Goal: Task Accomplishment & Management: Manage account settings

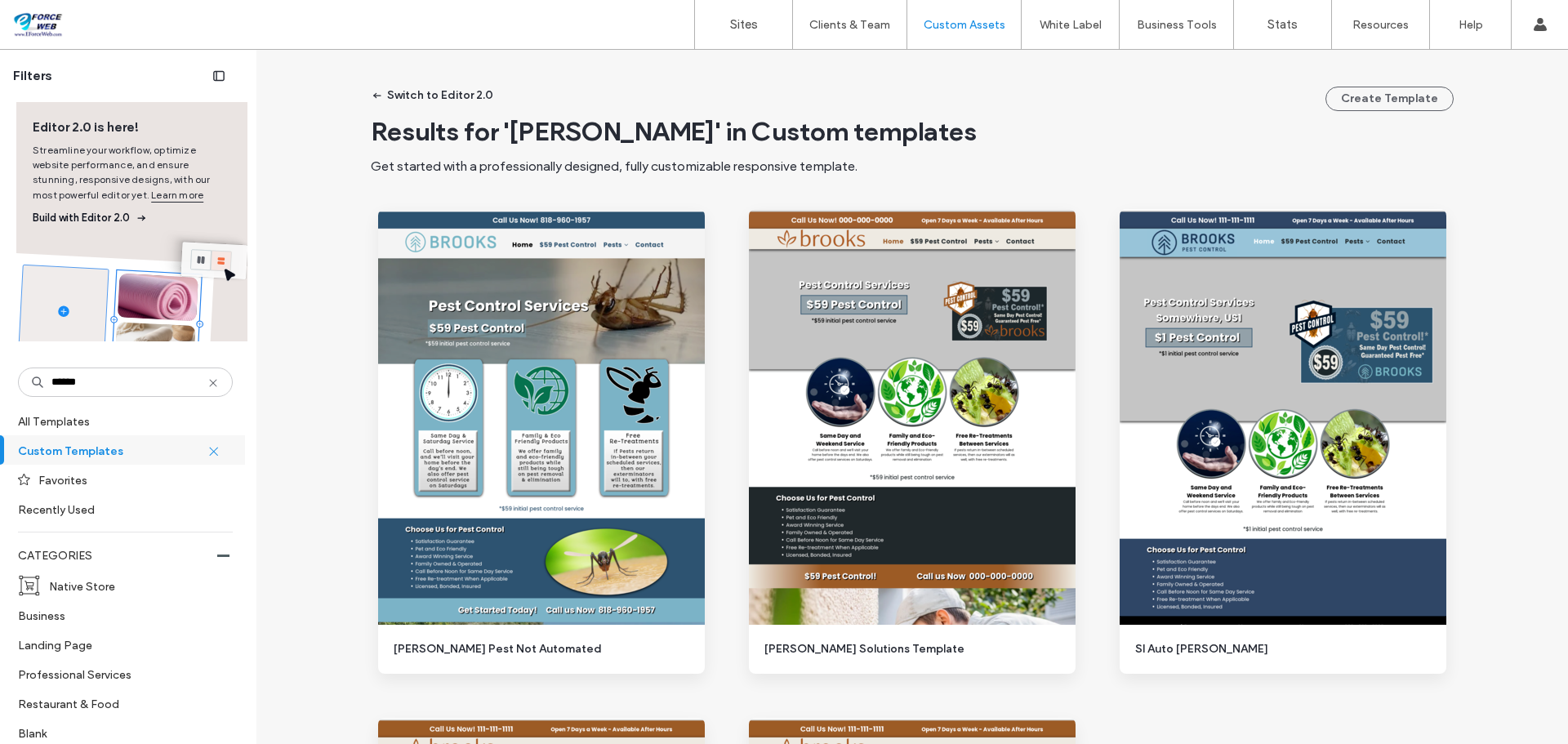
click at [742, 22] on label "Sites" at bounding box center [744, 24] width 28 height 15
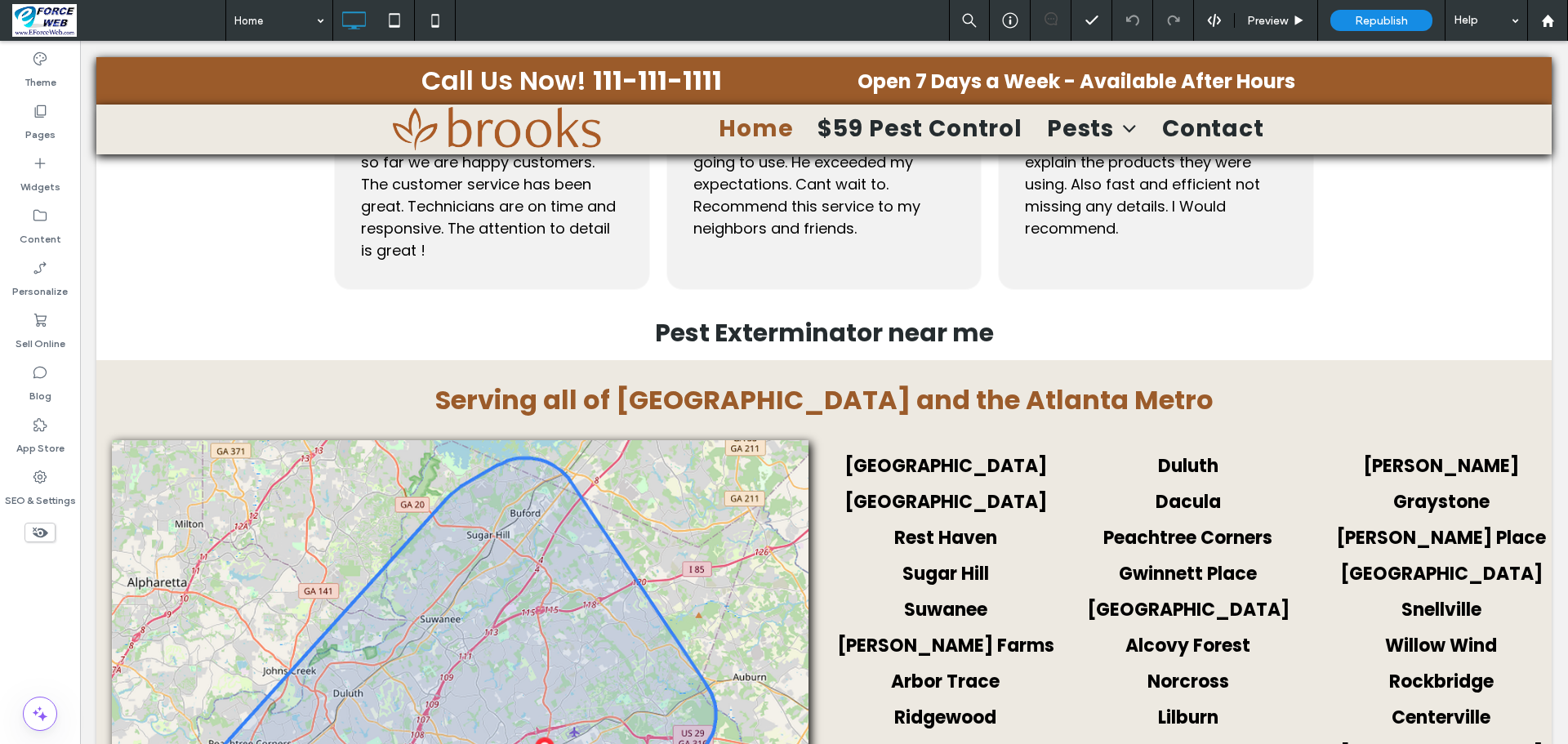
scroll to position [2272, 0]
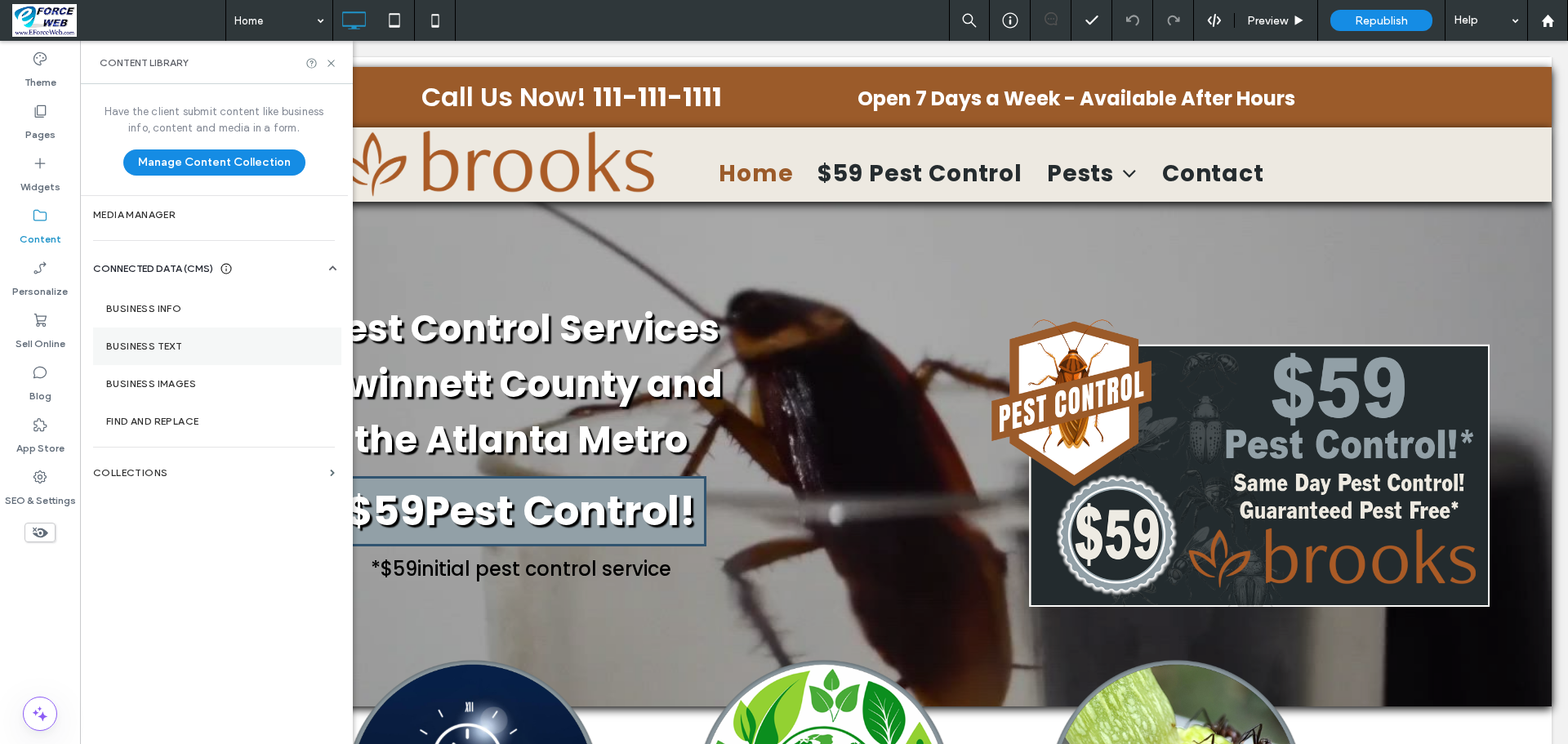
click at [154, 339] on section "Business Text" at bounding box center [217, 346] width 248 height 38
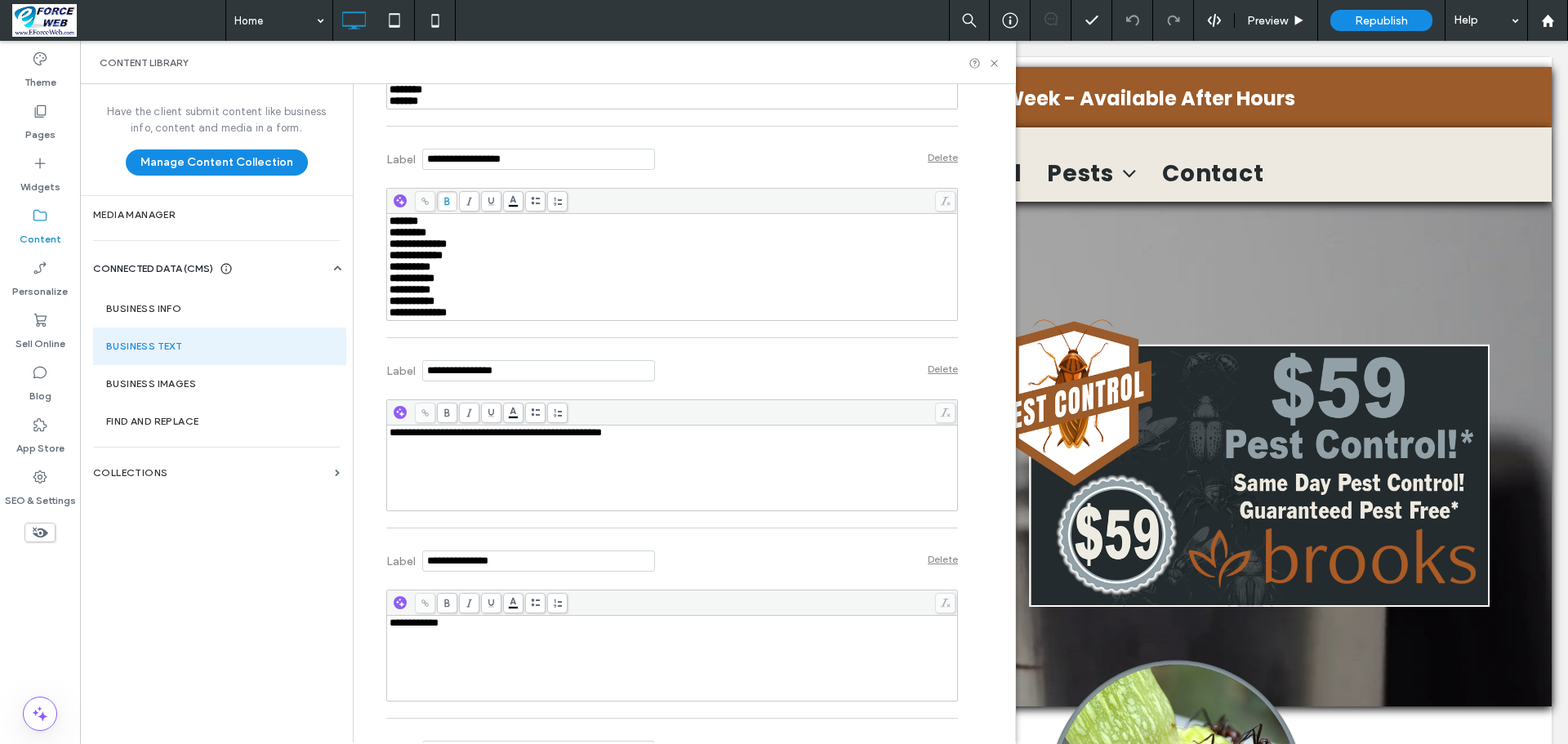
scroll to position [1470, 0]
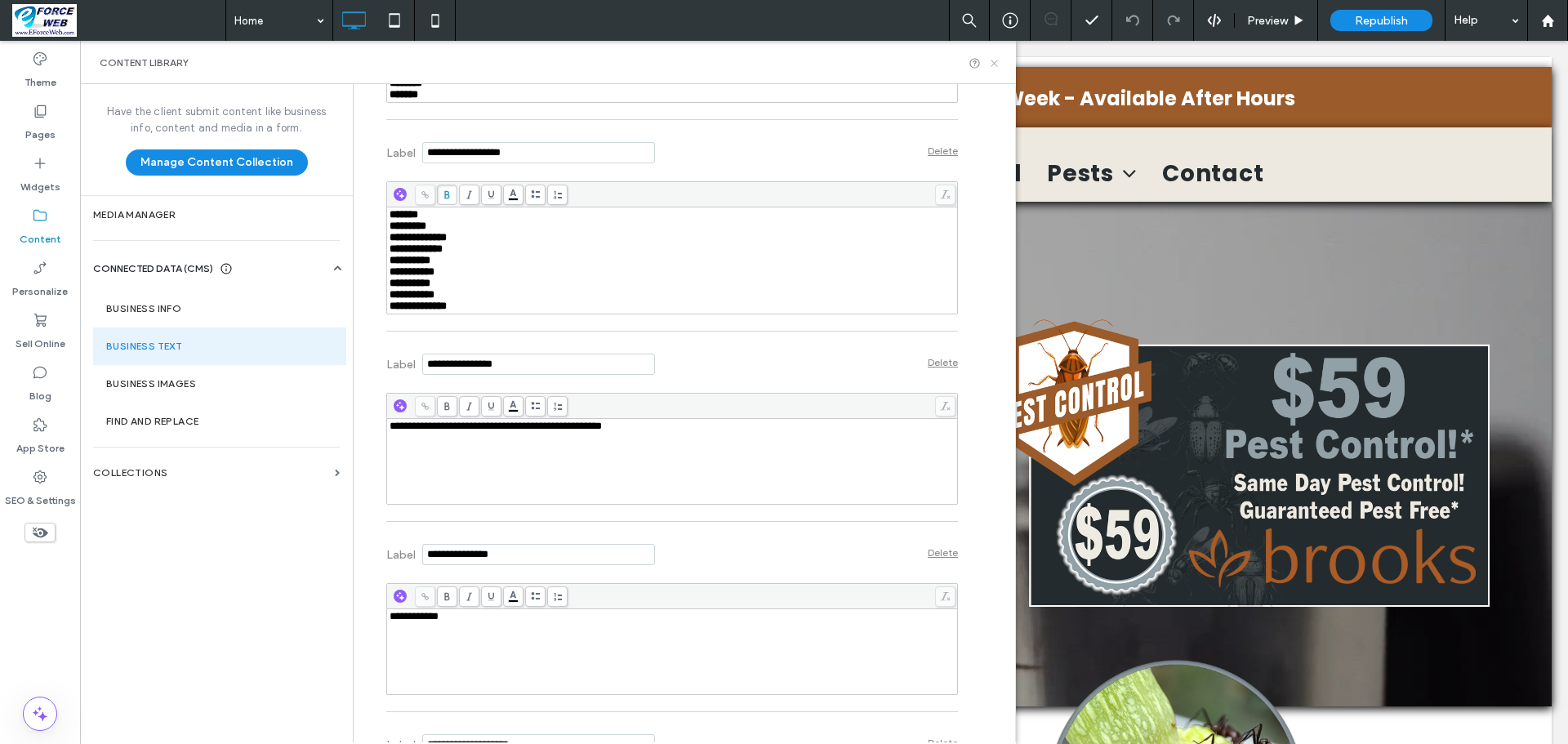
click at [994, 60] on icon at bounding box center [994, 63] width 12 height 12
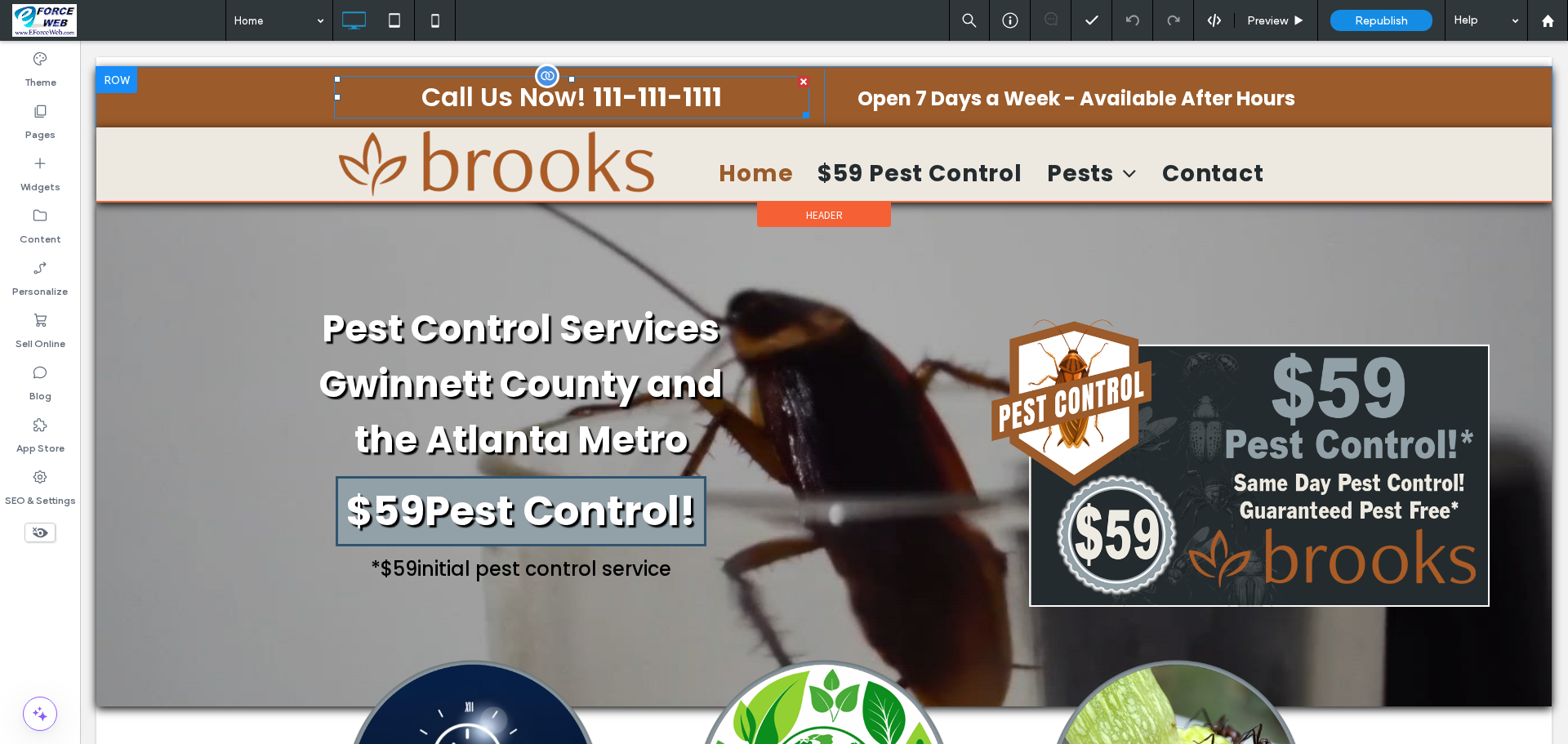
click at [686, 108] on span "111-111-1111" at bounding box center [657, 96] width 129 height 37
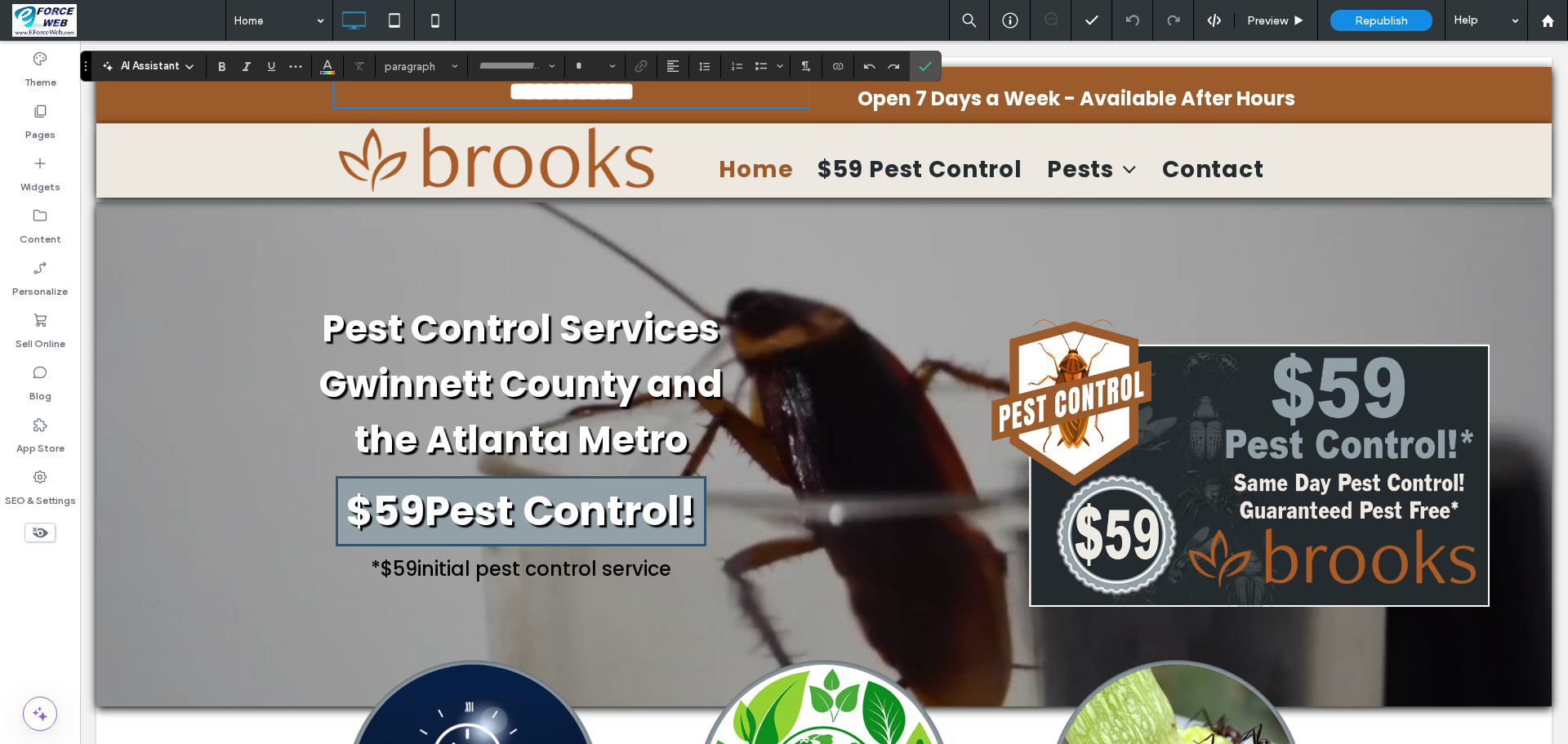
type input "*******"
type input "**"
click at [812, 66] on icon "Text direction" at bounding box center [805, 66] width 13 height 13
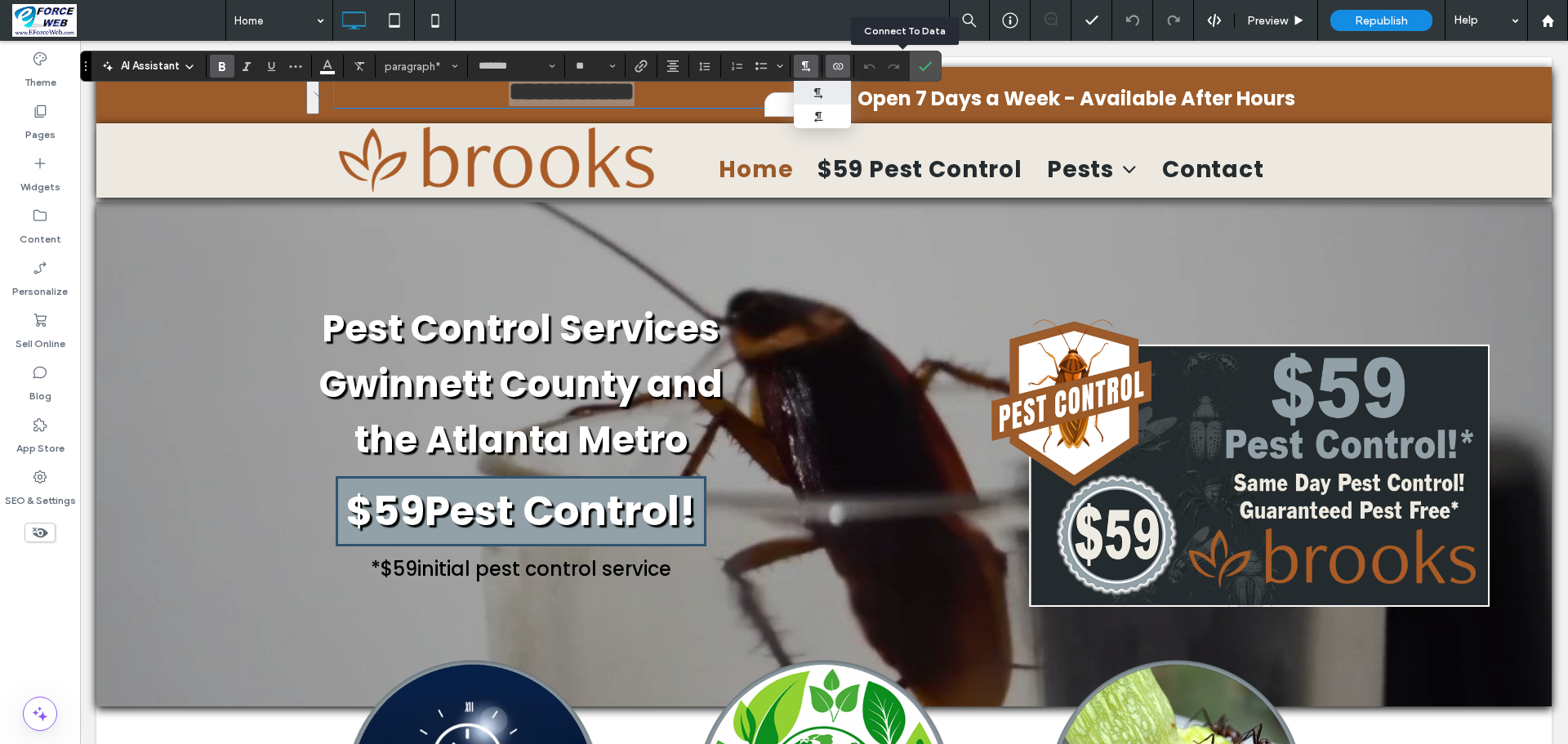
click at [839, 73] on span "Connect To Data" at bounding box center [834, 66] width 8 height 23
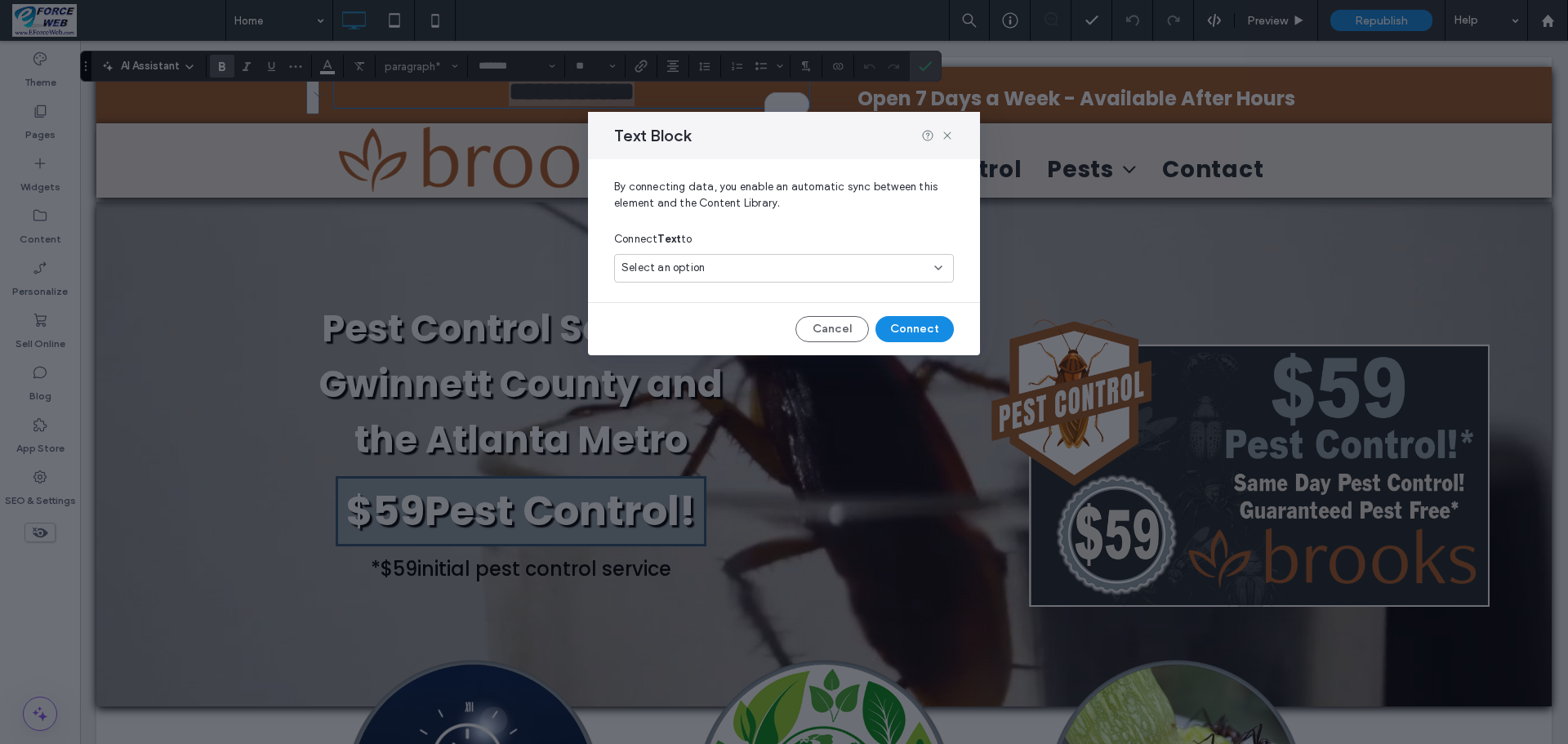
click at [940, 270] on icon at bounding box center [938, 267] width 13 height 13
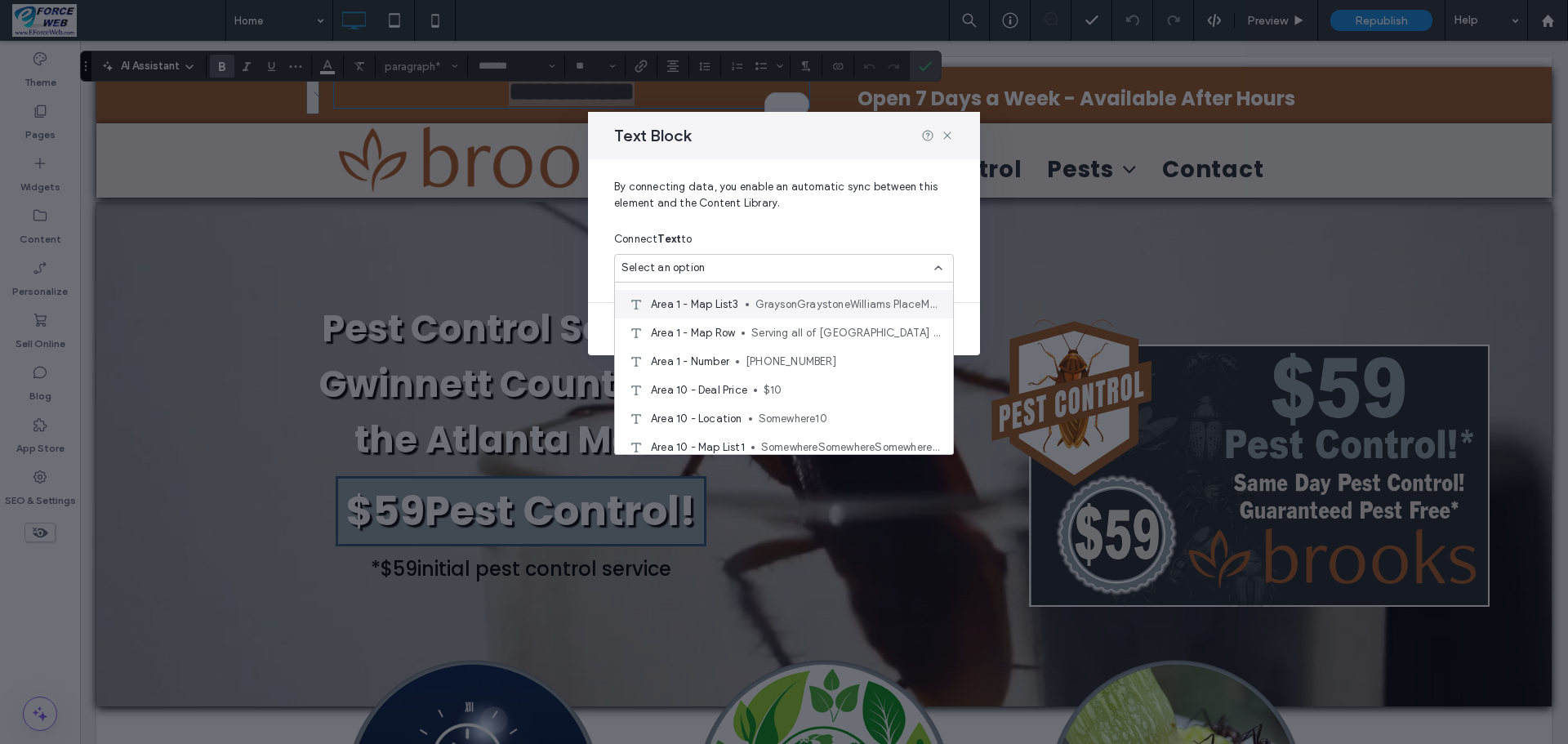
scroll to position [163, 0]
click at [787, 332] on span "470-649-1867" at bounding box center [843, 334] width 195 height 16
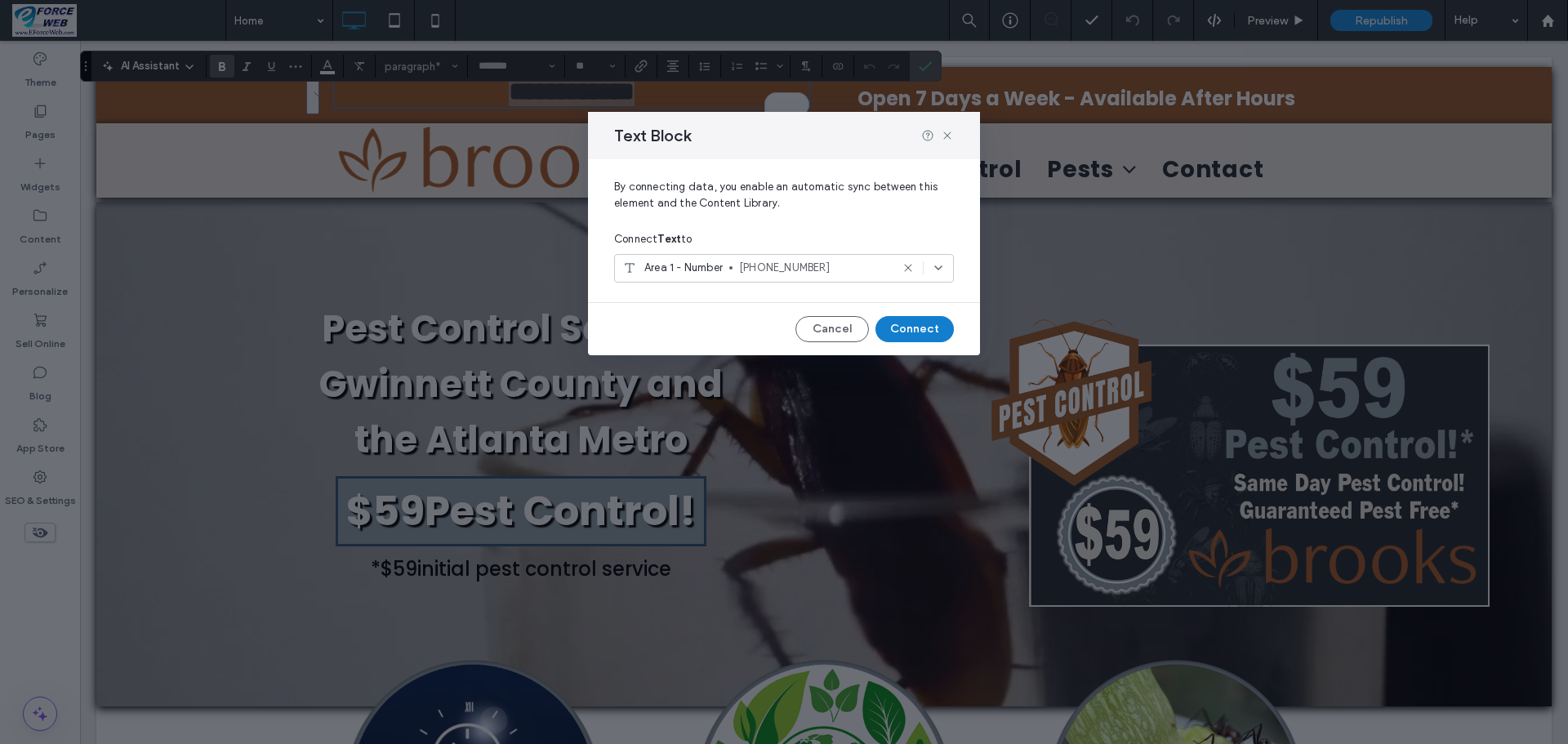
click at [926, 334] on button "Connect" at bounding box center [915, 328] width 78 height 26
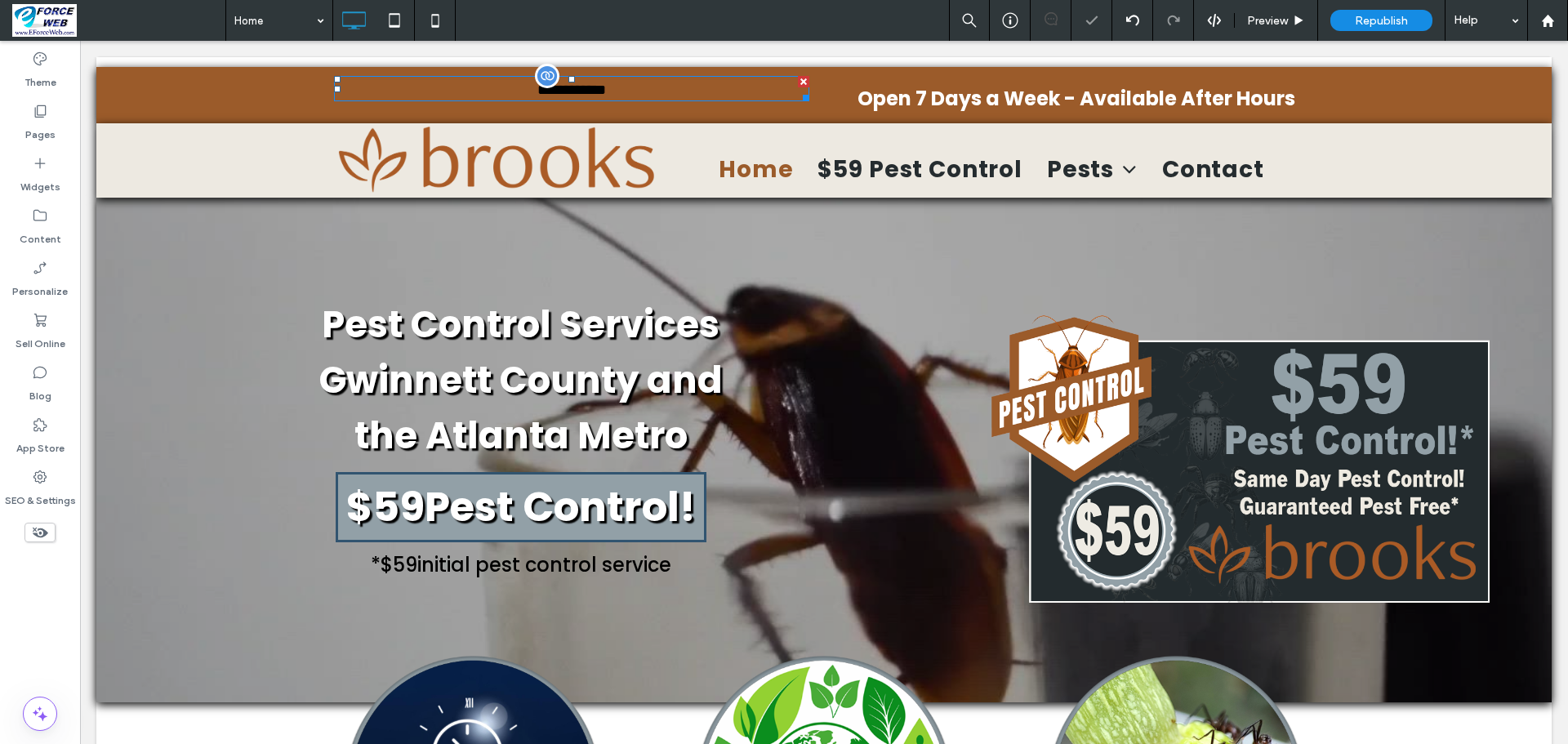
click at [644, 90] on p "**********" at bounding box center [571, 89] width 475 height 22
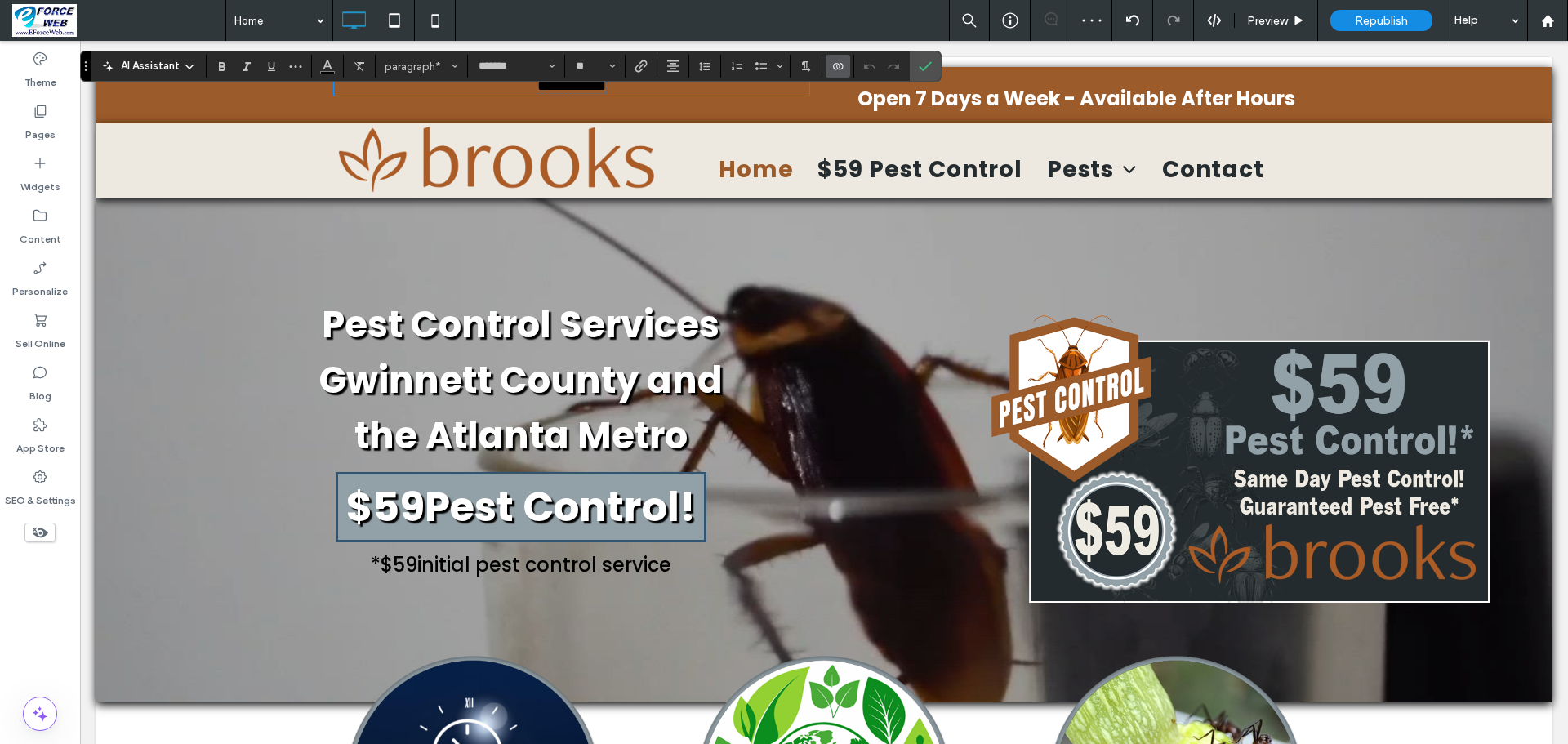
click at [644, 90] on p "**********" at bounding box center [571, 85] width 475 height 16
click at [616, 63] on icon "Size" at bounding box center [613, 67] width 7 height 7
click at [620, 169] on label "32" at bounding box center [594, 157] width 52 height 23
type input "**"
drag, startPoint x: 984, startPoint y: 61, endPoint x: 903, endPoint y: 69, distance: 81.4
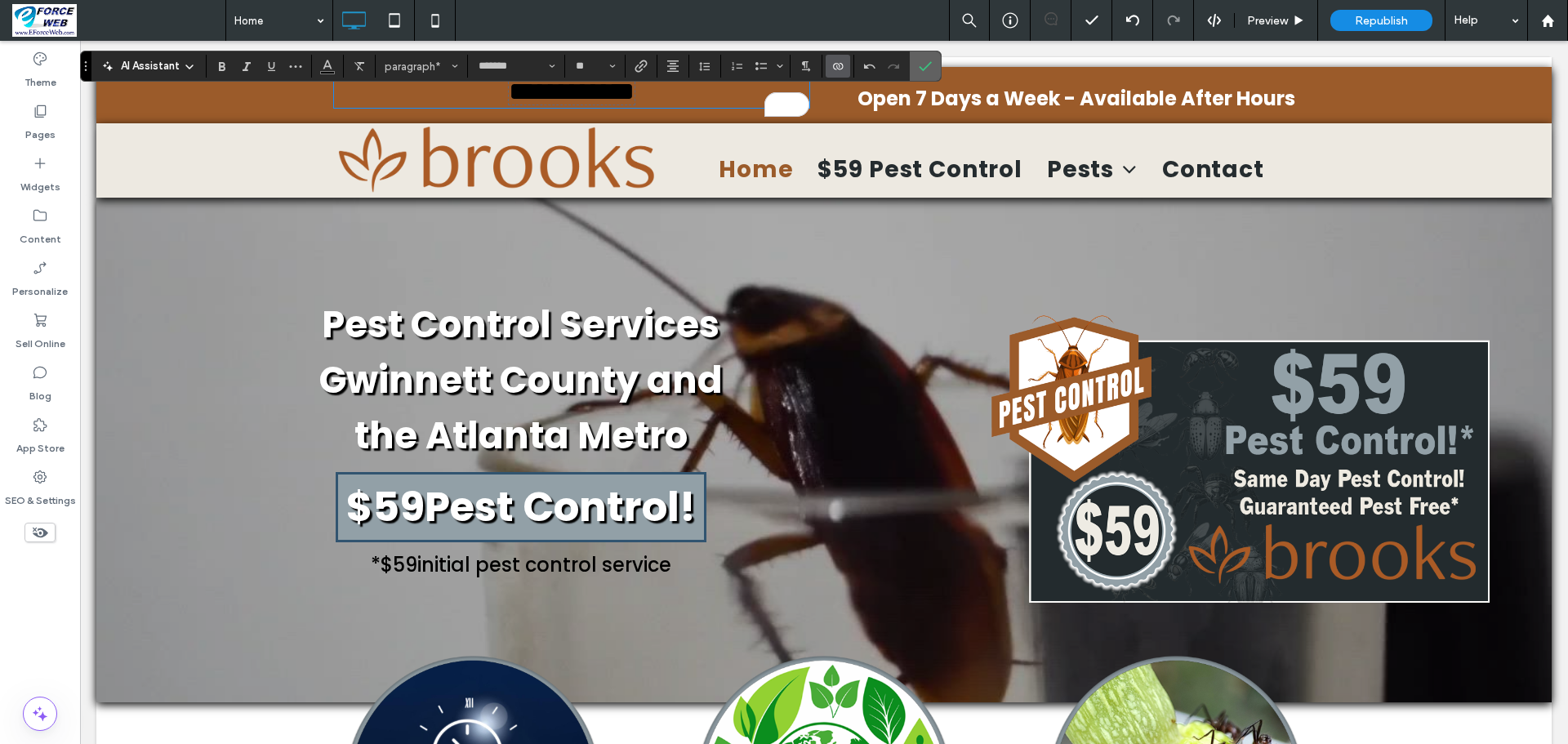
click at [932, 61] on icon "Confirm" at bounding box center [925, 66] width 13 height 13
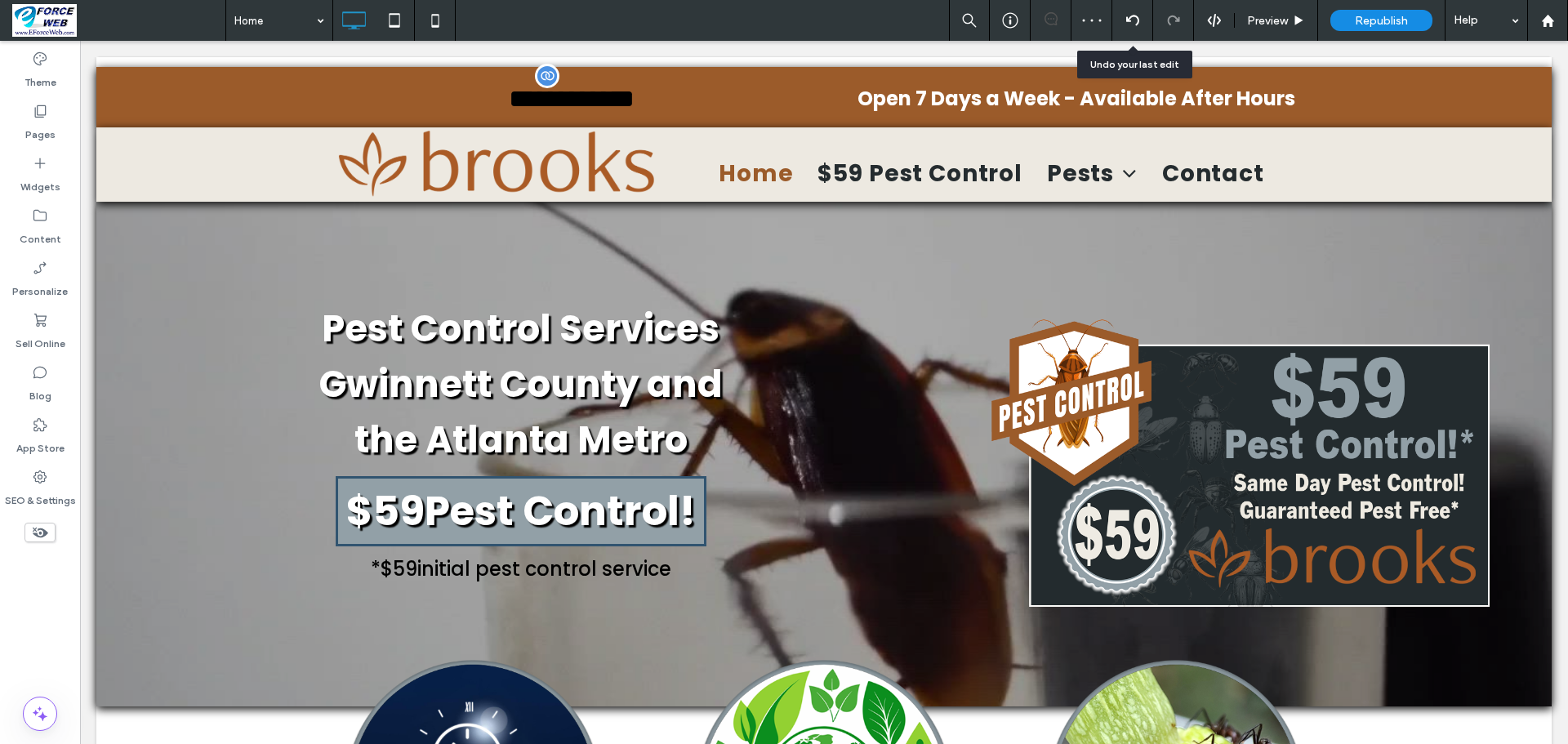
click at [1134, 16] on use at bounding box center [1131, 20] width 13 height 10
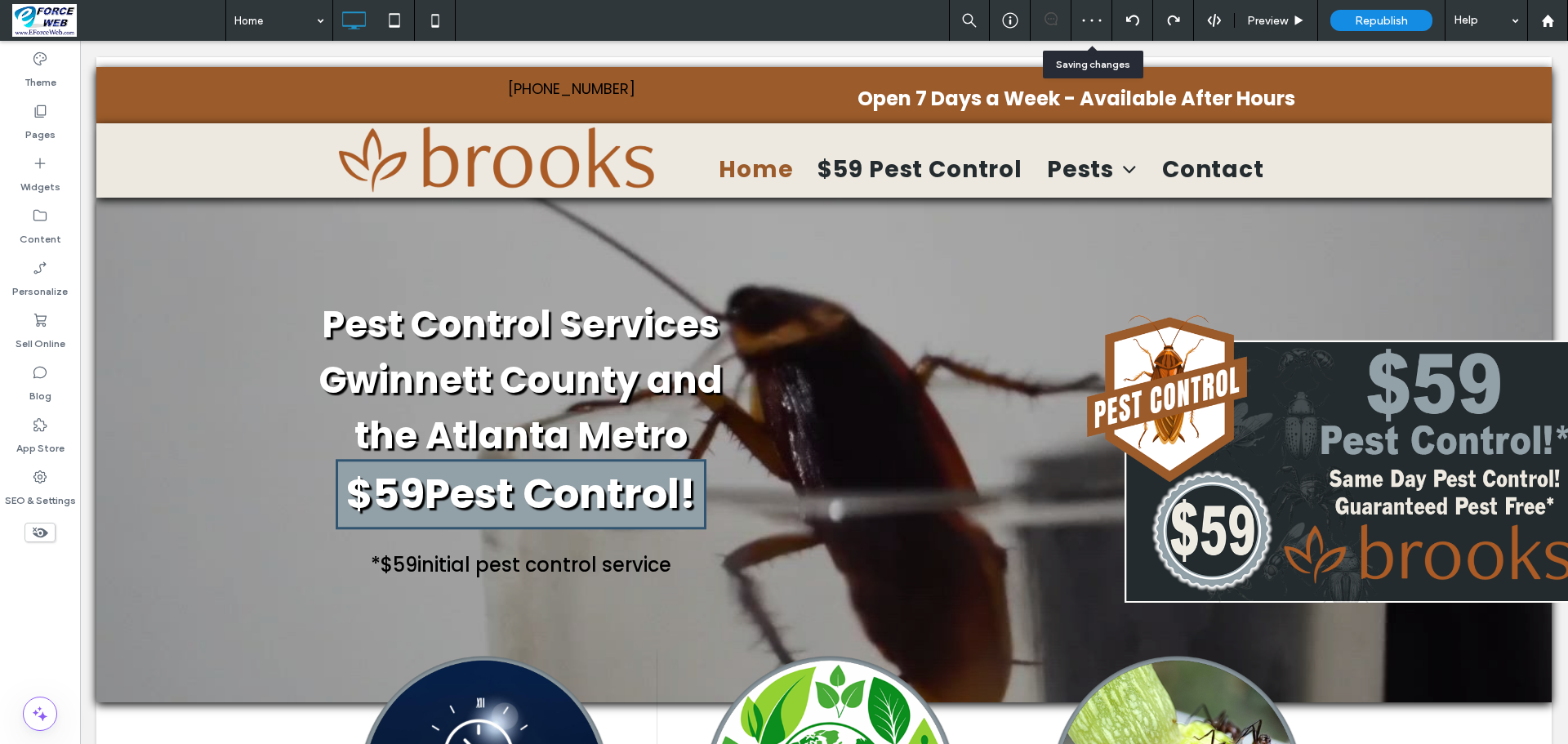
scroll to position [0, 0]
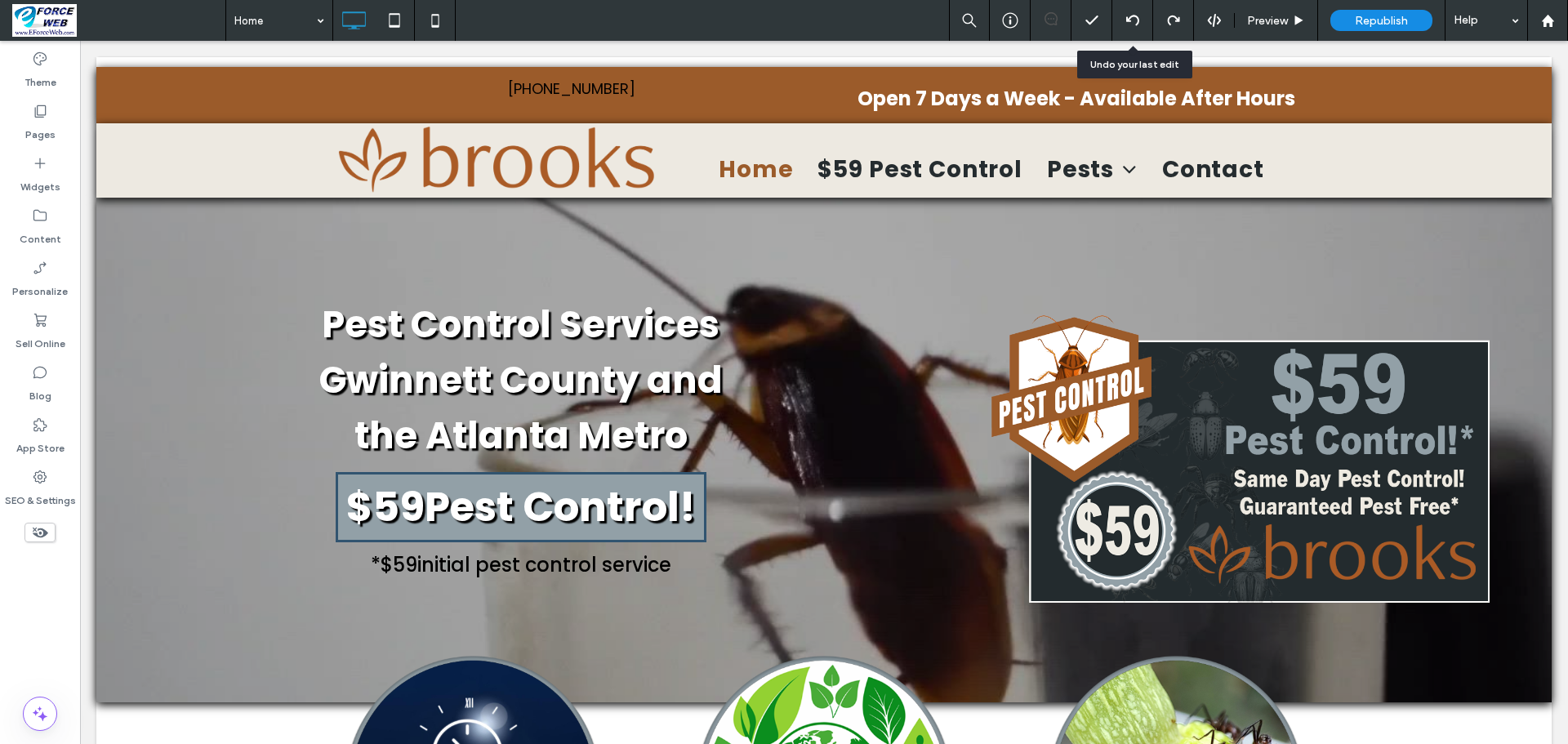
click at [1133, 18] on icon at bounding box center [1132, 20] width 13 height 13
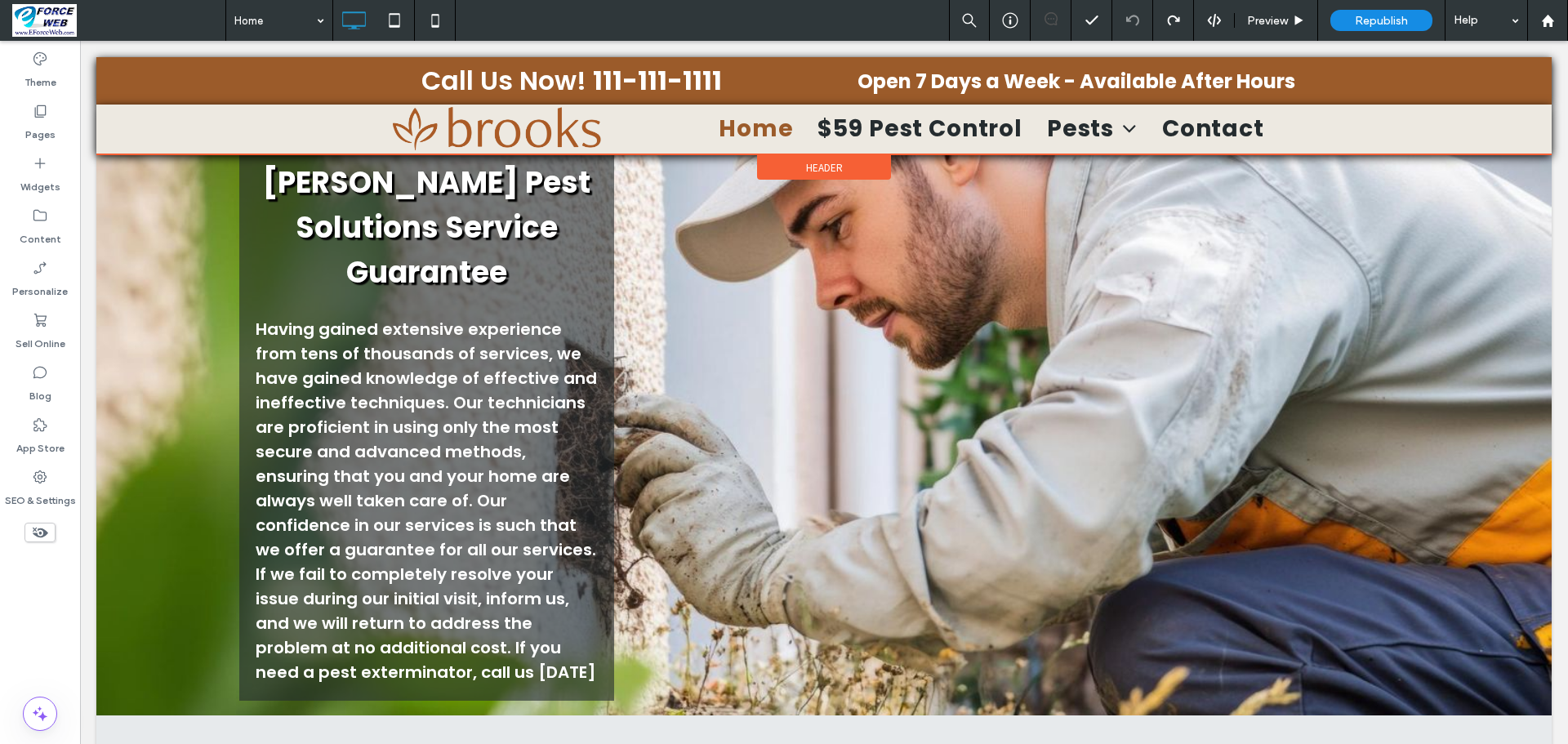
scroll to position [1470, 0]
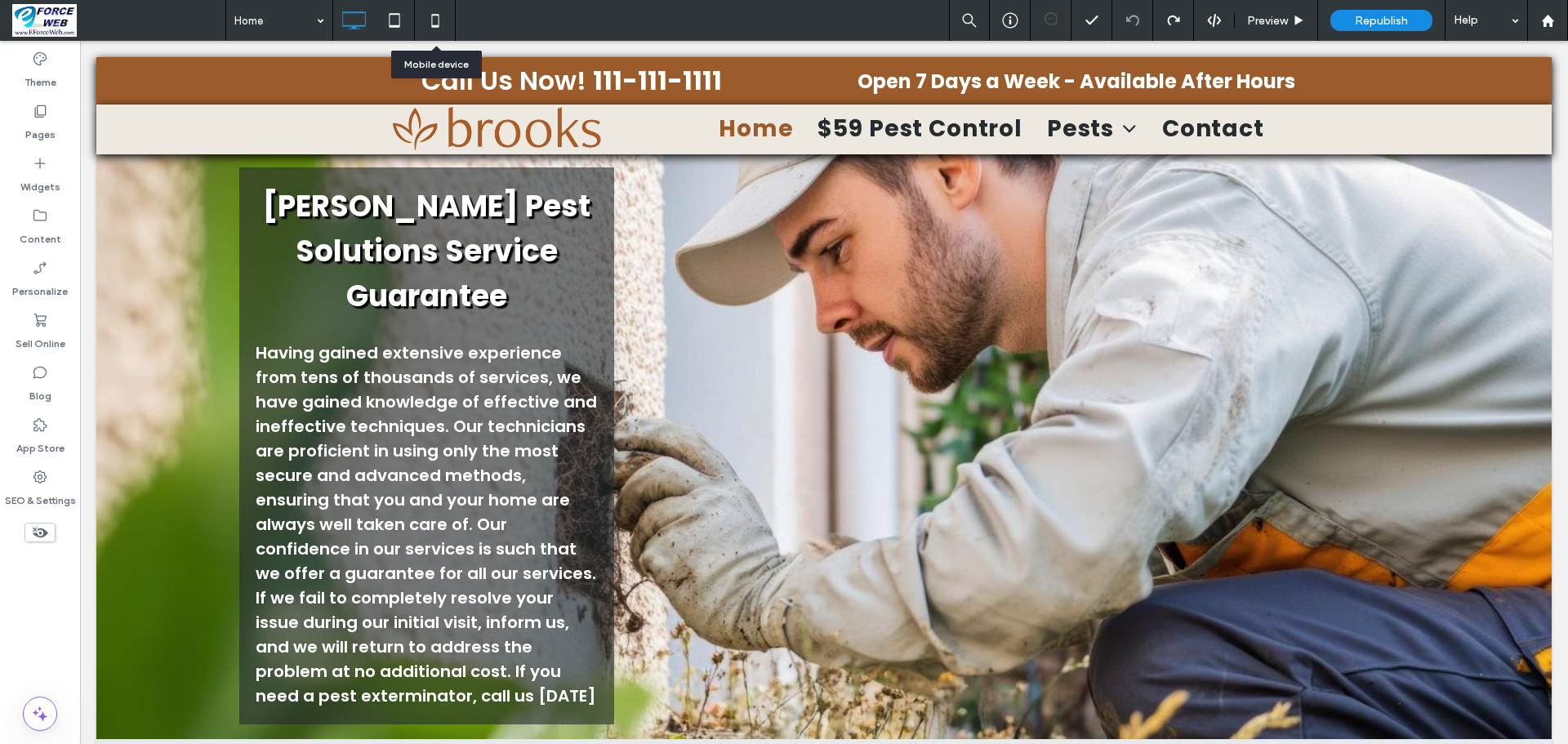
click at [435, 17] on icon at bounding box center [435, 20] width 32 height 32
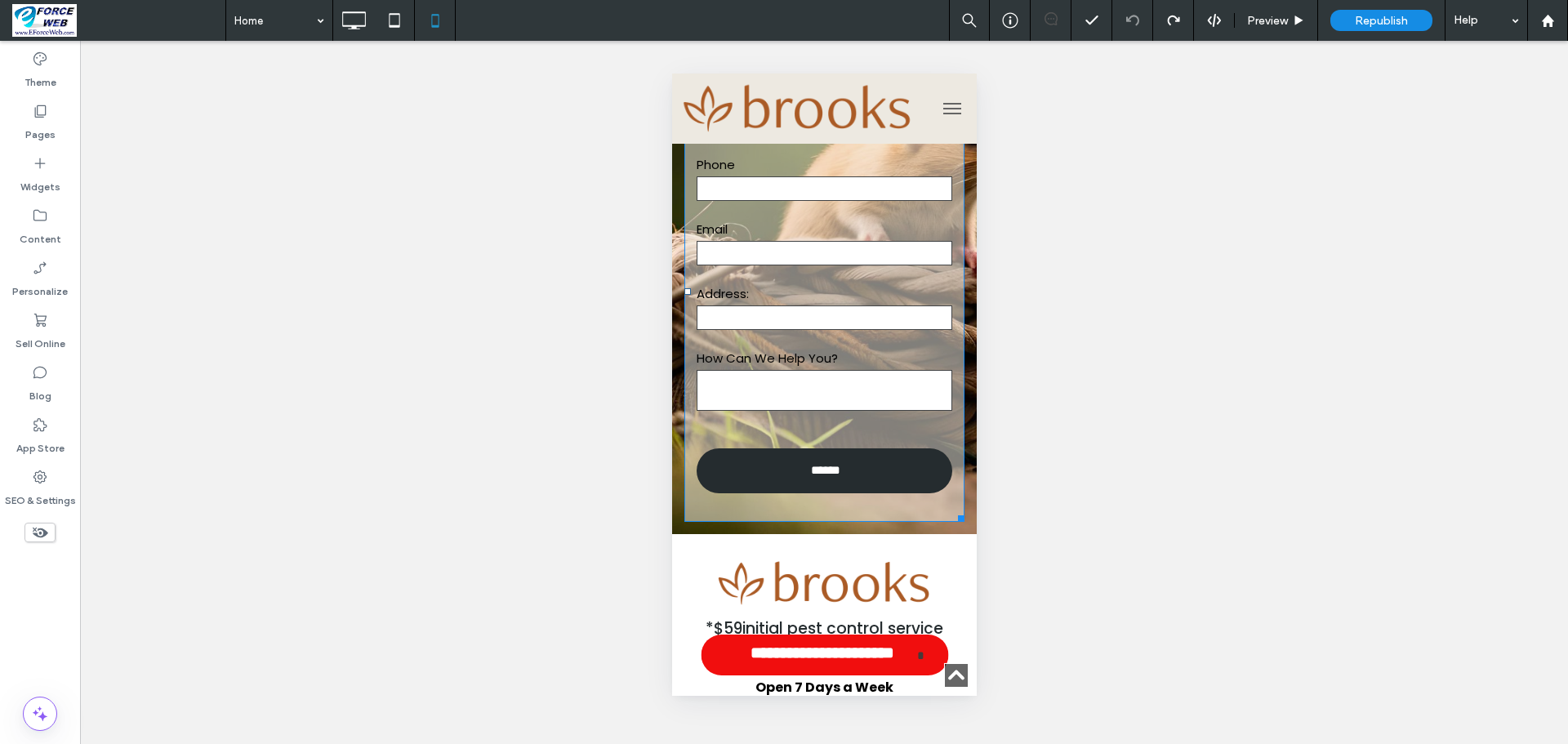
scroll to position [5611, 0]
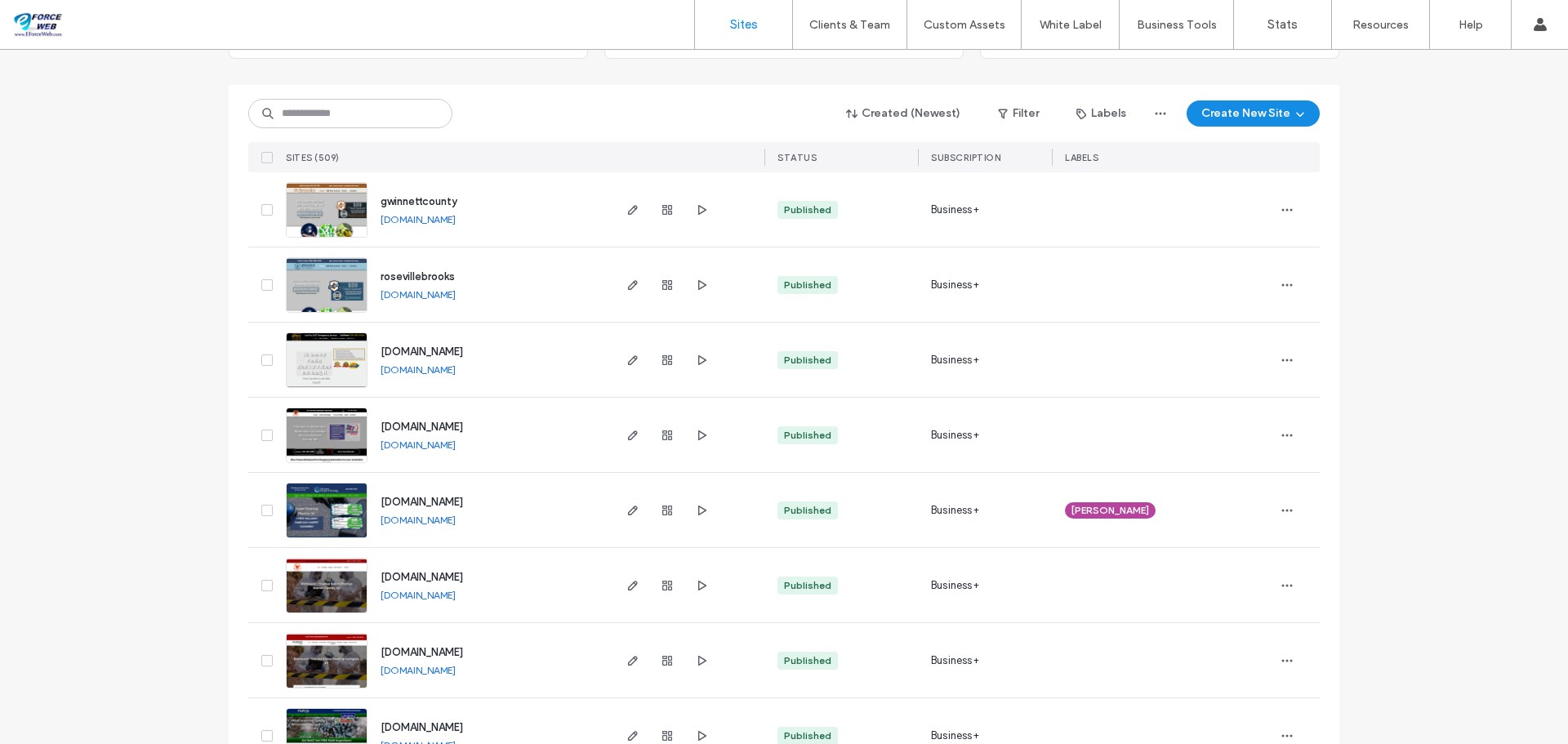
scroll to position [163, 0]
click at [627, 363] on icon "button" at bounding box center [632, 358] width 13 height 13
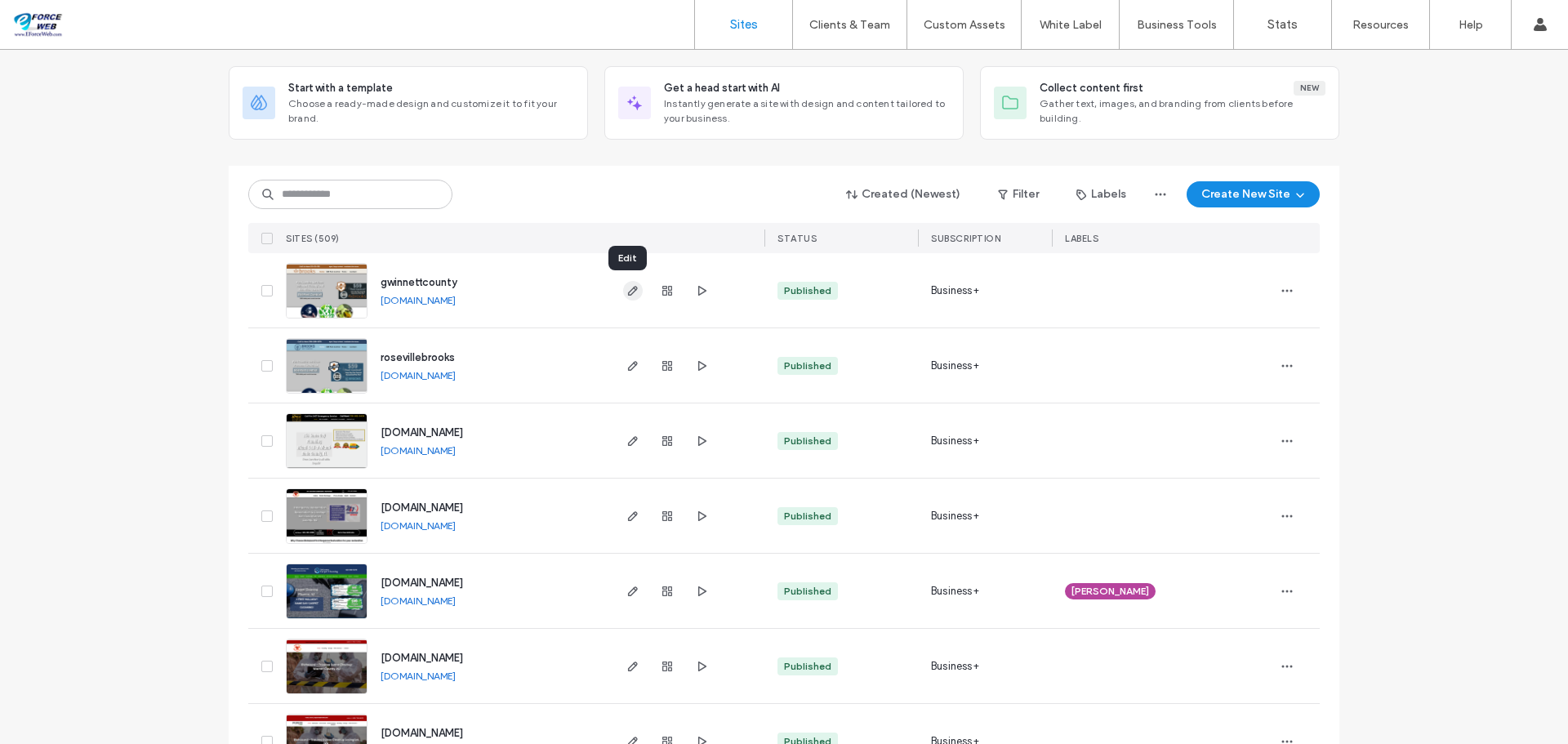
click at [632, 290] on icon "button" at bounding box center [632, 290] width 13 height 13
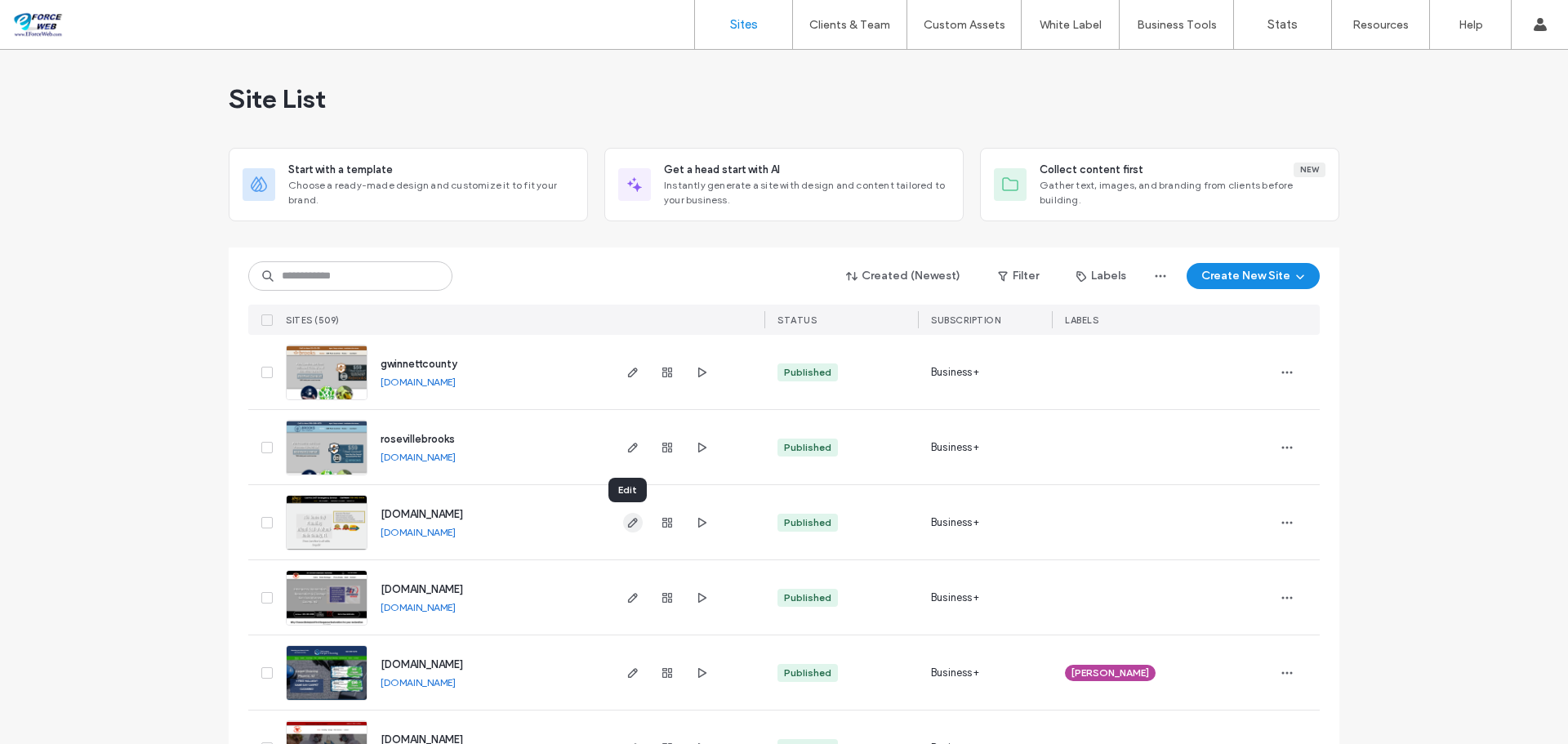
click at [627, 522] on icon "button" at bounding box center [632, 522] width 13 height 13
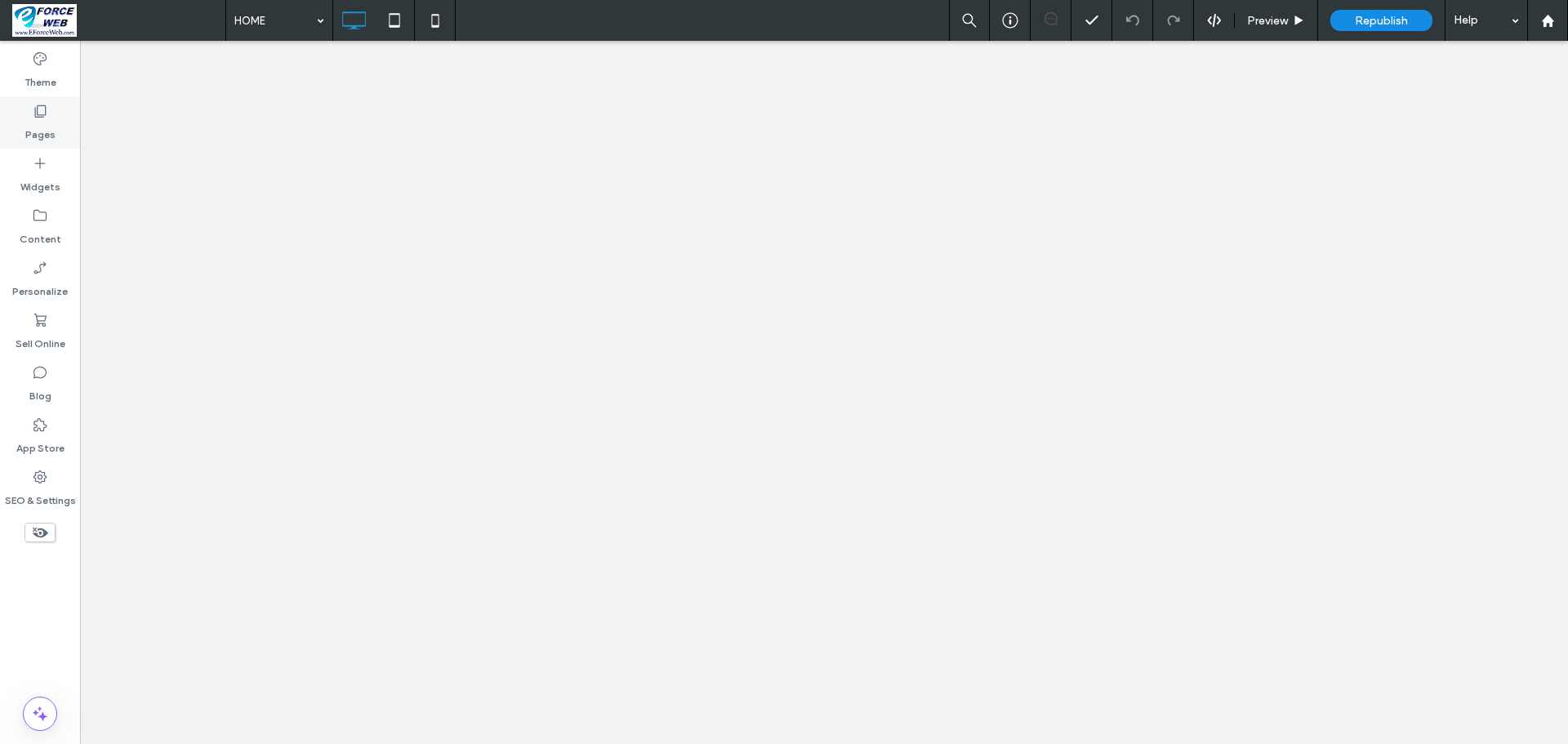
click at [34, 109] on icon at bounding box center [39, 111] width 16 height 16
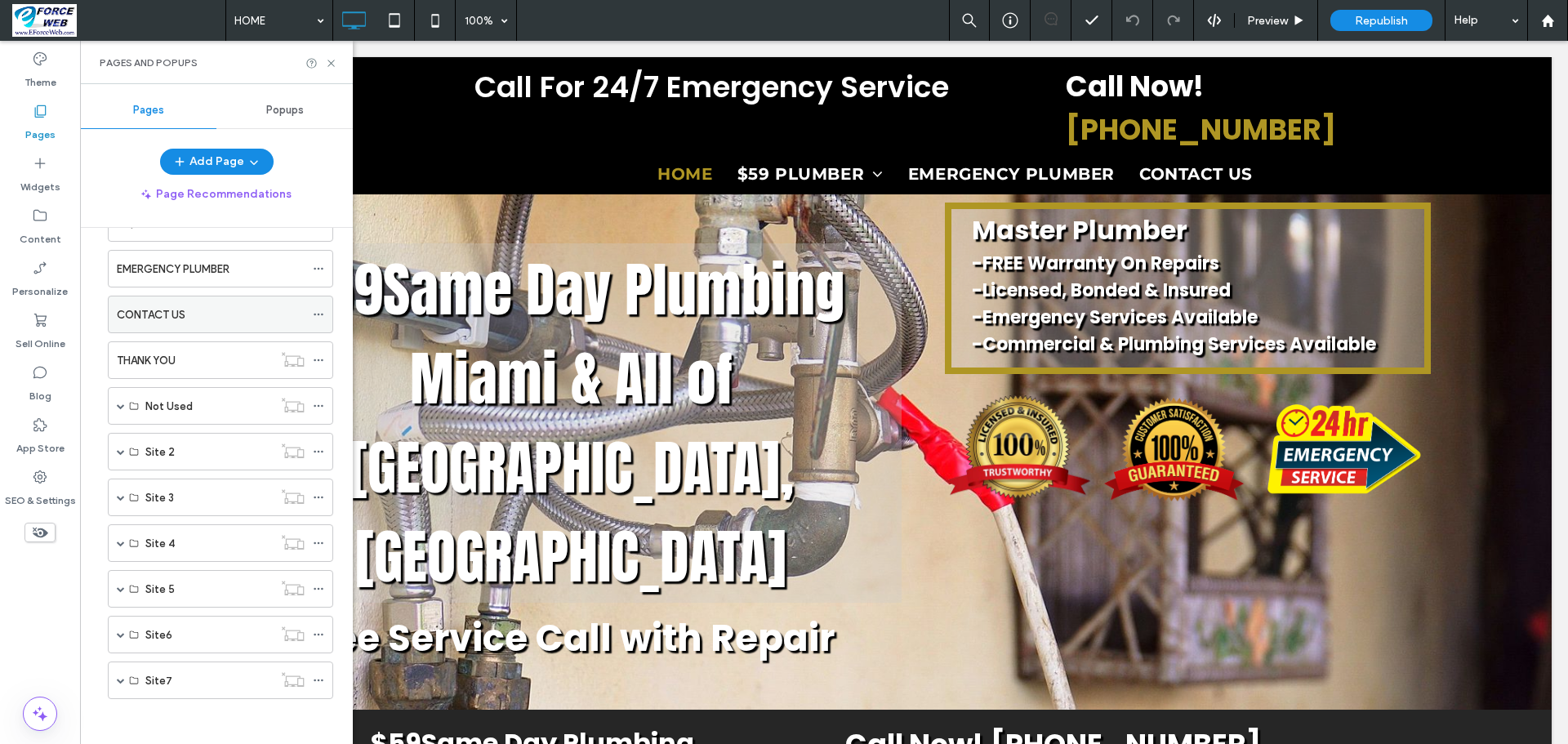
scroll to position [102, 0]
click at [1550, 19] on use at bounding box center [1547, 20] width 12 height 12
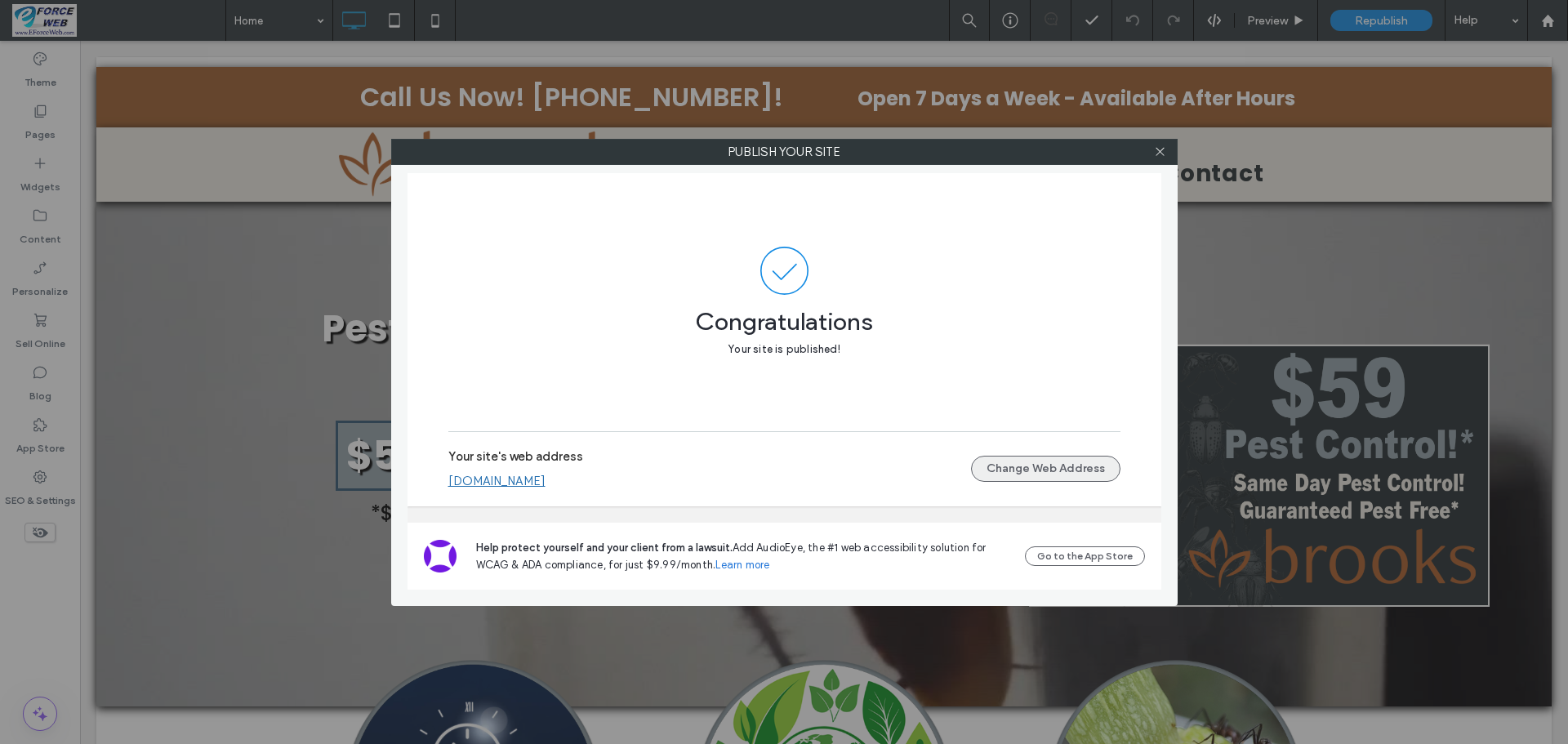
click at [1077, 465] on button "Change Web Address" at bounding box center [1045, 468] width 149 height 26
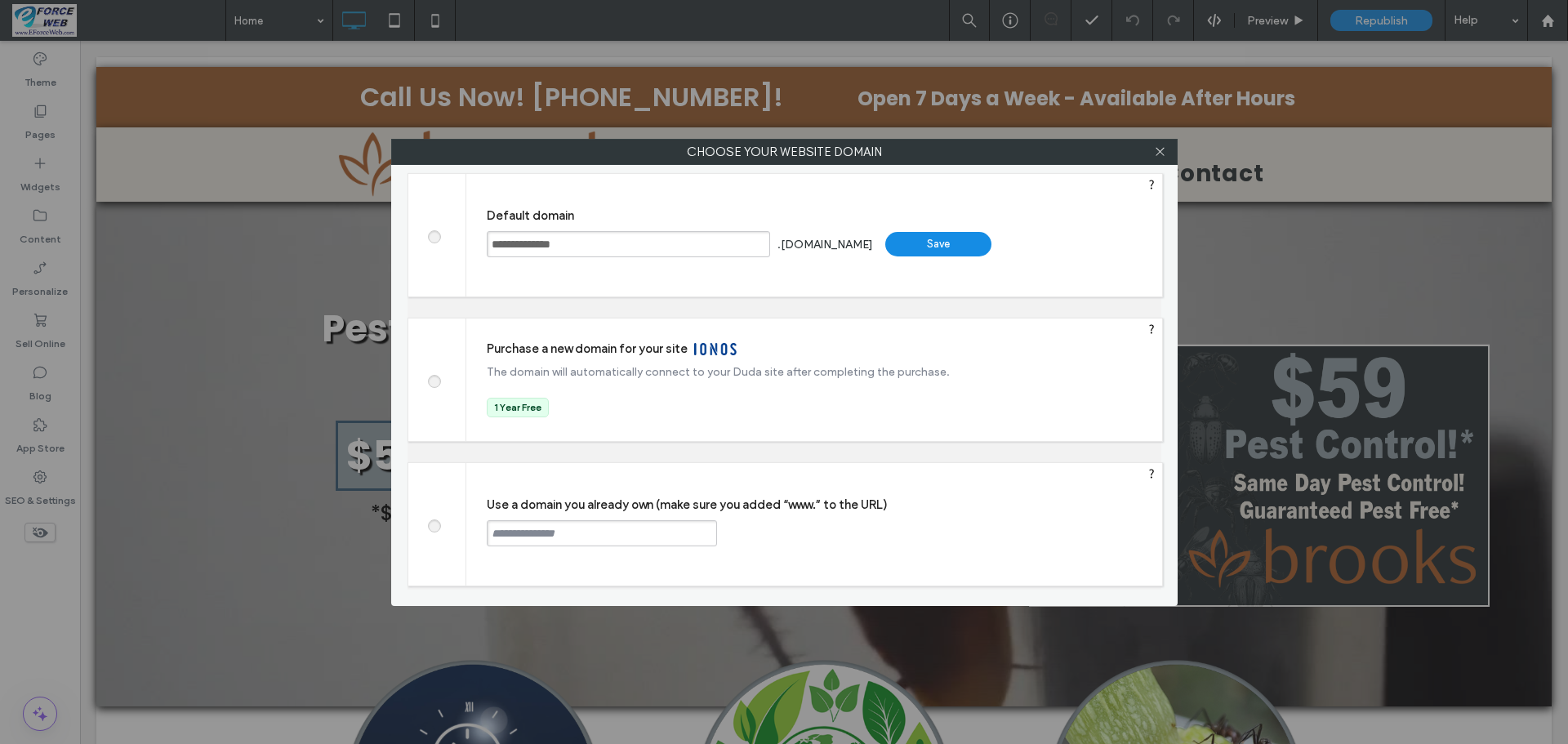
click at [604, 532] on input "text" at bounding box center [601, 533] width 230 height 26
paste input "**********"
type input "**********"
click at [793, 538] on div "Continue" at bounding box center [779, 532] width 106 height 25
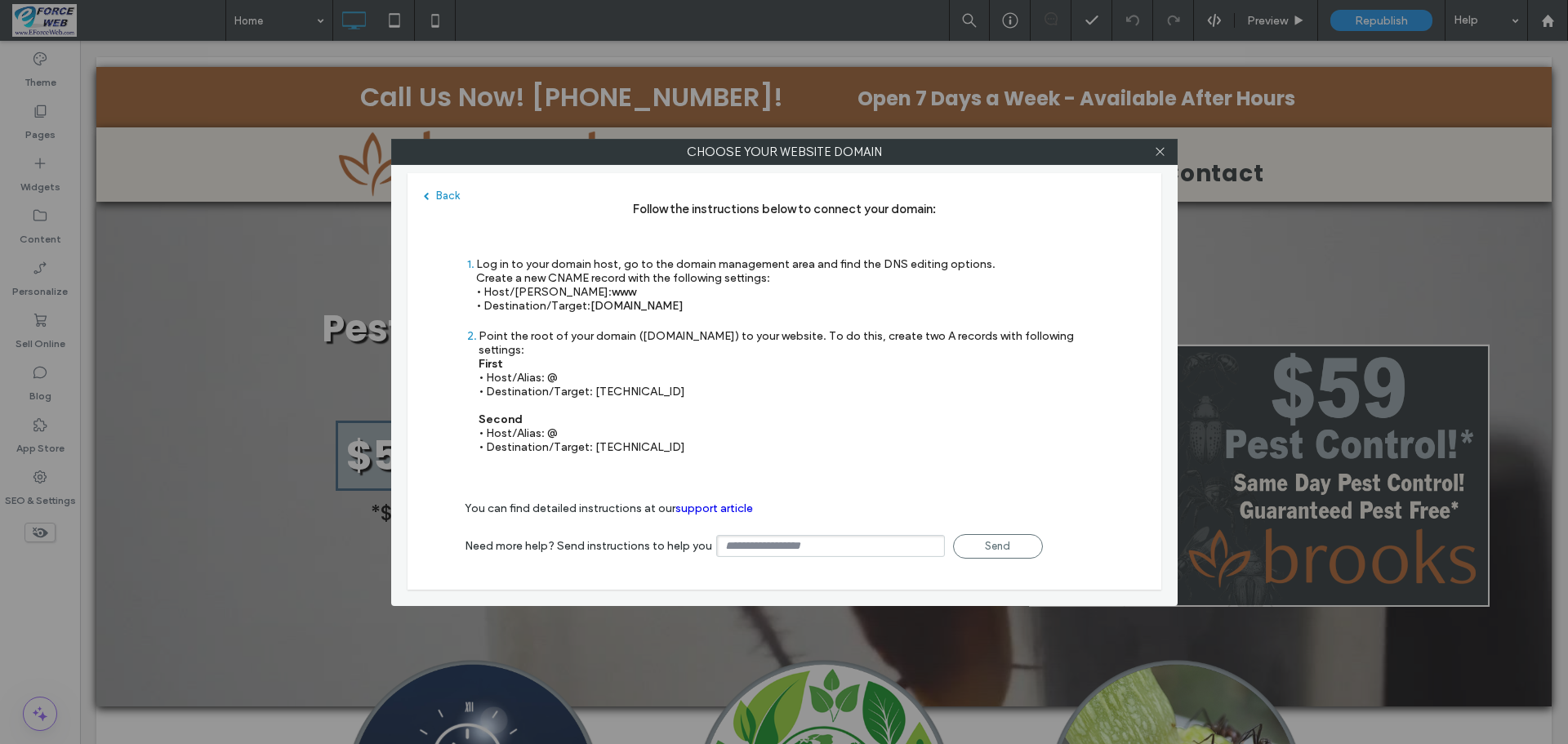
drag, startPoint x: 589, startPoint y: 305, endPoint x: 712, endPoint y: 301, distance: 123.1
click at [712, 301] on div "Log in to your domain host, go to the domain management area and find the DNS e…" at bounding box center [735, 285] width 520 height 55
copy span "[DOMAIN_NAME]"
drag, startPoint x: 594, startPoint y: 375, endPoint x: 658, endPoint y: 374, distance: 64.0
click at [658, 374] on div "Point the root of your domain ([DOMAIN_NAME]) to your website. To do this, crea…" at bounding box center [791, 392] width 625 height 125
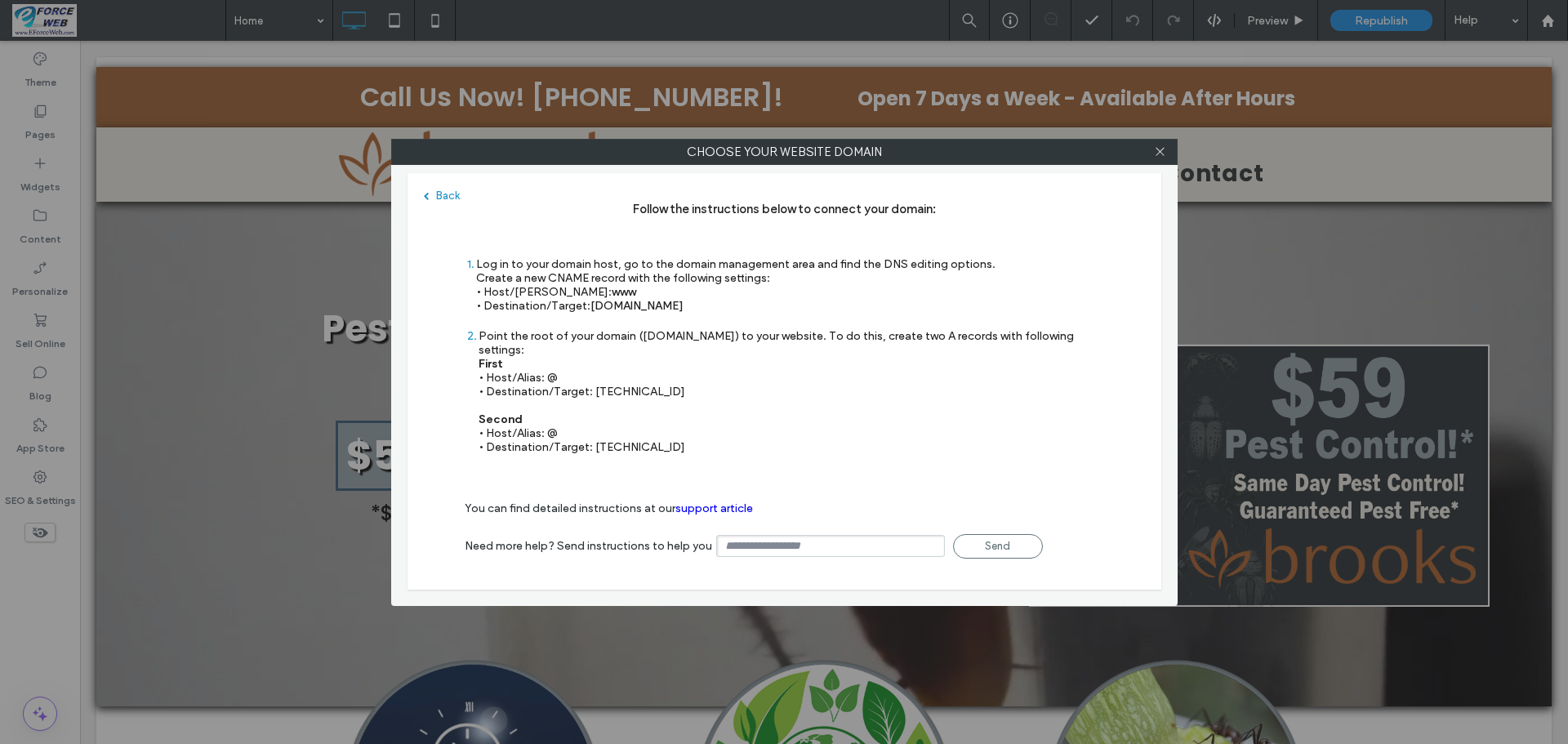
copy div "[TECHNICAL_ID]"
drag, startPoint x: 592, startPoint y: 432, endPoint x: 671, endPoint y: 433, distance: 79.0
click at [671, 433] on div "Point the root of your domain ([DOMAIN_NAME]) to your website. To do this, crea…" at bounding box center [791, 392] width 625 height 125
copy div "100.24.208.97"
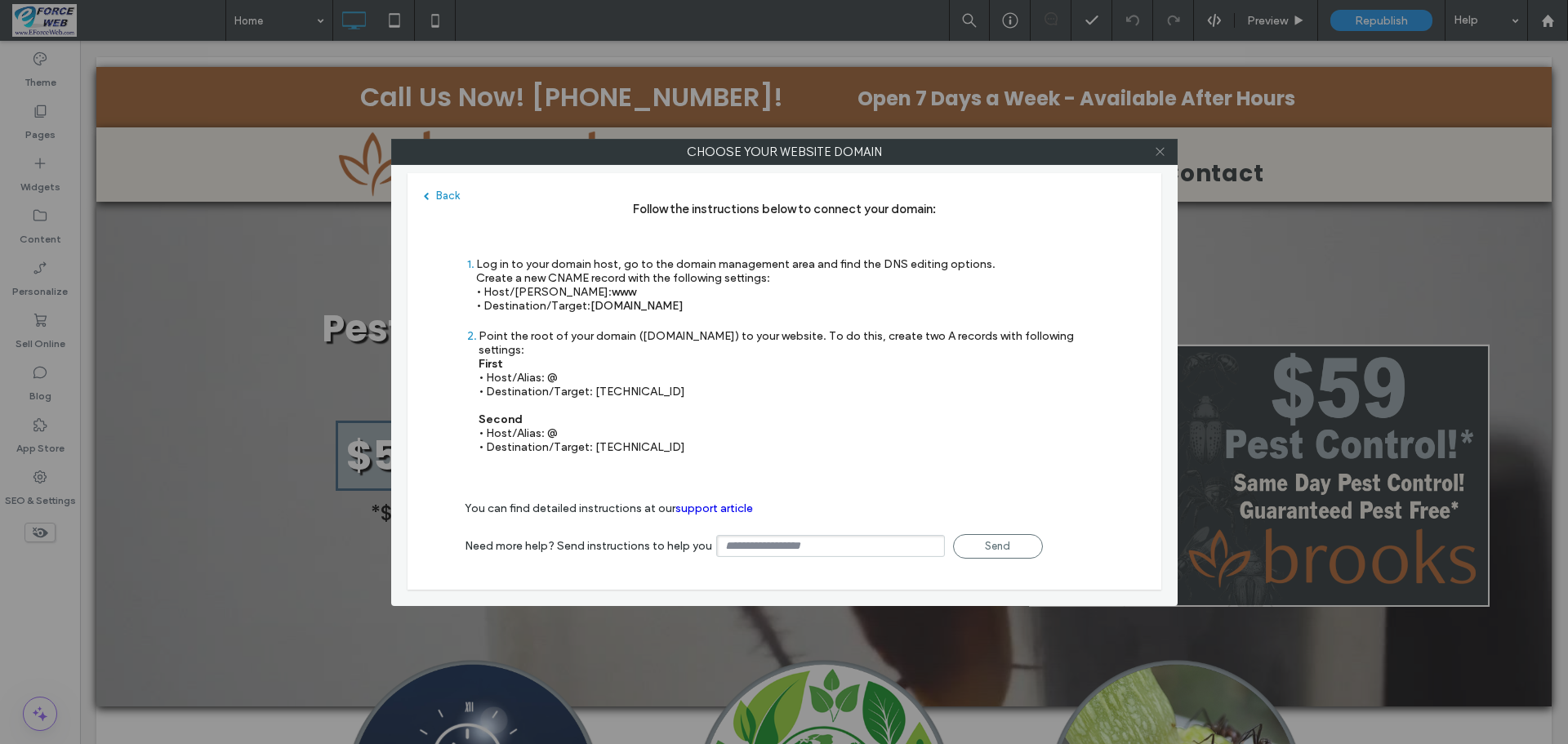
click at [1163, 154] on use at bounding box center [1159, 152] width 9 height 9
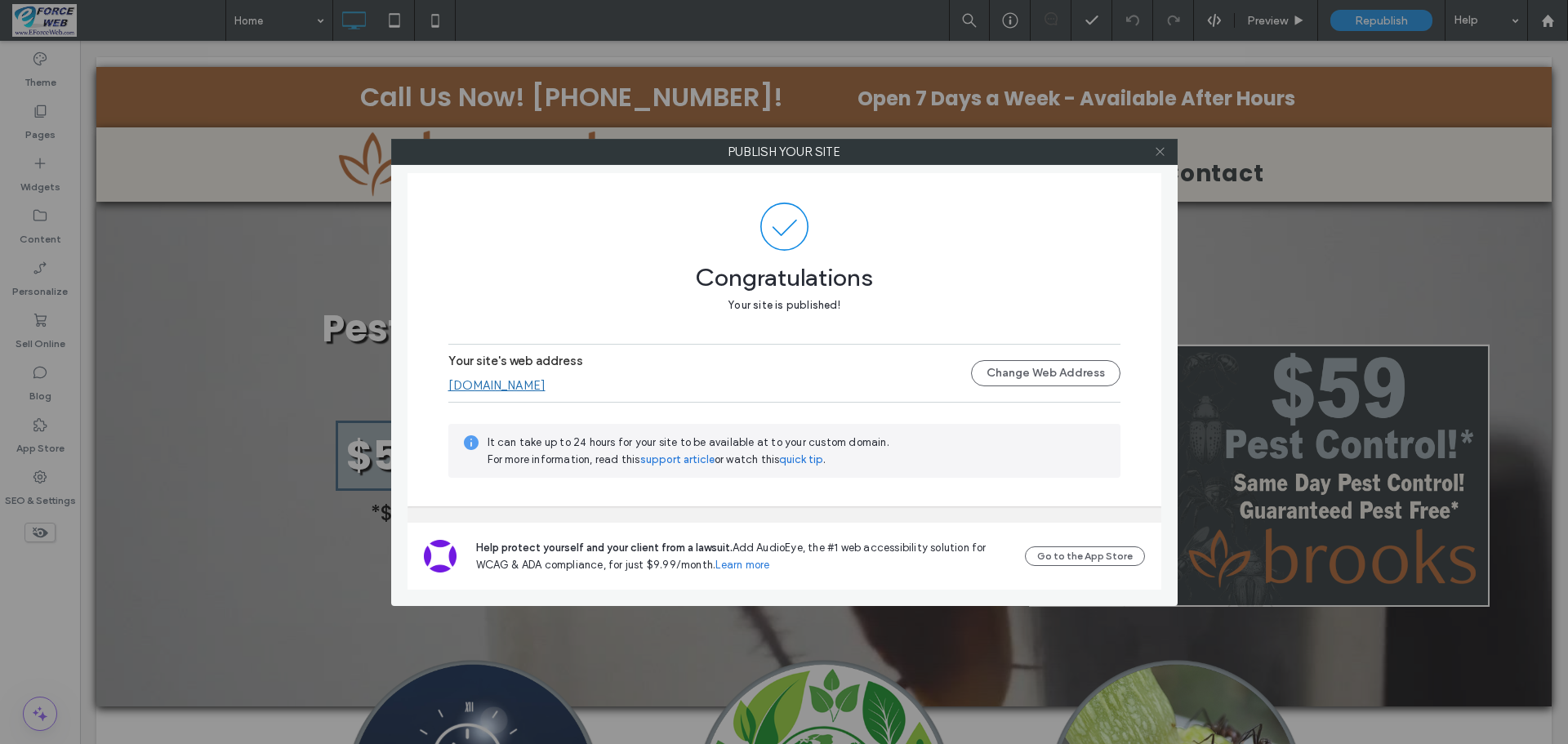
click at [1159, 154] on icon at bounding box center [1159, 151] width 12 height 12
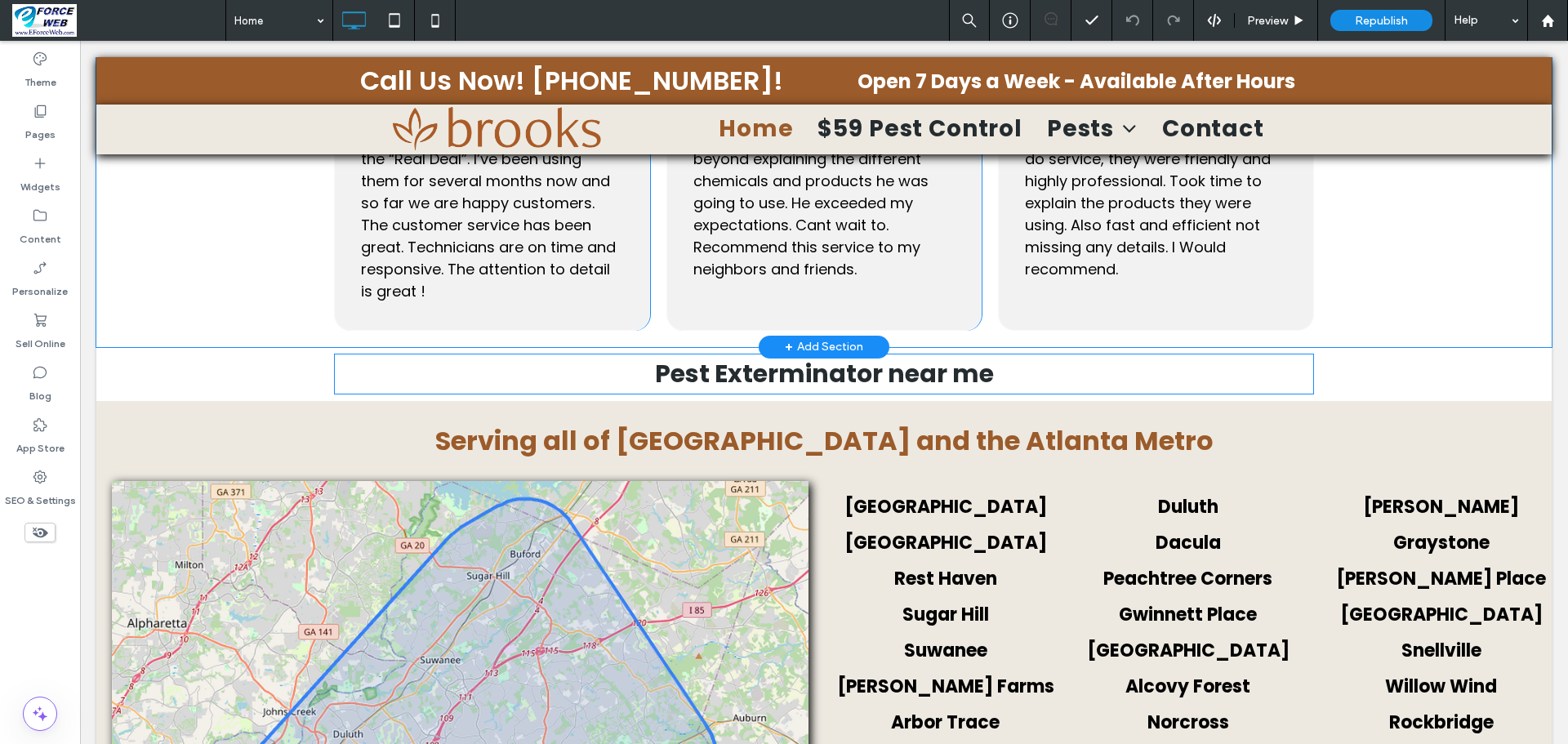
scroll to position [2287, 0]
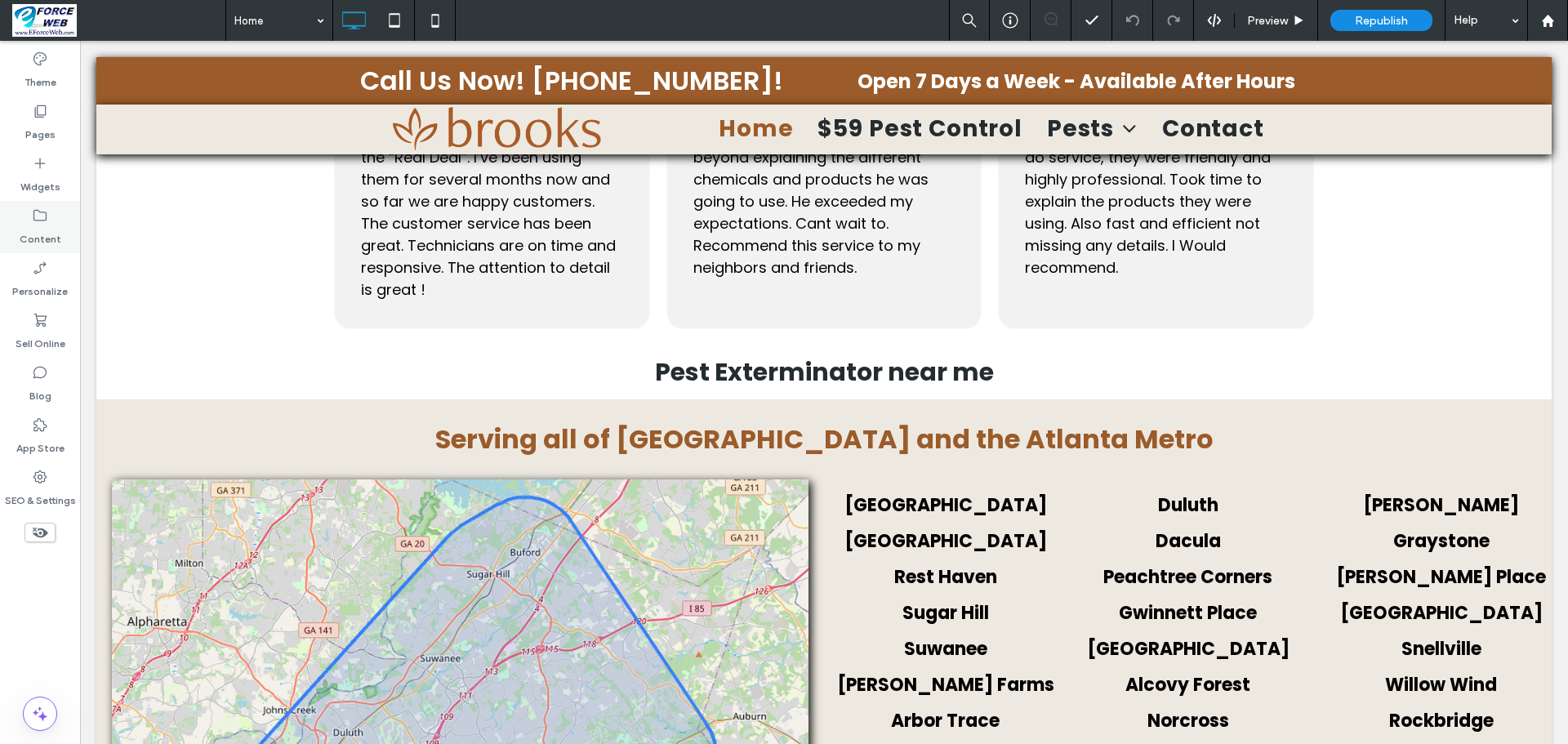
click at [48, 229] on label "Content" at bounding box center [40, 235] width 42 height 23
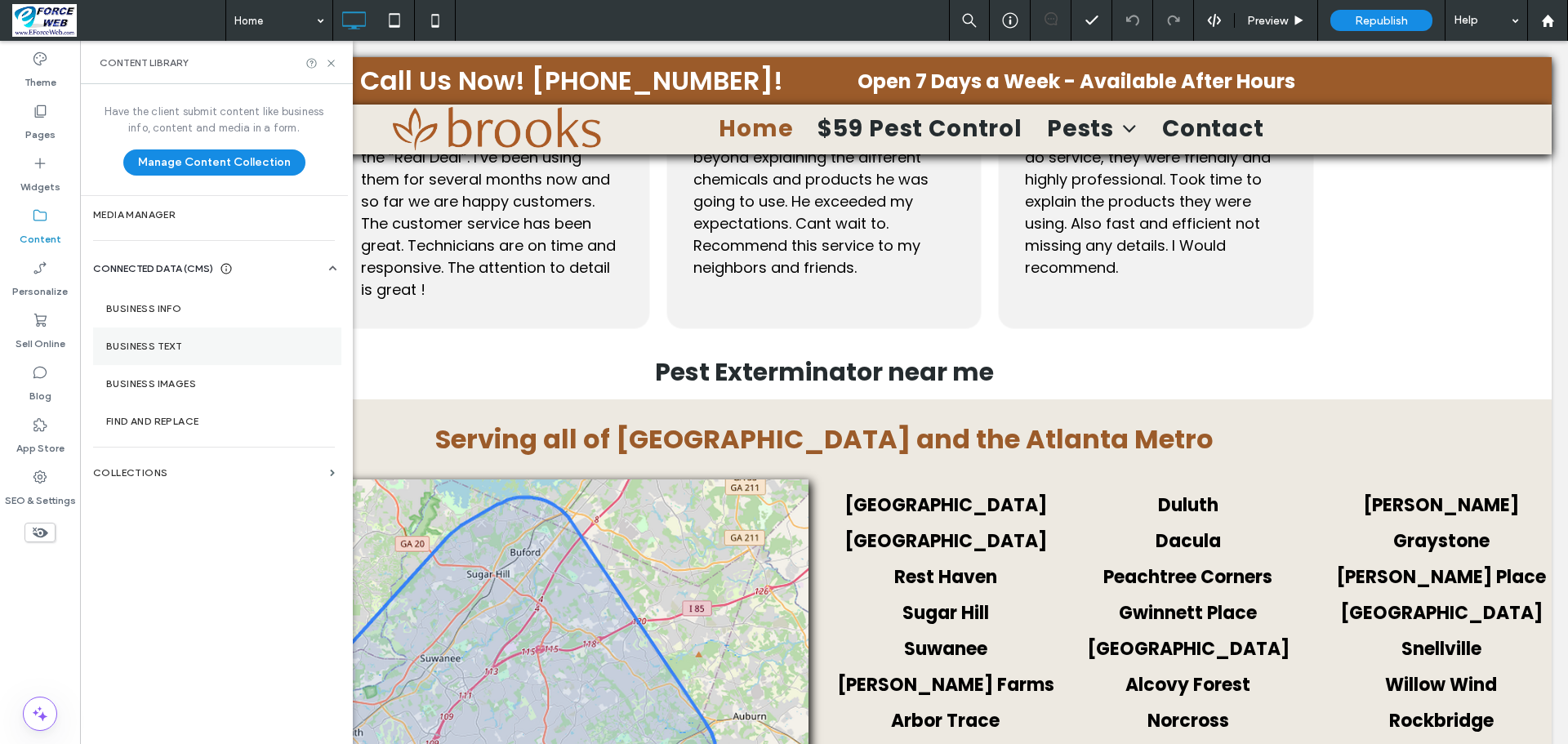
click at [182, 347] on label "Business Text" at bounding box center [217, 346] width 222 height 11
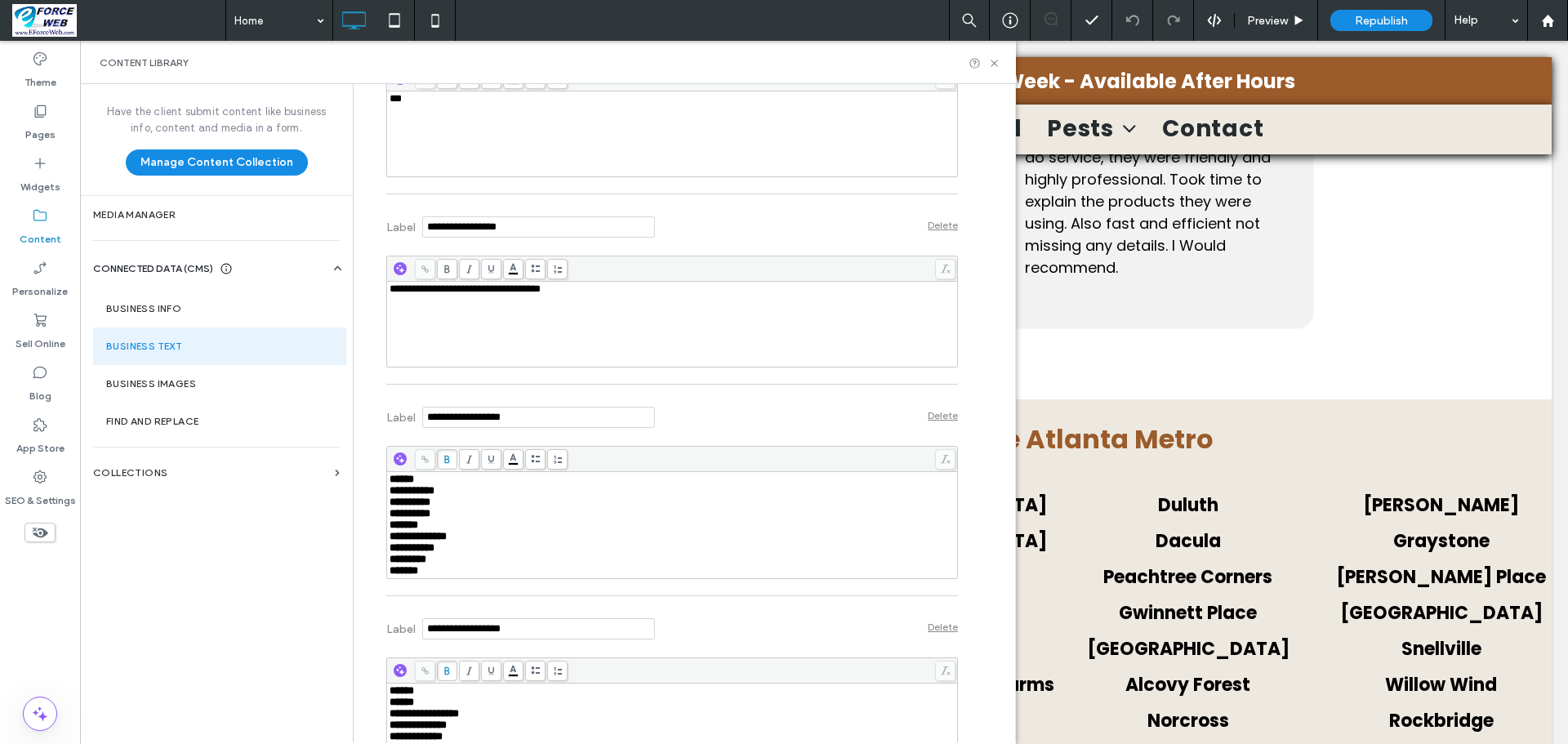
scroll to position [817, 0]
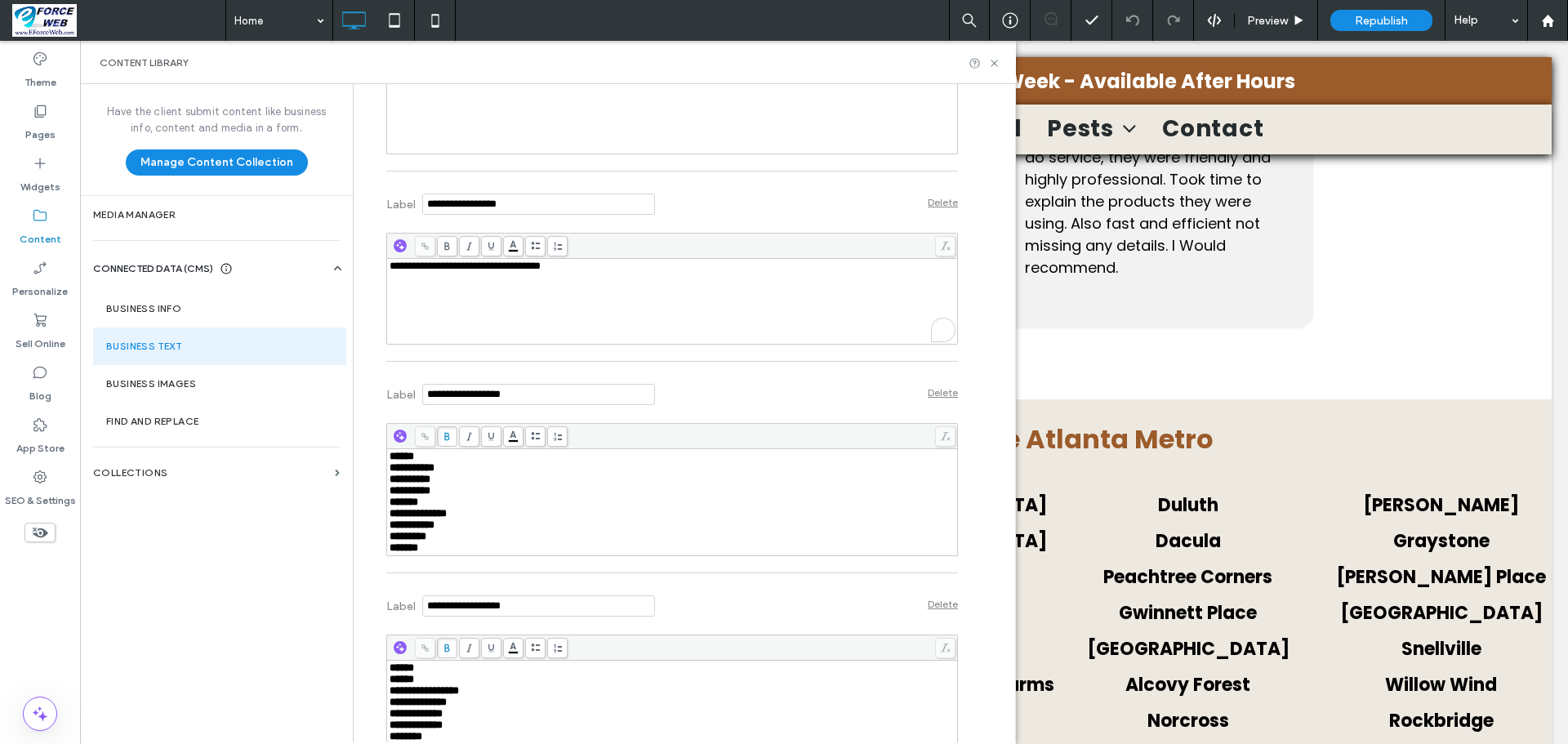
click at [607, 327] on div "**********" at bounding box center [672, 301] width 566 height 82
click at [993, 60] on icon at bounding box center [994, 63] width 12 height 12
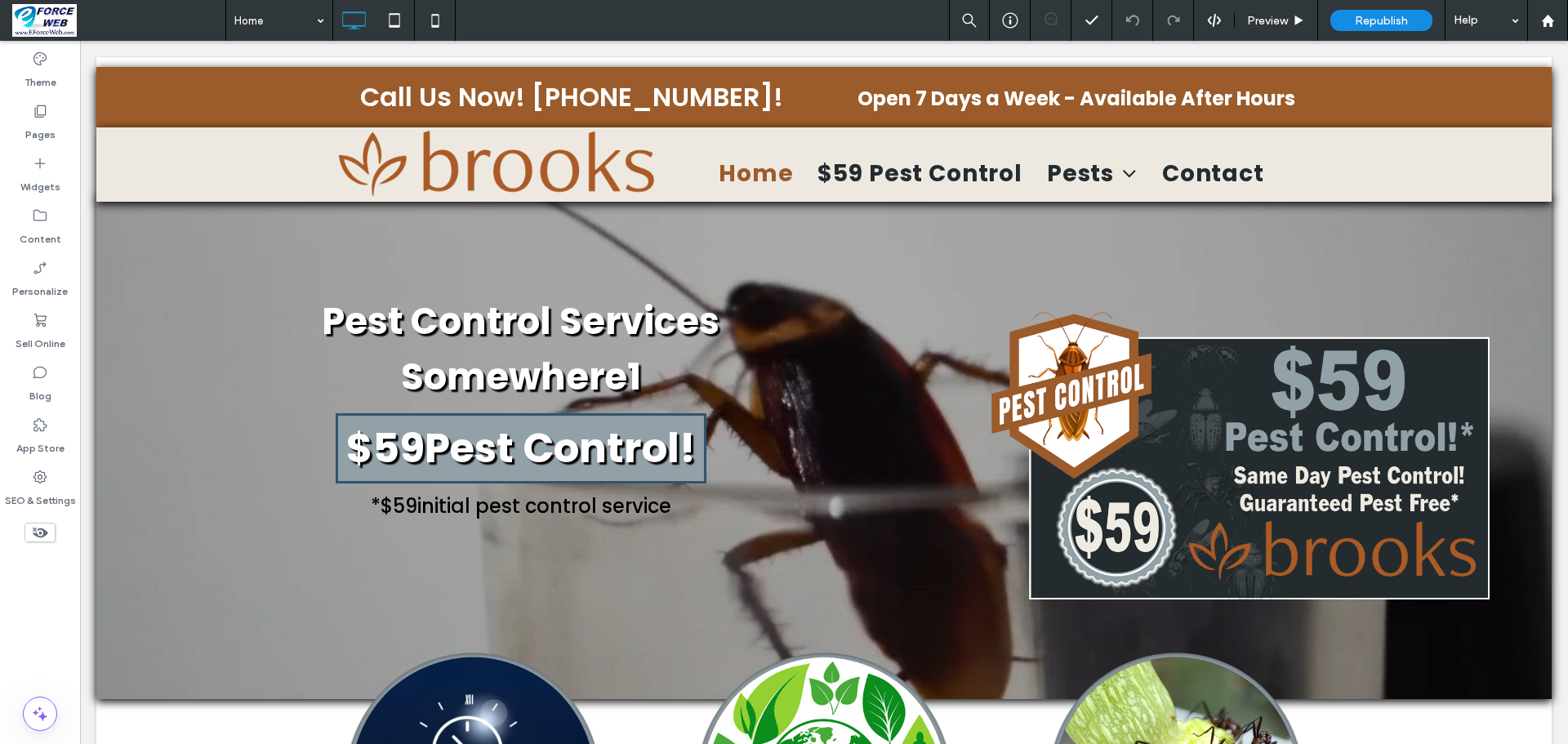
scroll to position [0, 0]
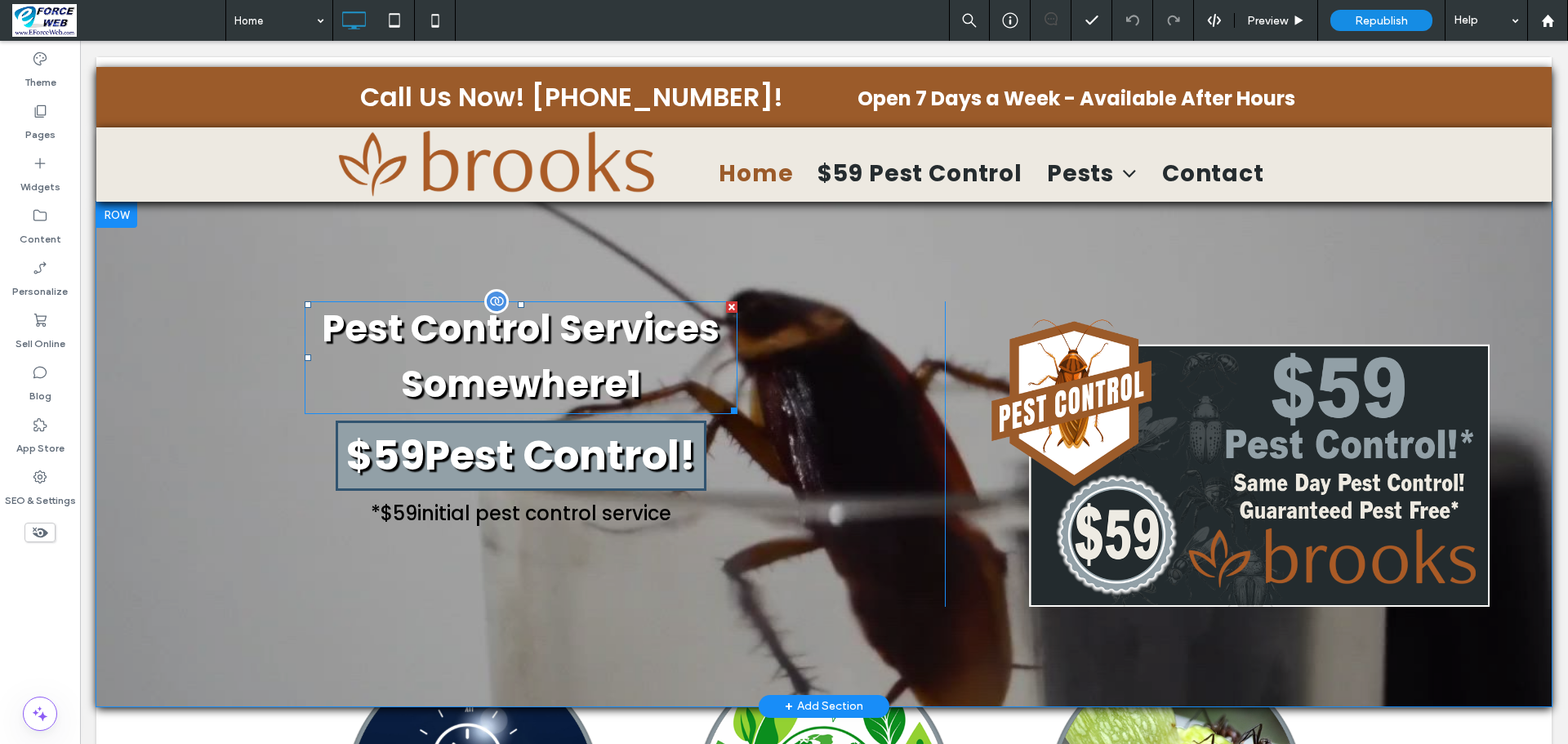
click at [595, 331] on span "Pest Control Services" at bounding box center [520, 328] width 398 height 51
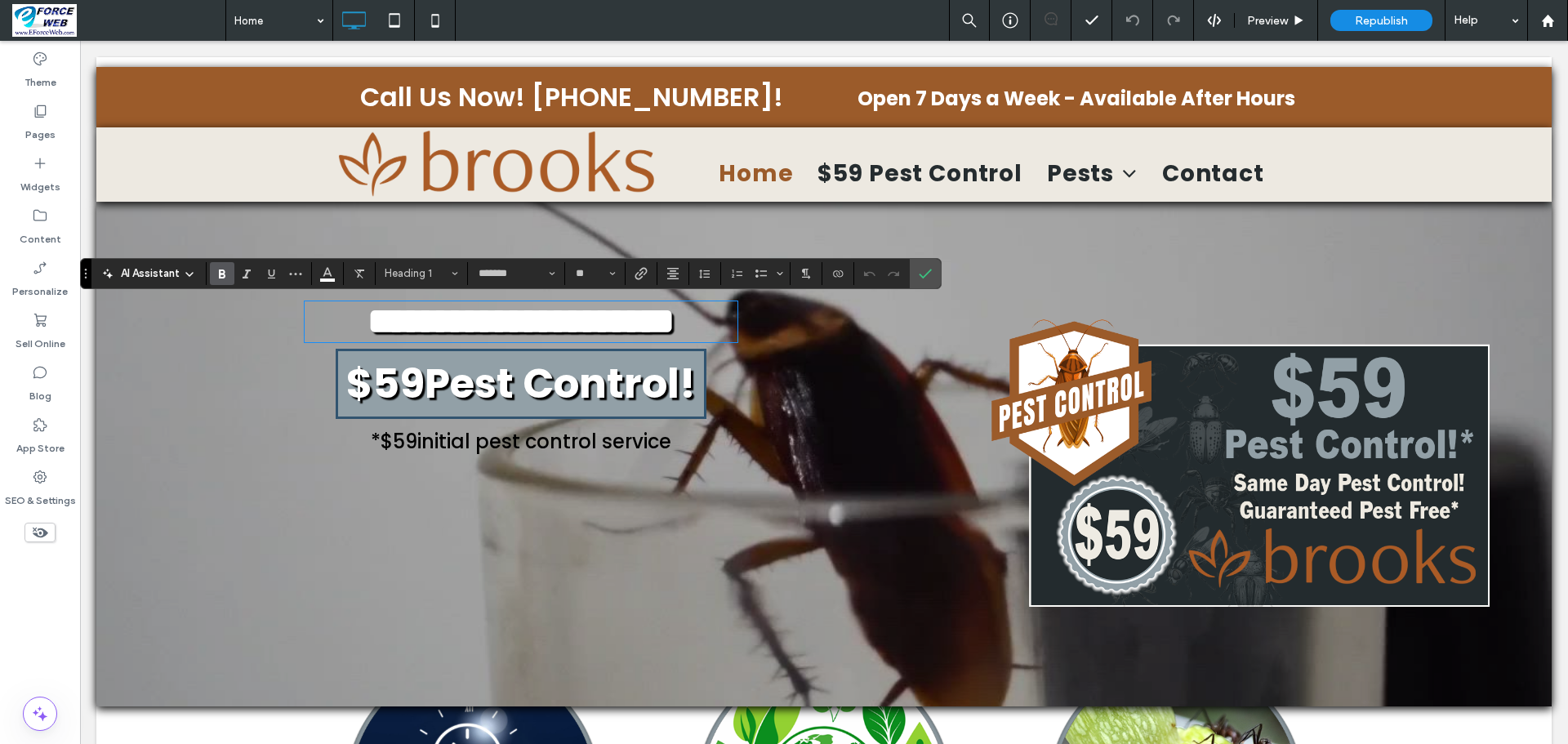
type input "*******"
type input "**"
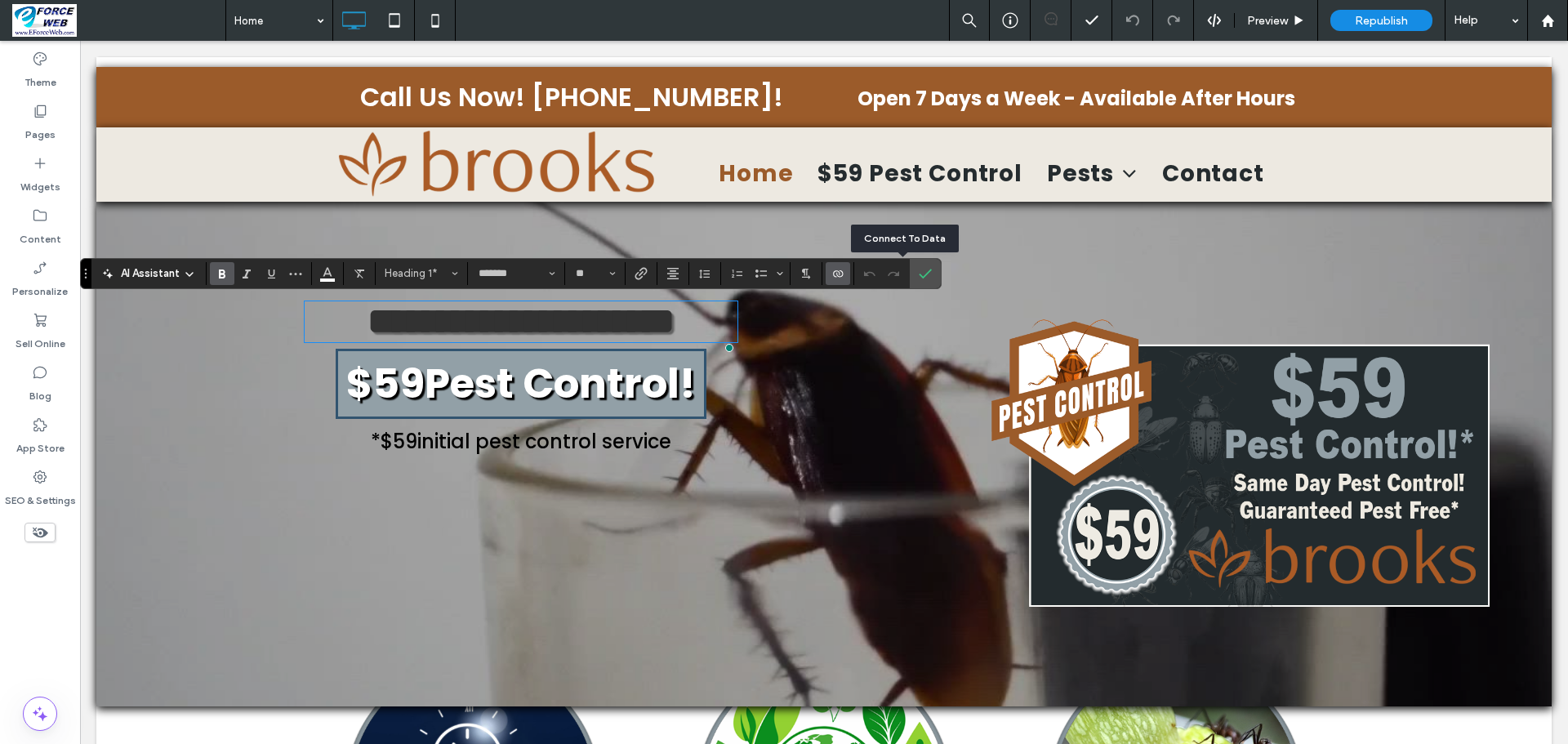
click at [843, 276] on use "Connect To Data" at bounding box center [837, 274] width 9 height 7
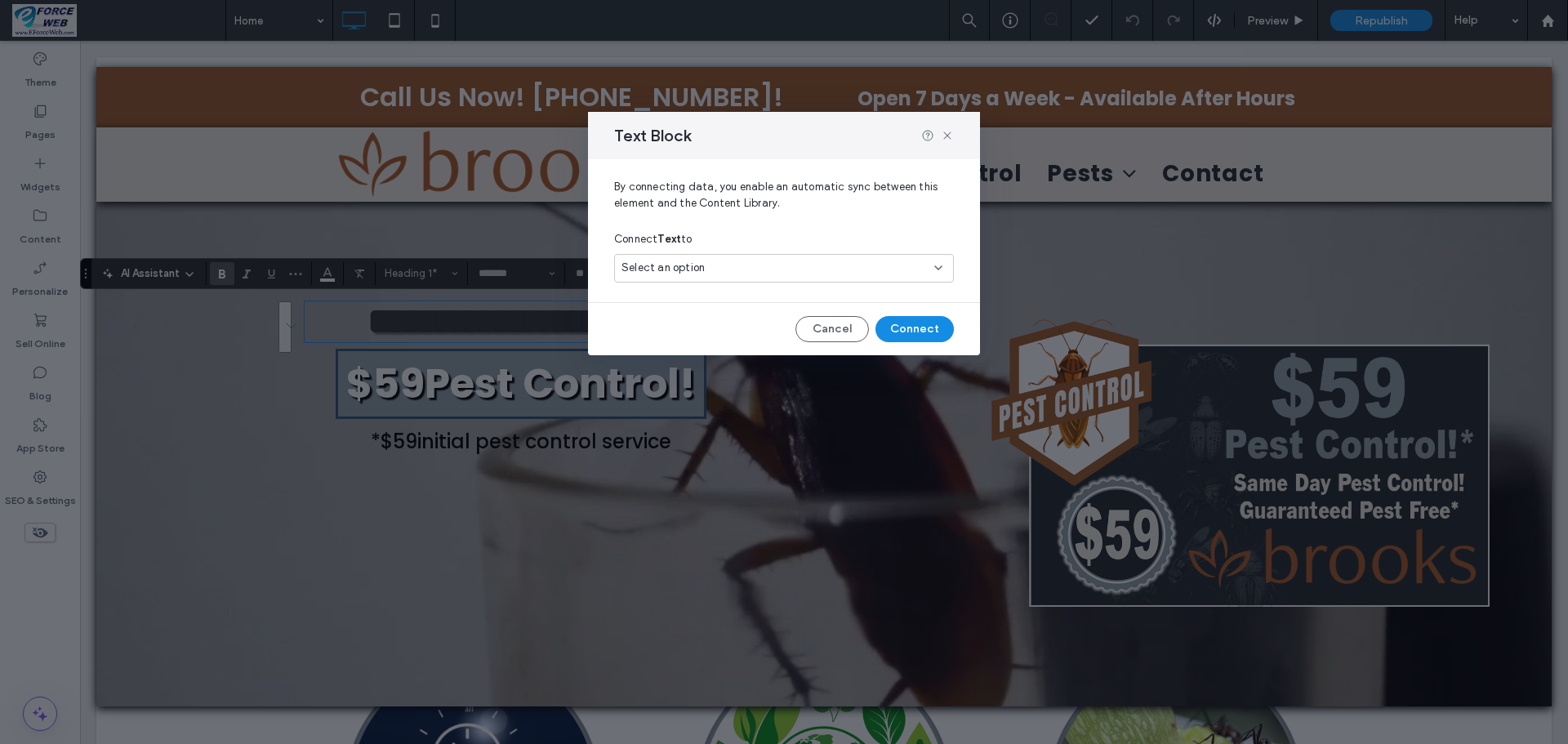
click at [944, 267] on icon at bounding box center [938, 267] width 13 height 13
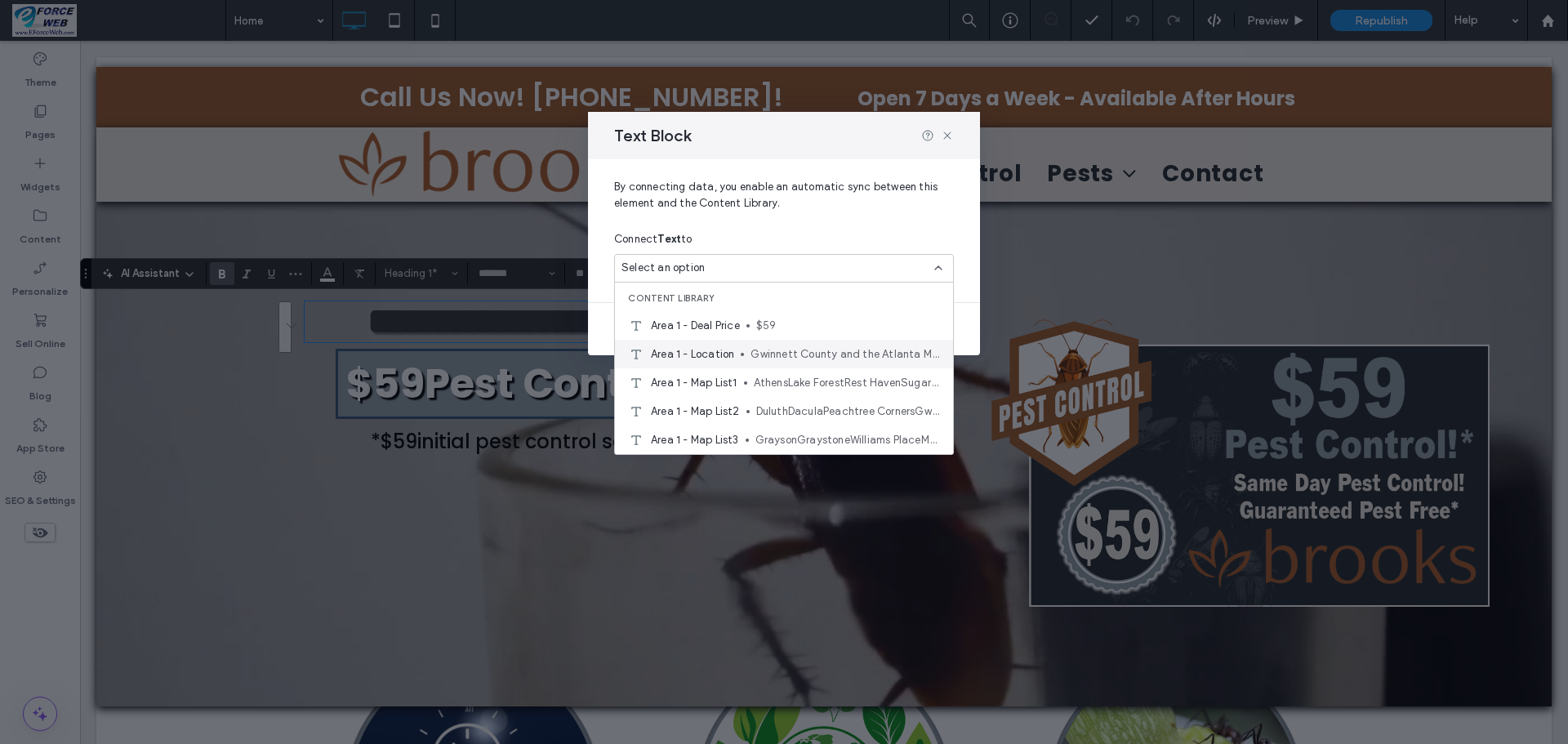
click at [799, 352] on span "Gwinnett County and the Atlanta Metro" at bounding box center [845, 354] width 189 height 16
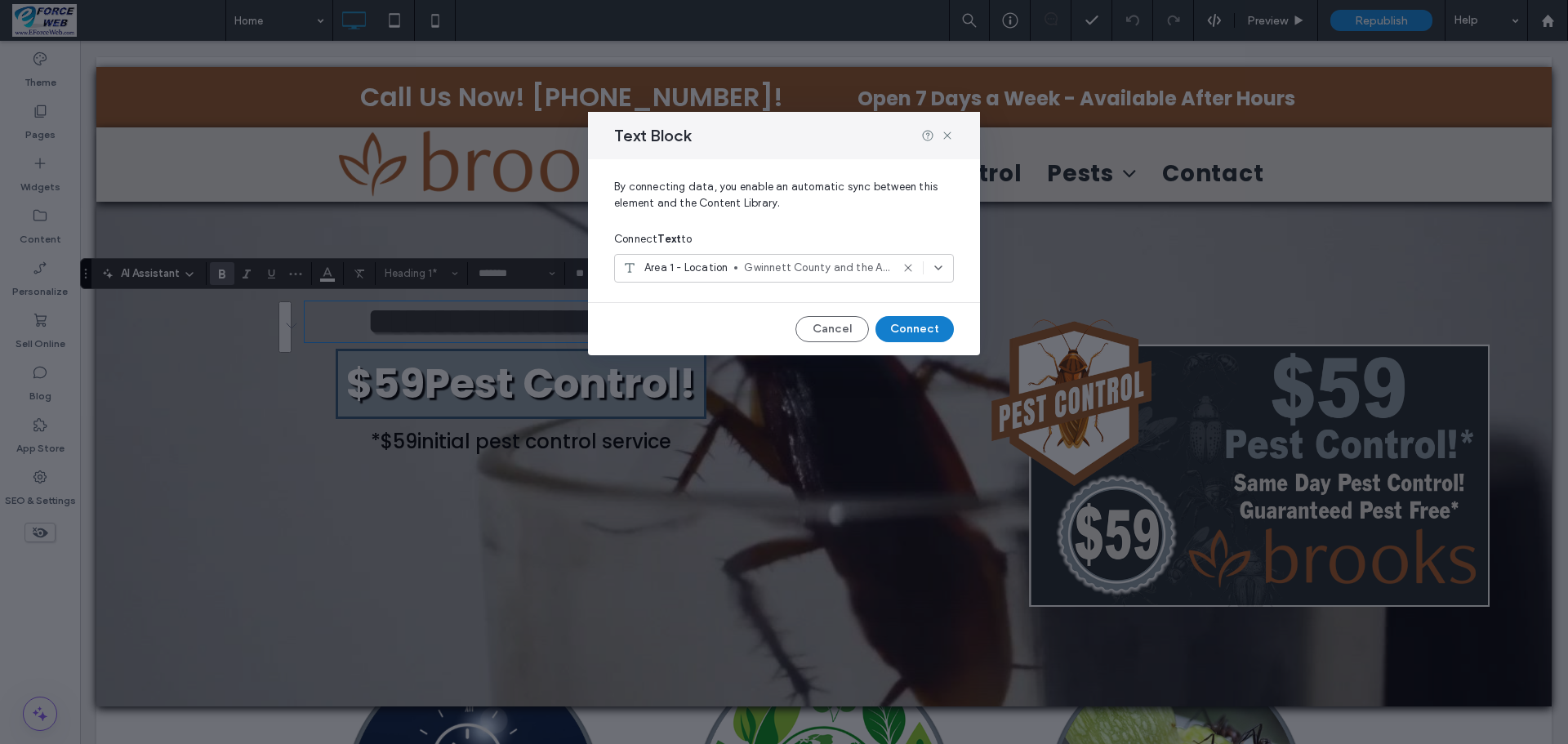
click at [901, 328] on button "Connect" at bounding box center [915, 328] width 78 height 26
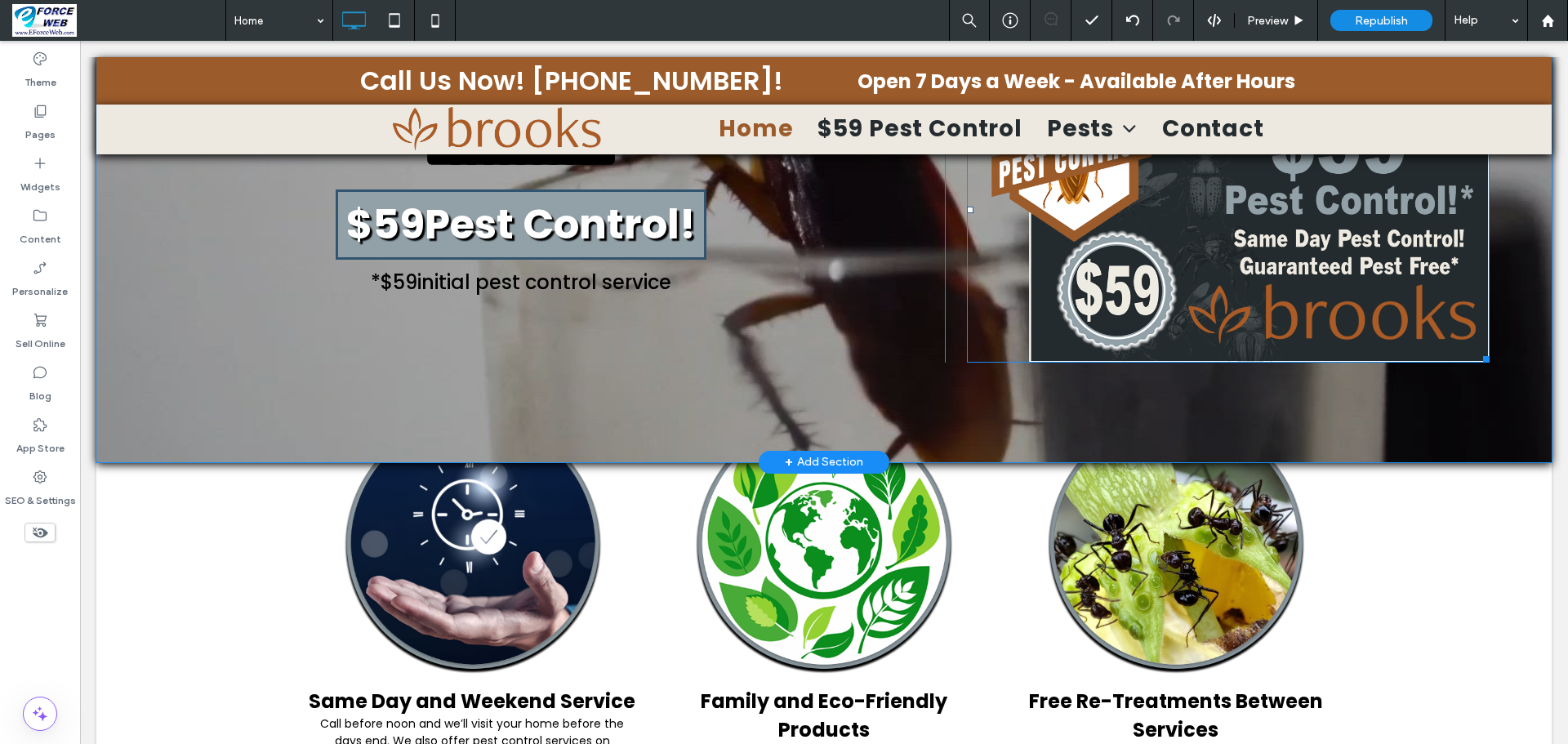
scroll to position [245, 0]
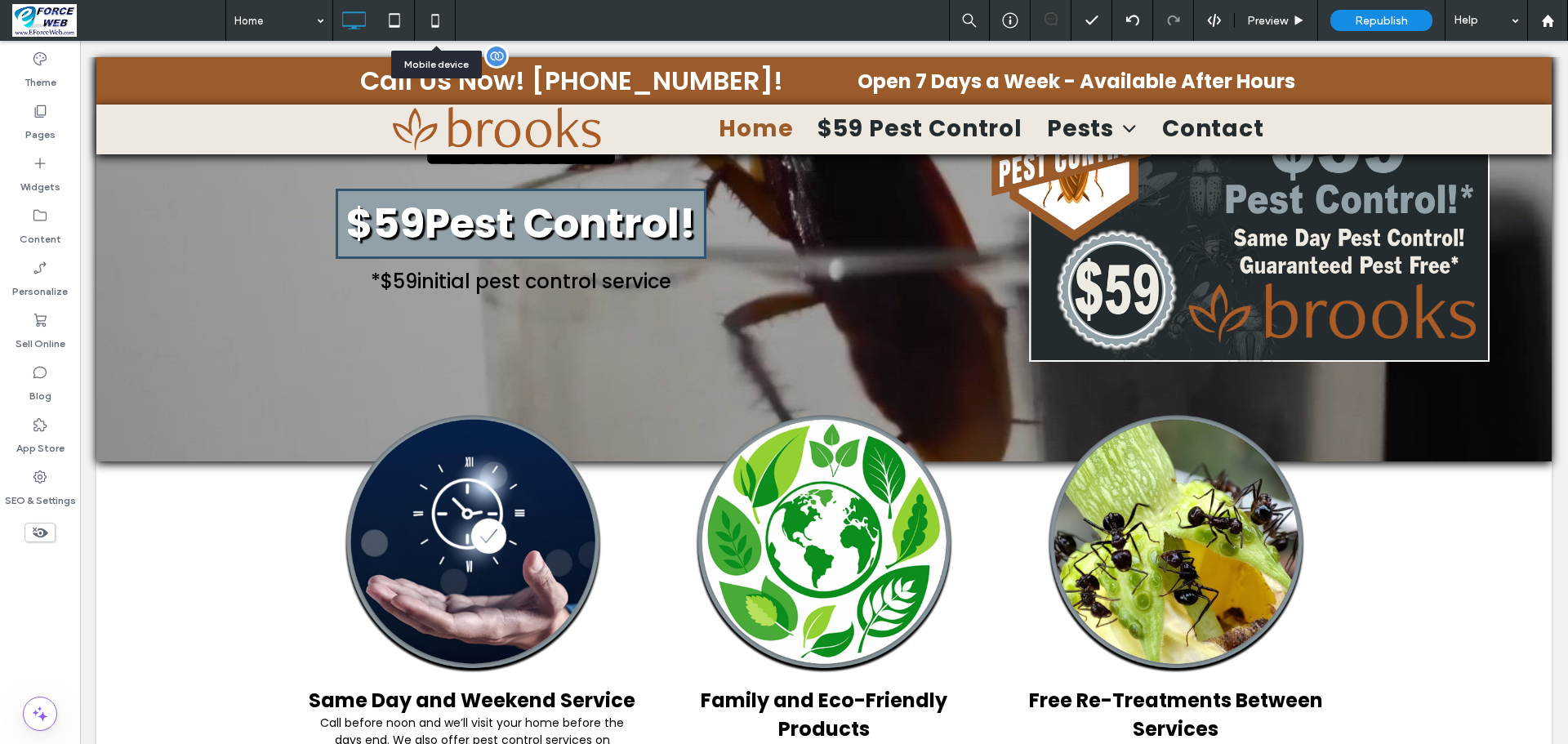
click at [438, 18] on icon at bounding box center [435, 20] width 32 height 32
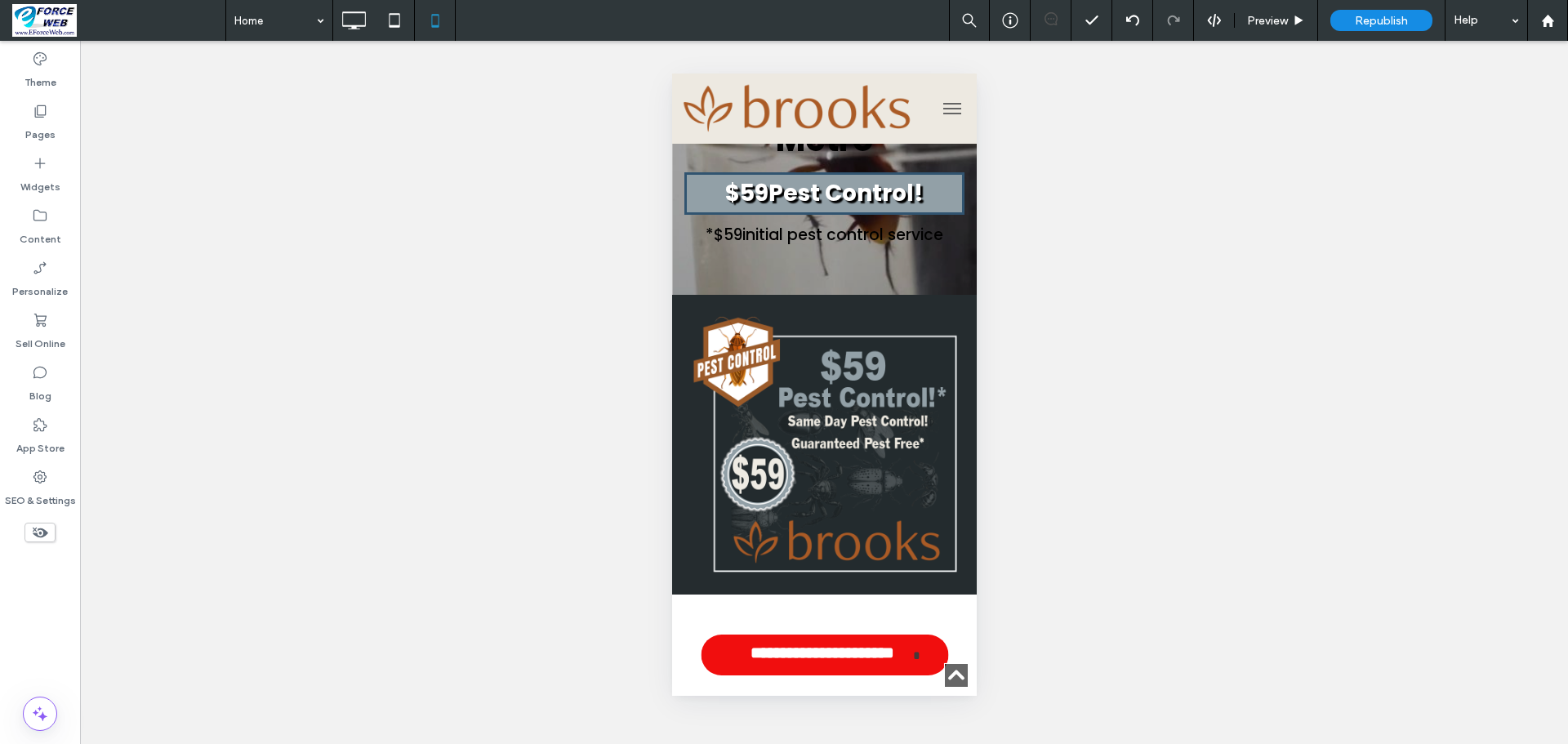
scroll to position [654, 0]
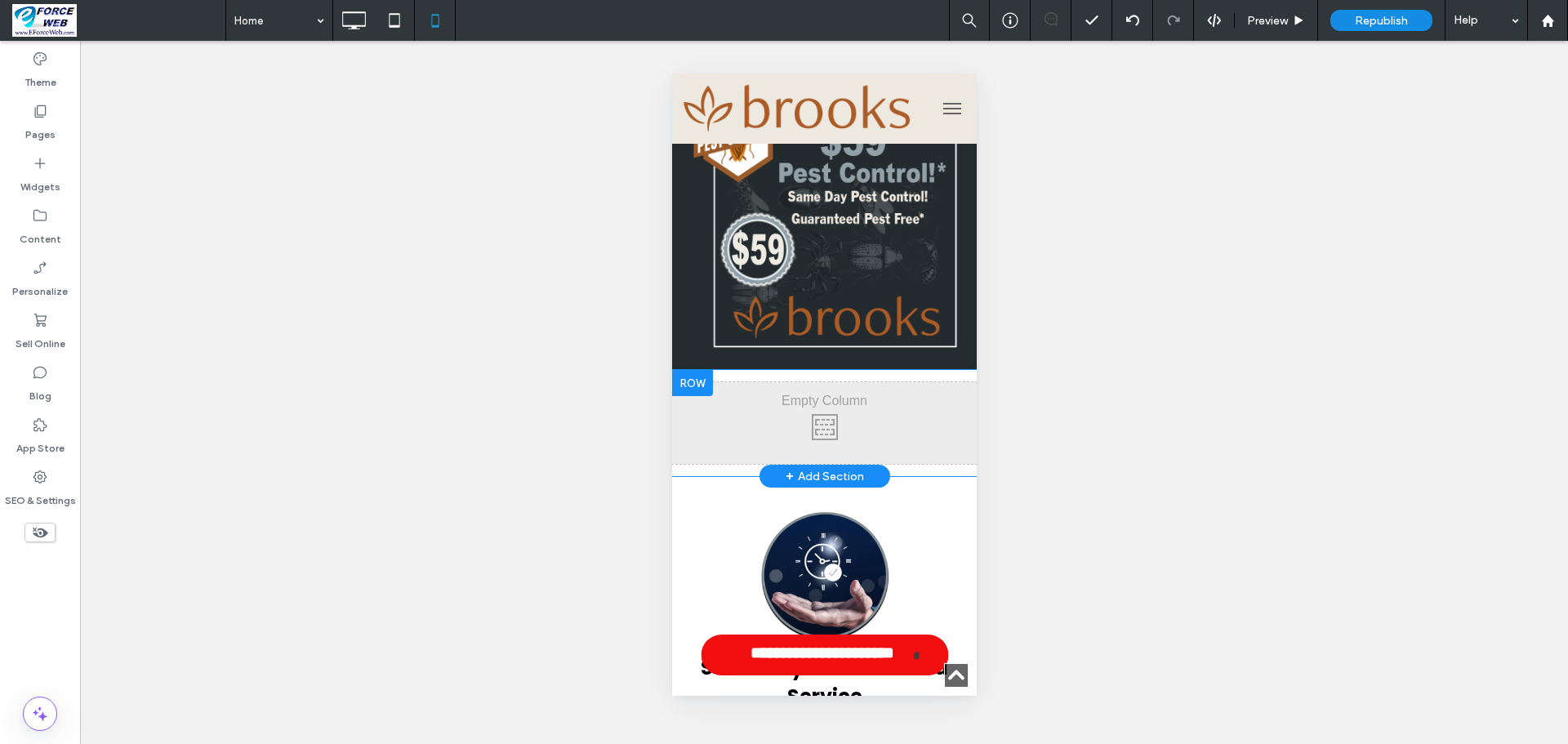
click at [688, 391] on div at bounding box center [692, 383] width 41 height 26
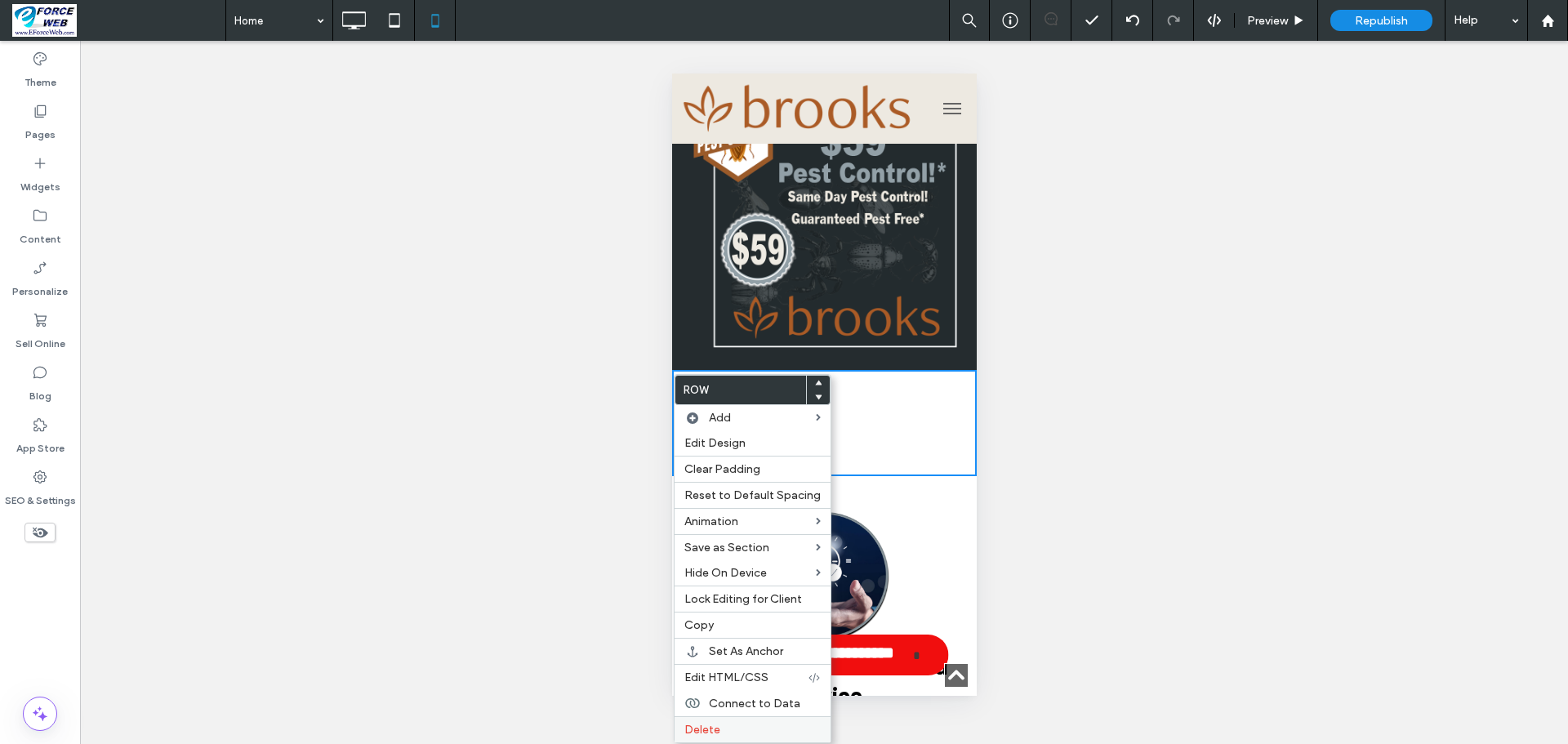
click at [696, 729] on span "Delete" at bounding box center [702, 729] width 36 height 14
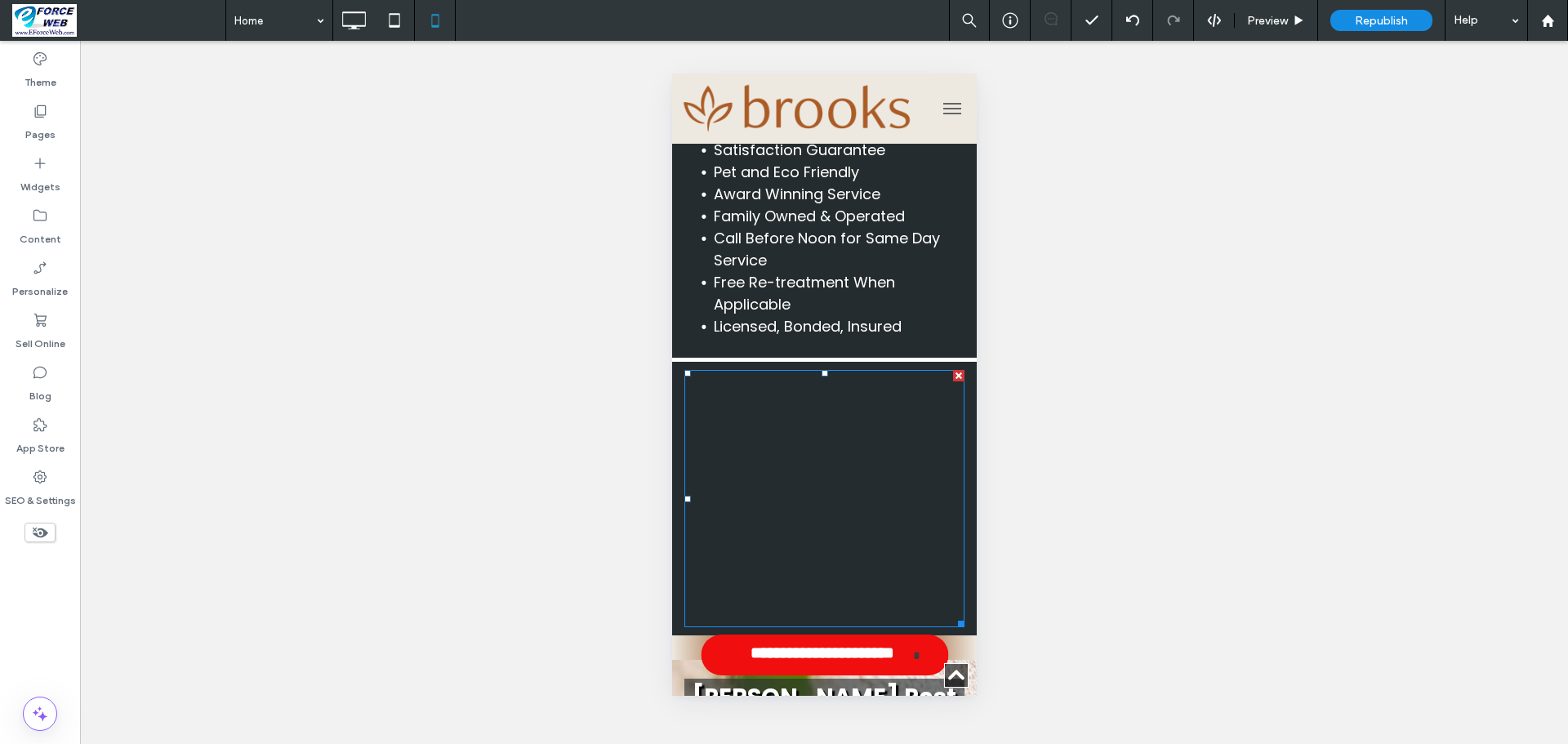
scroll to position [1878, 0]
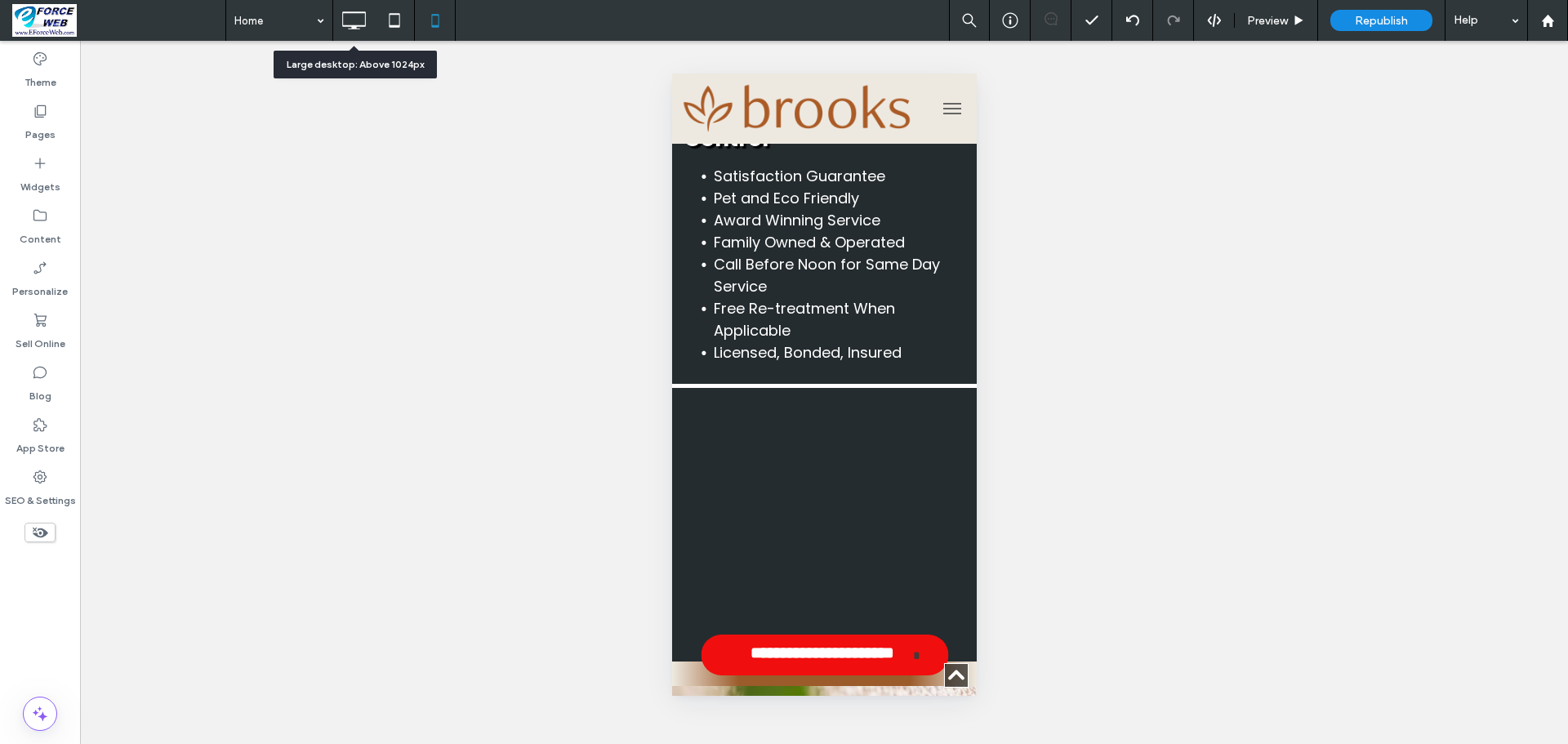
click at [357, 15] on icon at bounding box center [353, 20] width 32 height 32
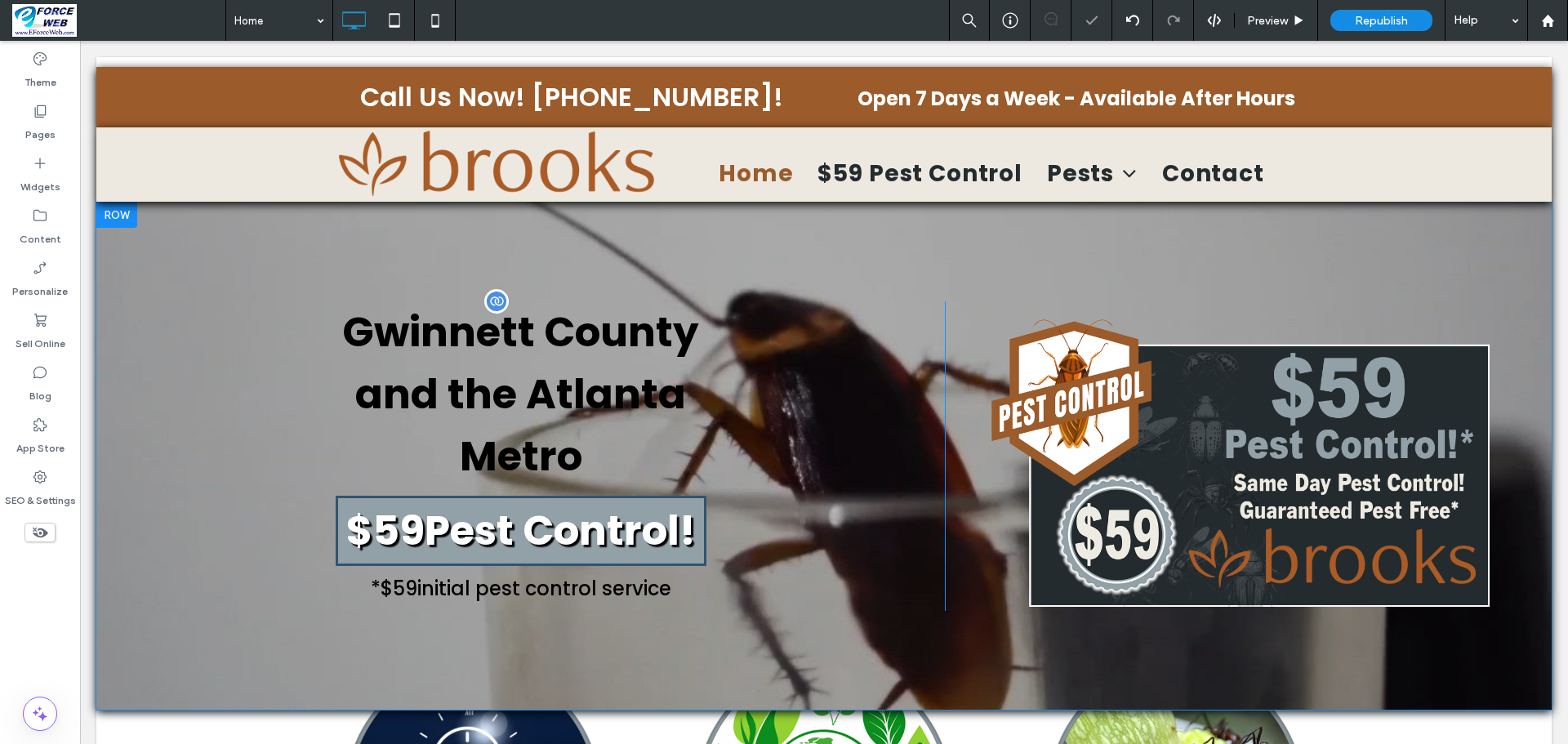
scroll to position [0, 0]
click at [612, 396] on span "Gwinnett County and the Atlanta Metro" at bounding box center [520, 393] width 357 height 182
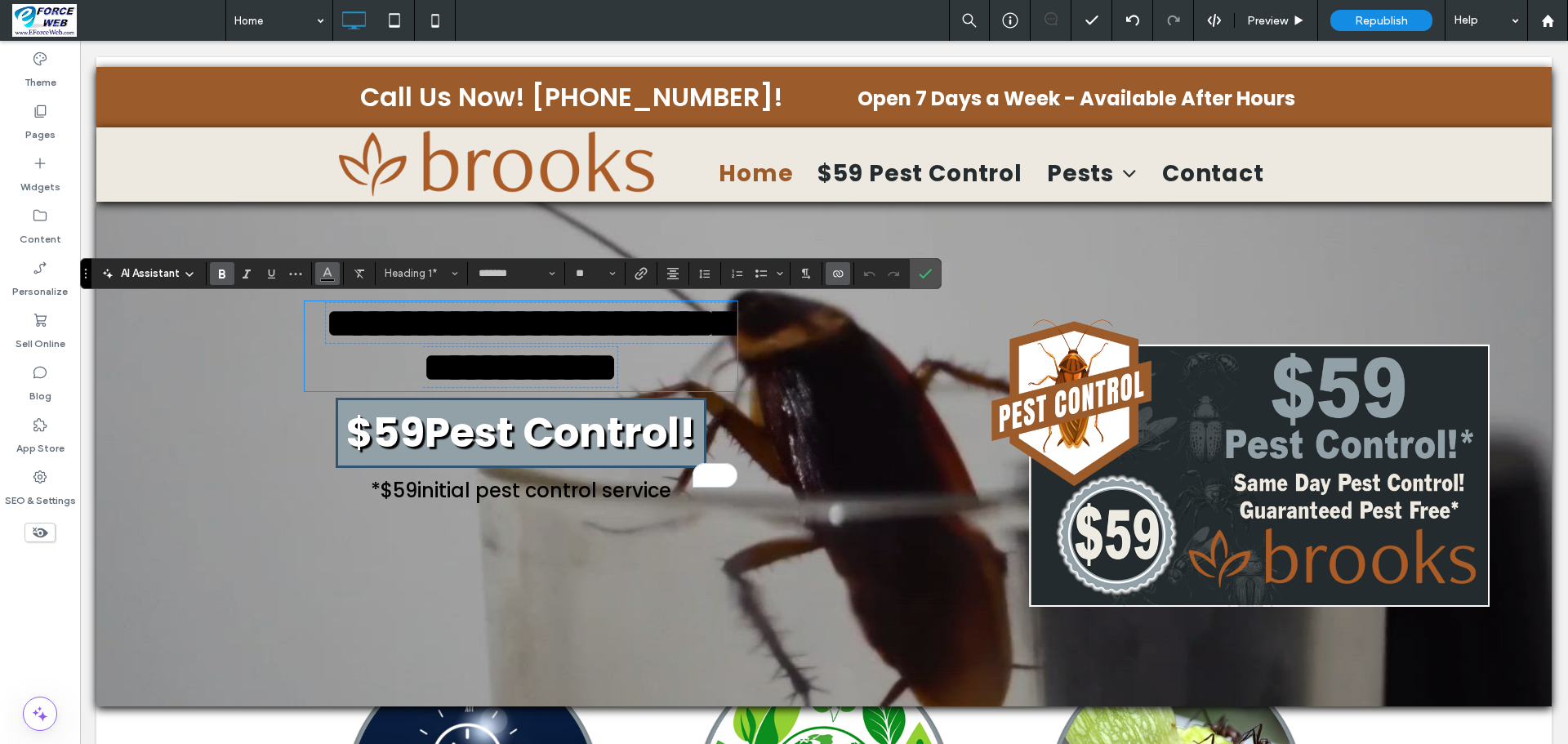
click at [331, 278] on span "Color" at bounding box center [327, 271] width 13 height 21
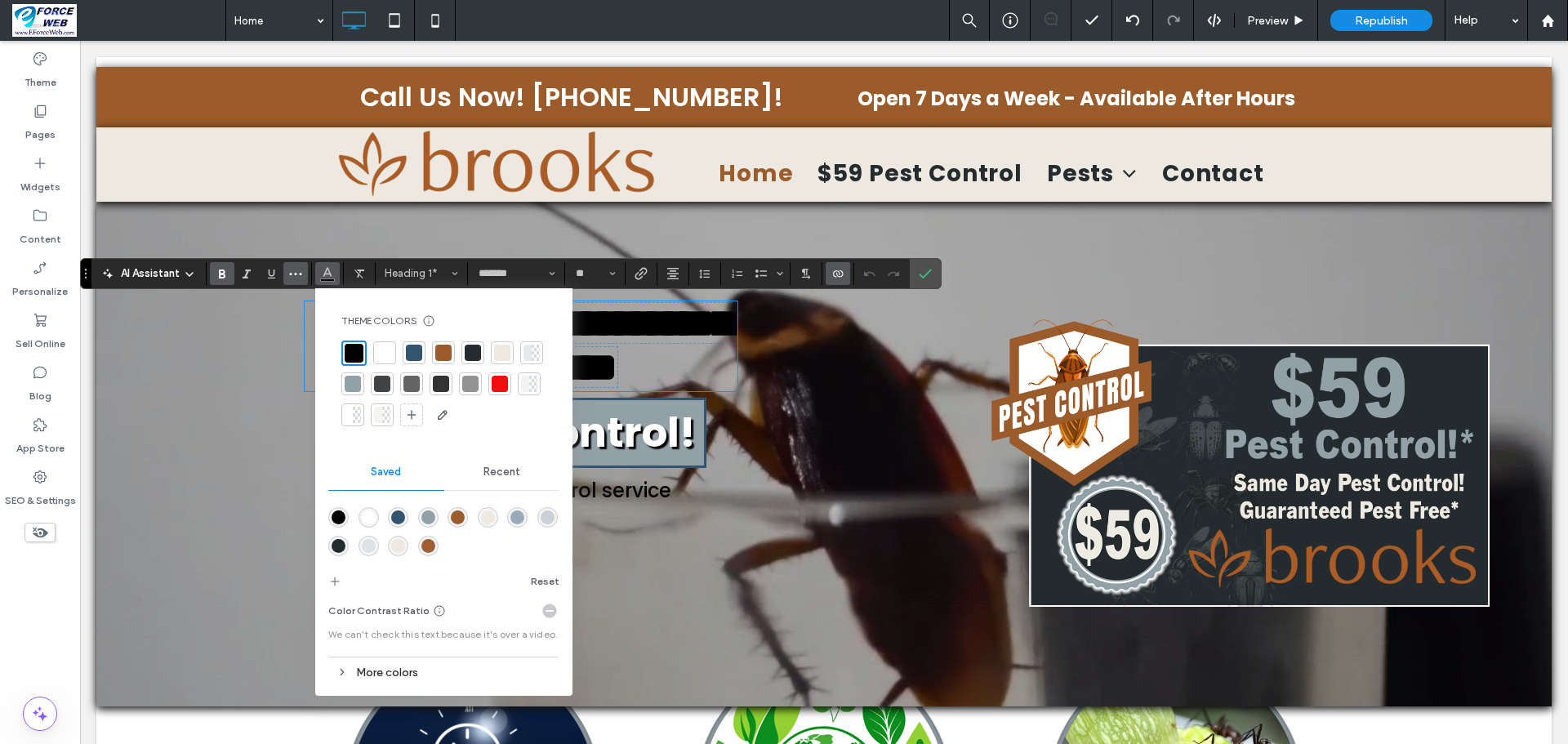
click at [295, 278] on icon "More" at bounding box center [295, 273] width 13 height 13
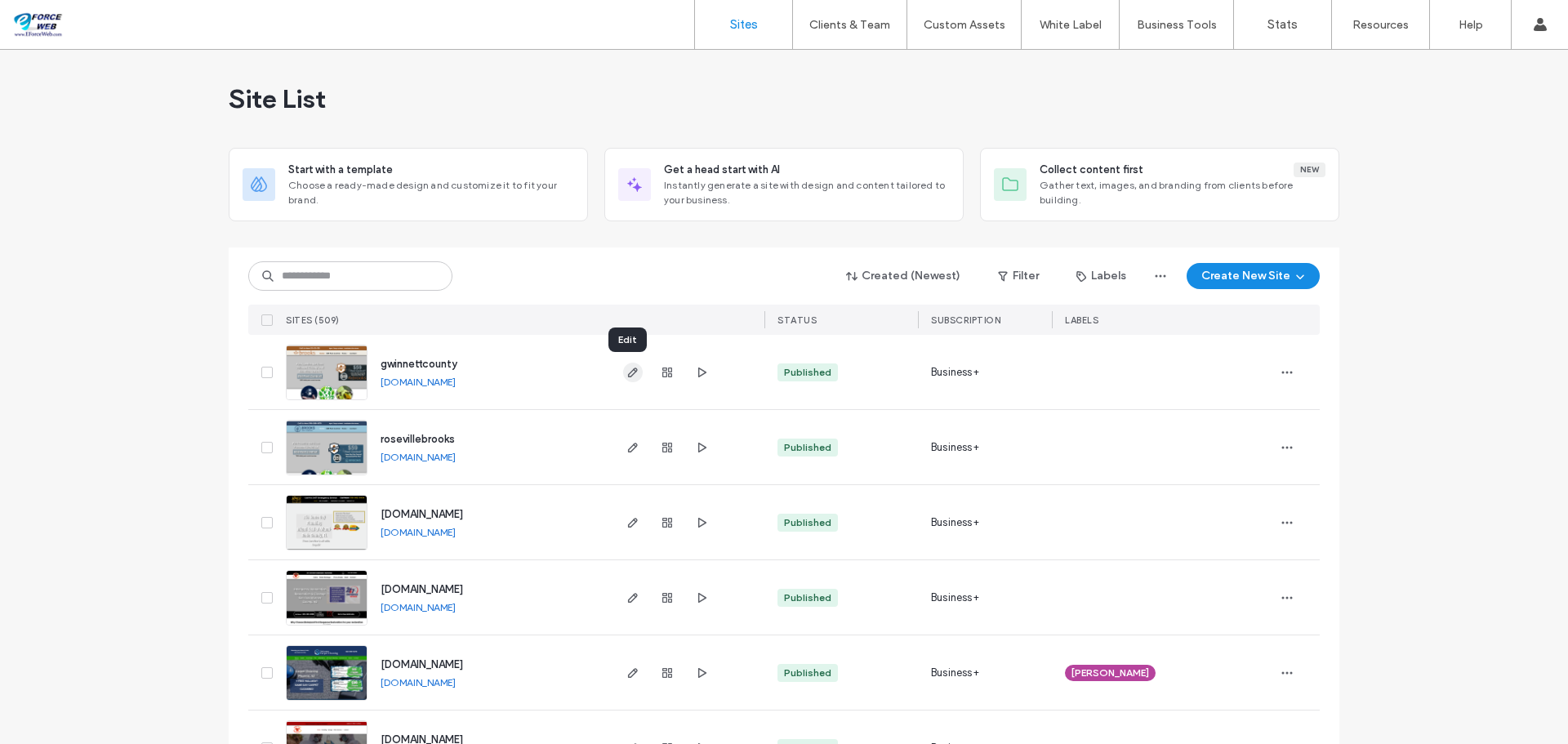
click at [628, 371] on use "button" at bounding box center [632, 372] width 9 height 9
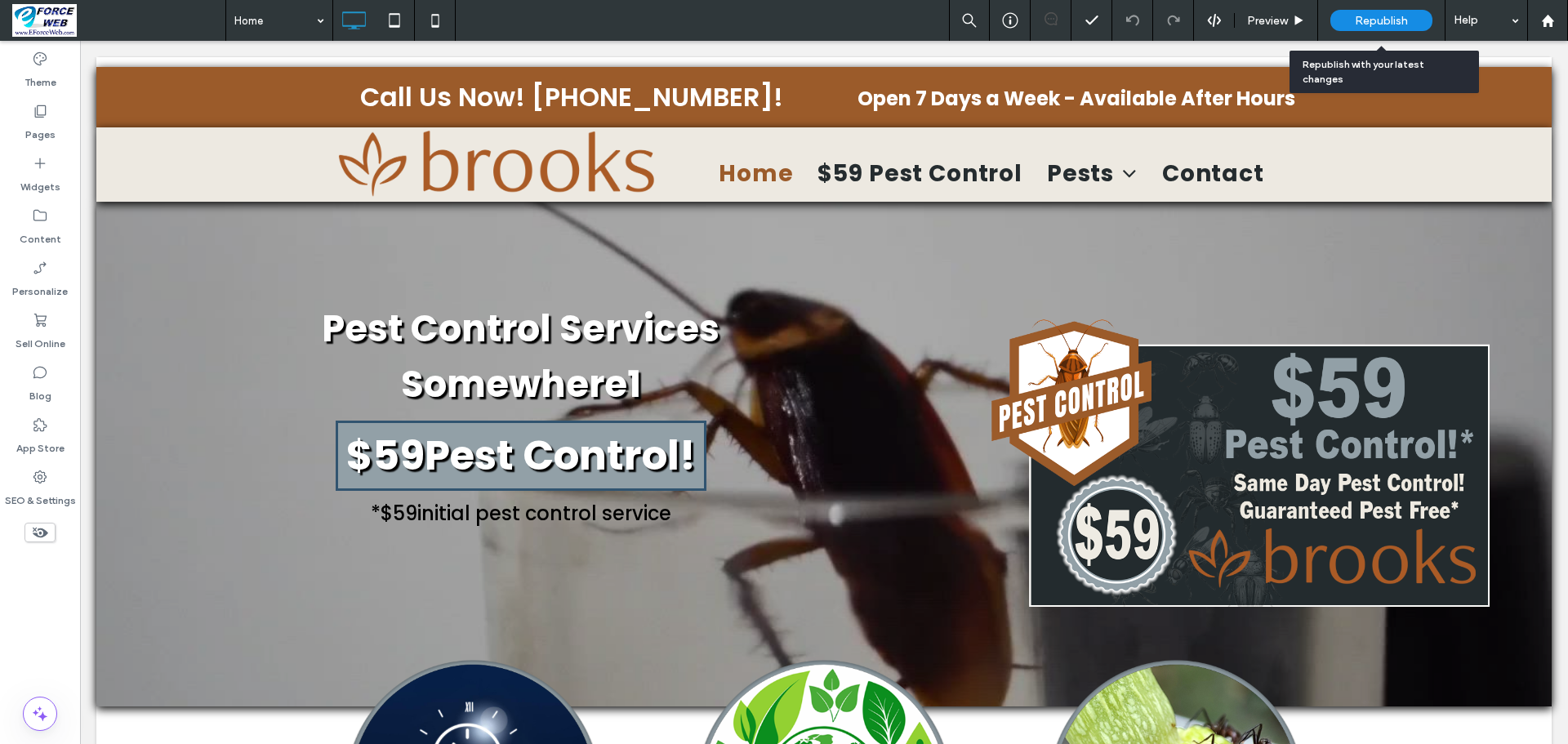
click at [1377, 19] on span "Republish" at bounding box center [1381, 20] width 53 height 14
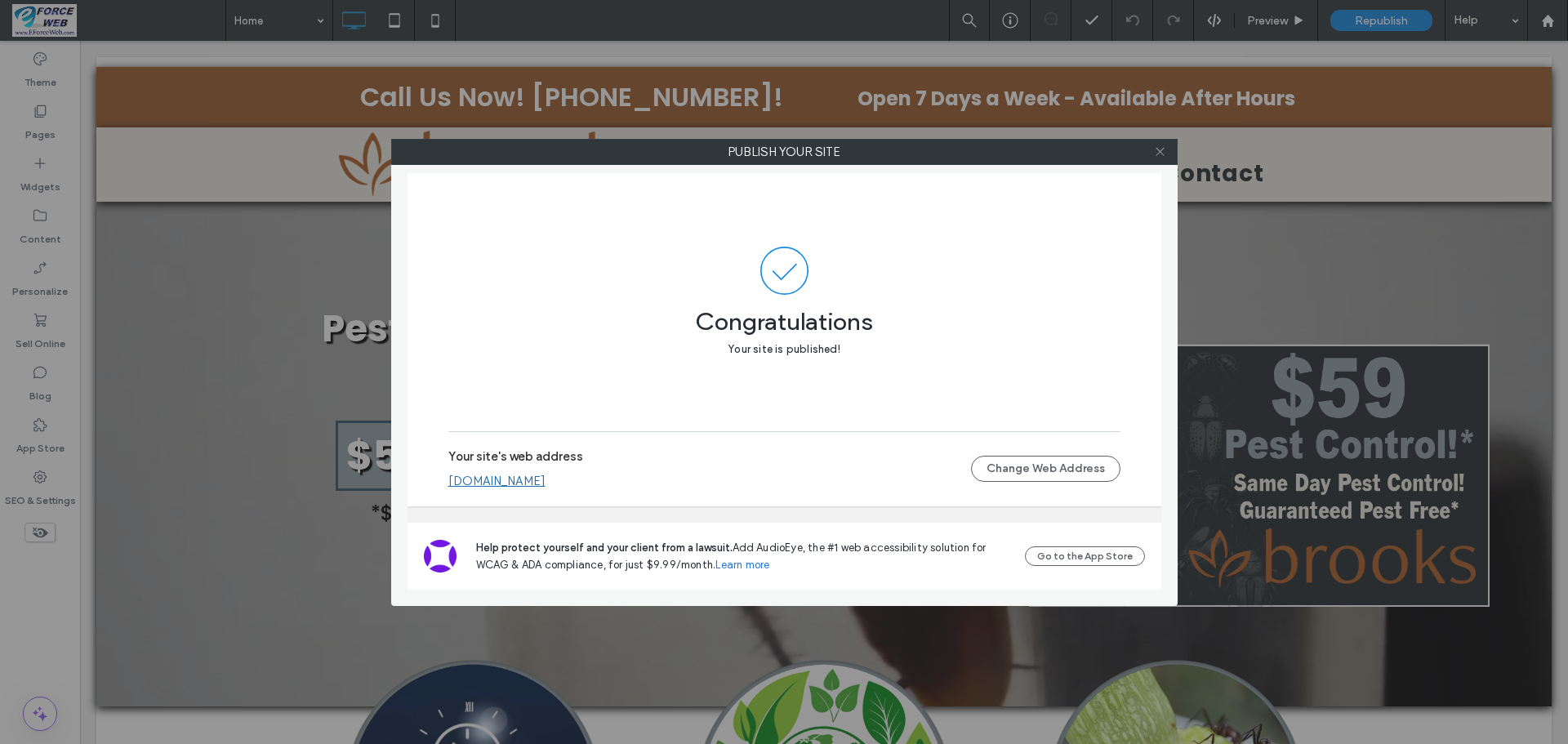
click at [1161, 155] on icon at bounding box center [1159, 151] width 12 height 12
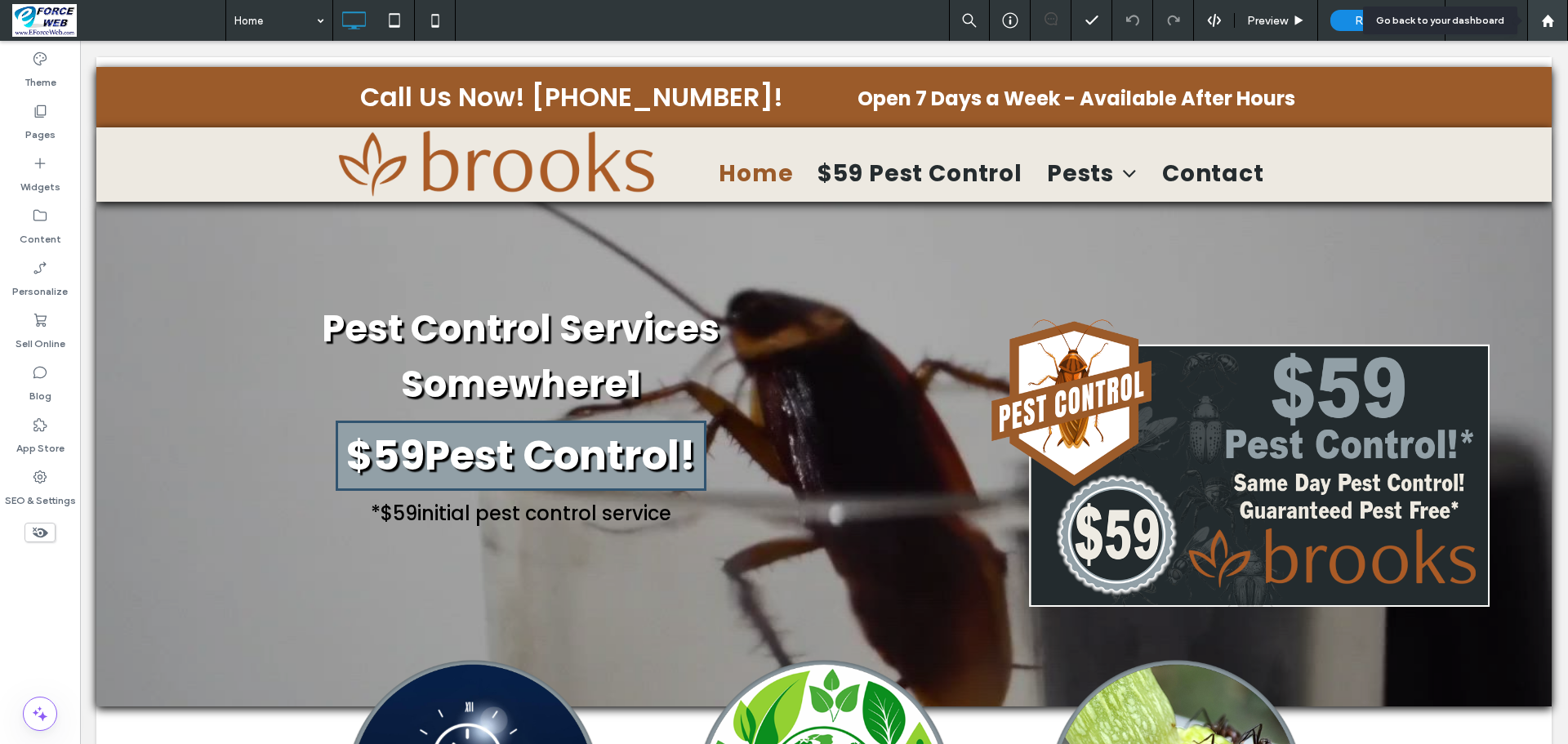
click at [1551, 22] on use at bounding box center [1547, 20] width 12 height 12
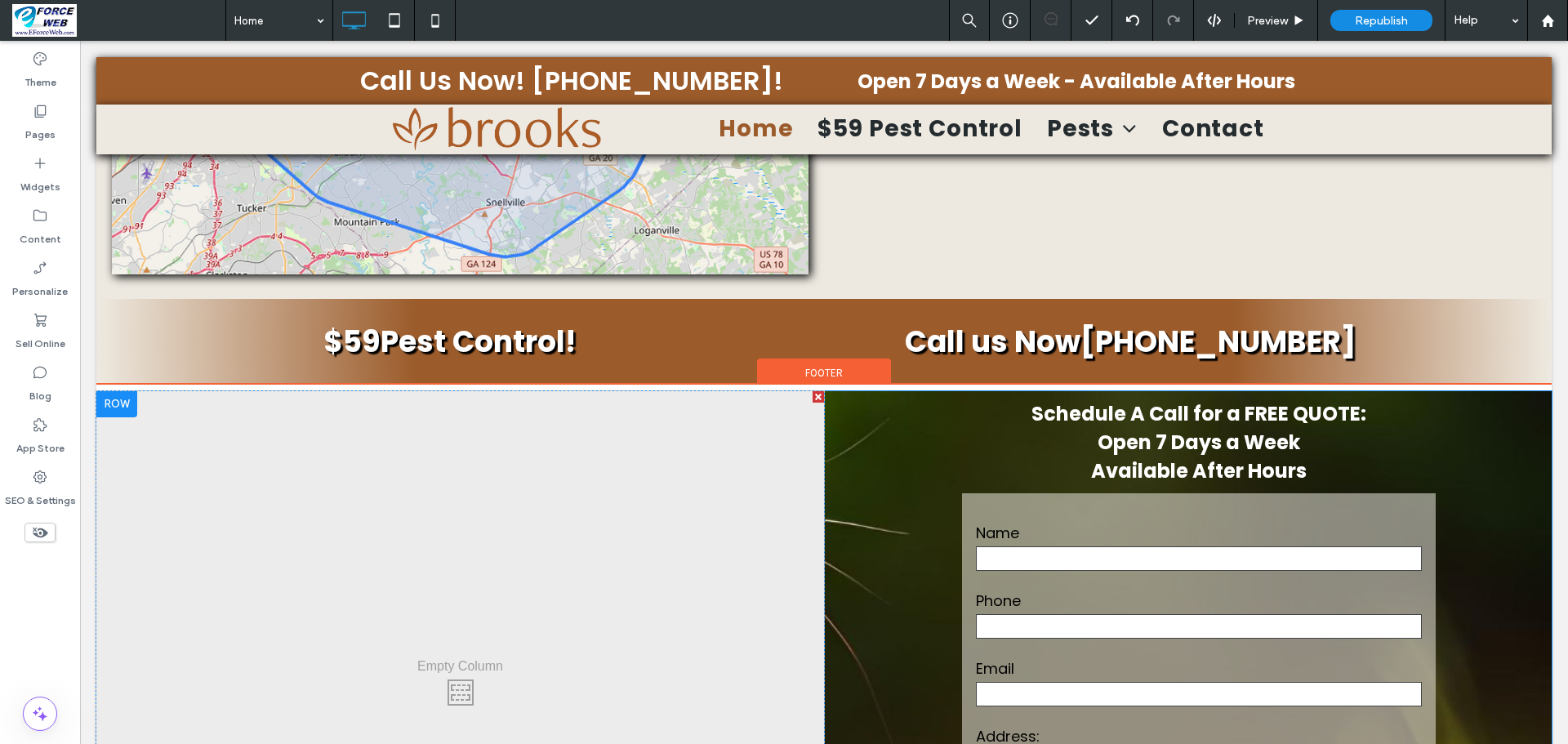
scroll to position [3267, 0]
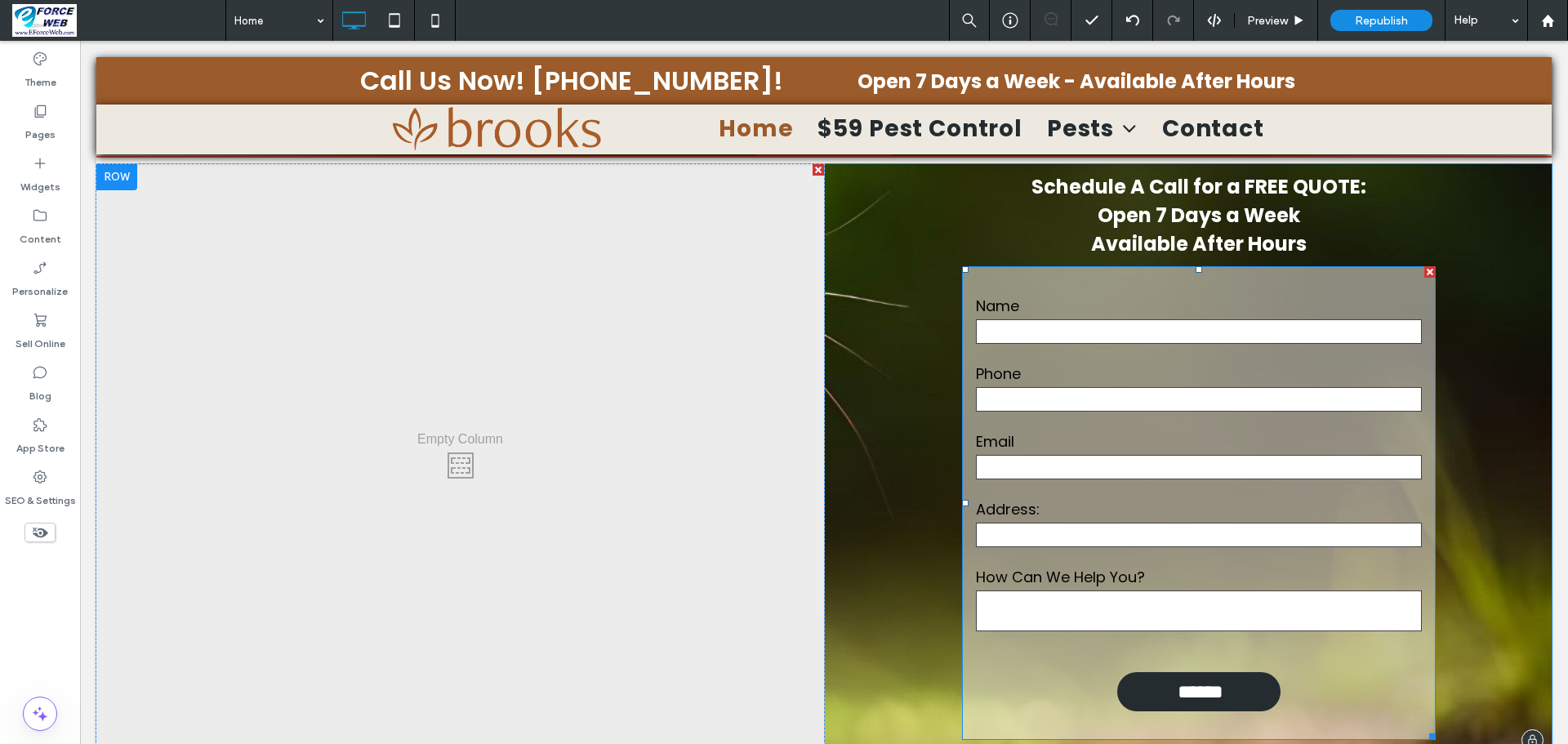
click at [1343, 295] on label "Name" at bounding box center [1199, 306] width 446 height 22
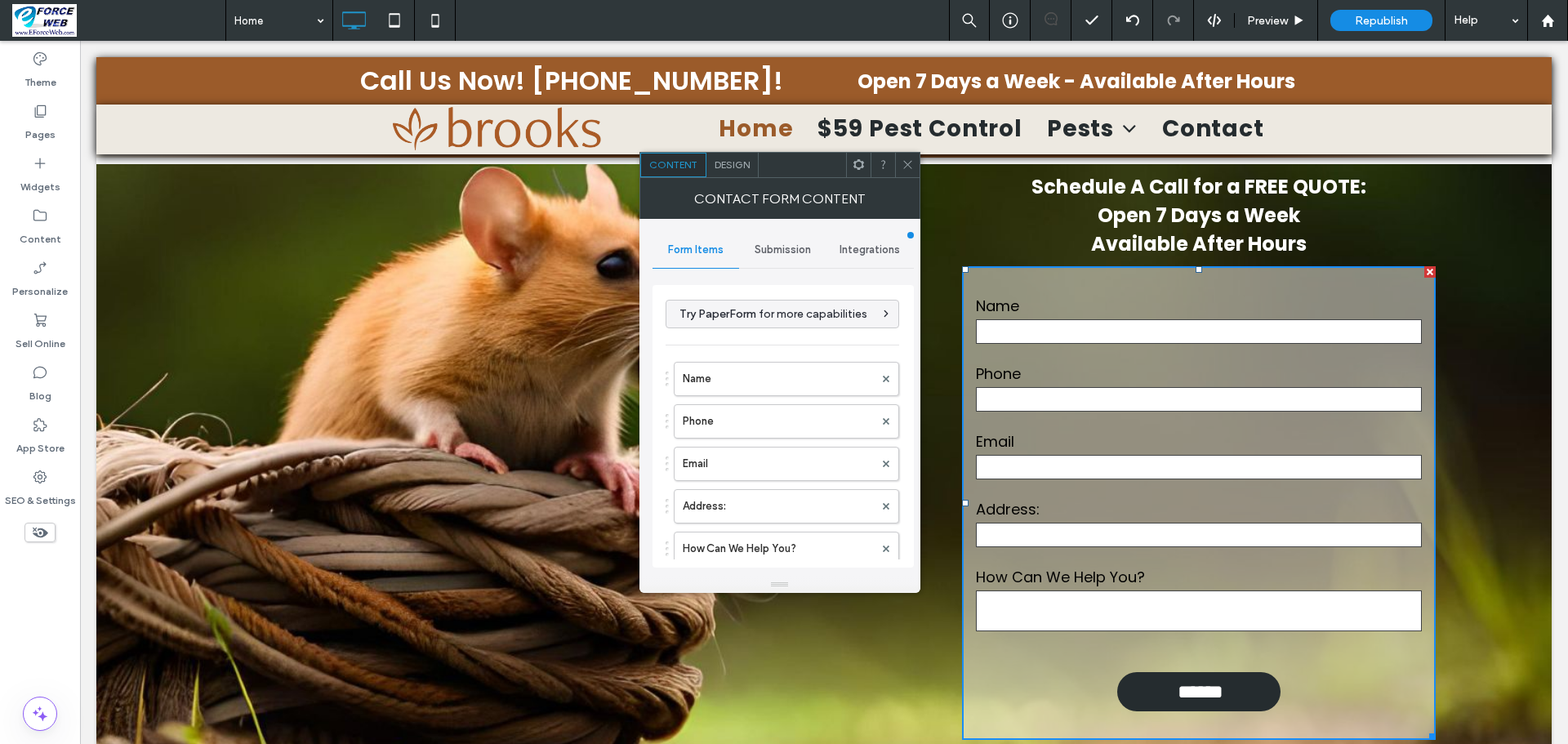
click at [765, 247] on span "Submission" at bounding box center [782, 249] width 56 height 13
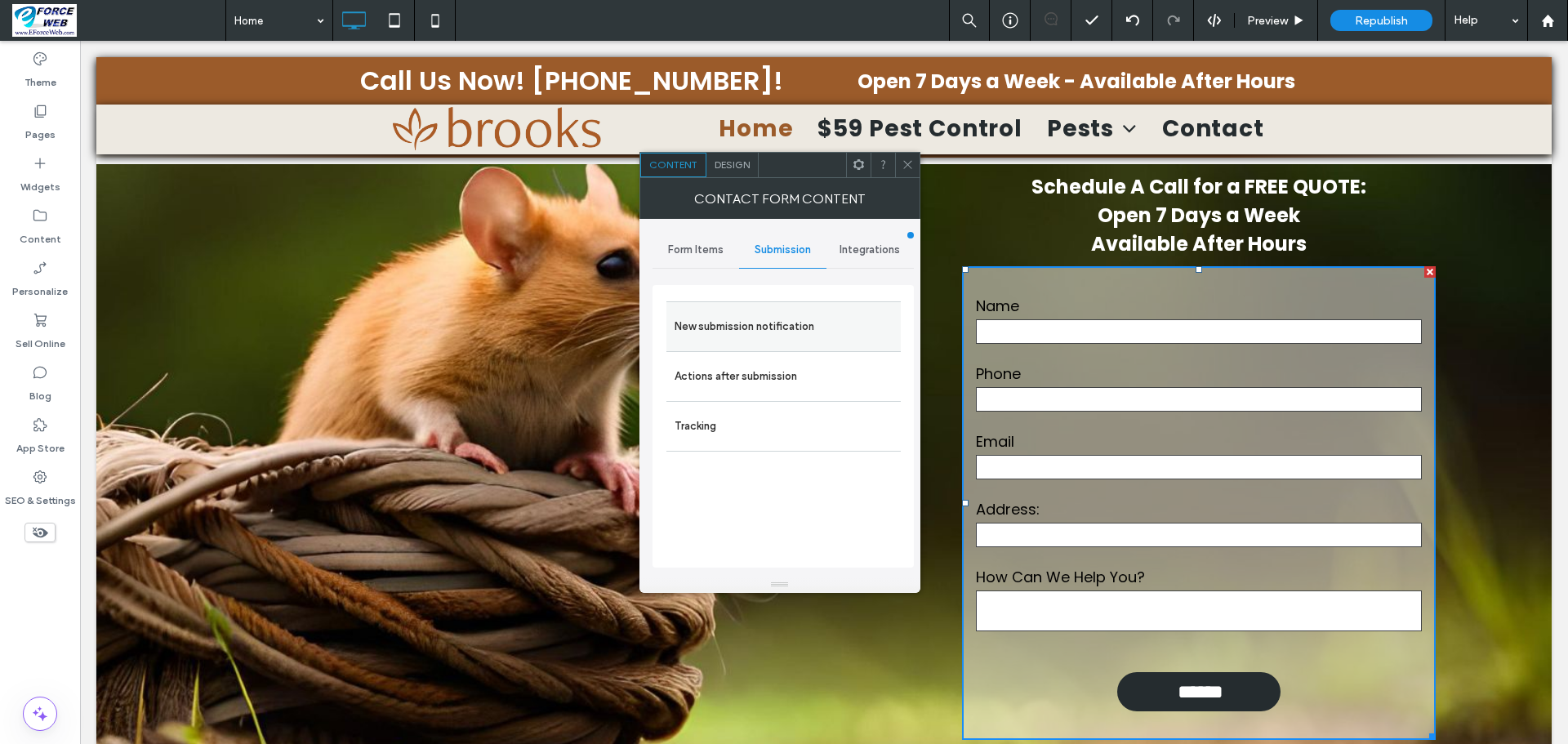
click at [755, 336] on label "New submission notification" at bounding box center [784, 327] width 218 height 32
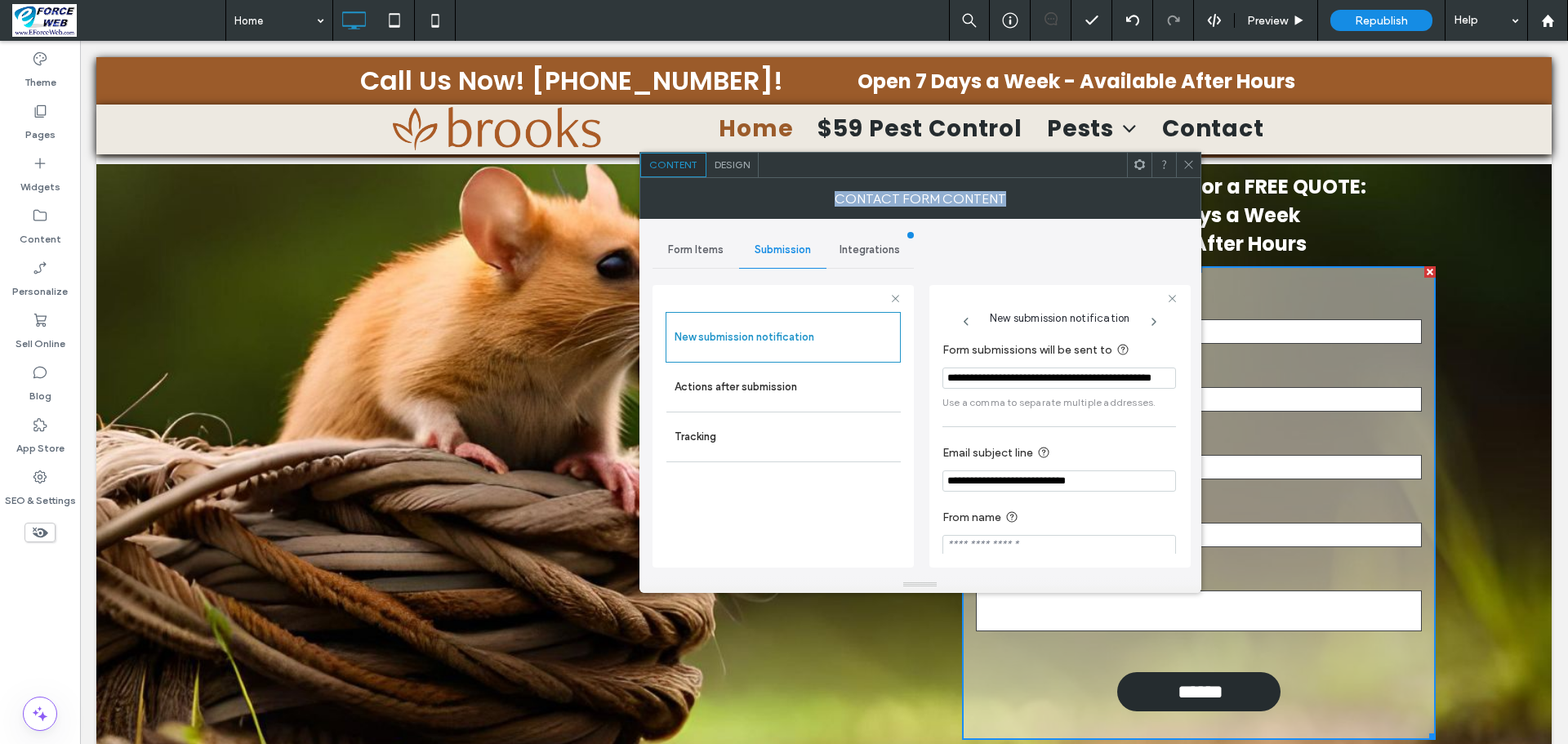
drag, startPoint x: 1192, startPoint y: 171, endPoint x: 1190, endPoint y: 205, distance: 34.1
click at [1190, 205] on div "**********" at bounding box center [920, 372] width 562 height 441
click at [1106, 486] on input "**********" at bounding box center [1060, 480] width 234 height 21
click at [1185, 166] on icon at bounding box center [1188, 165] width 12 height 12
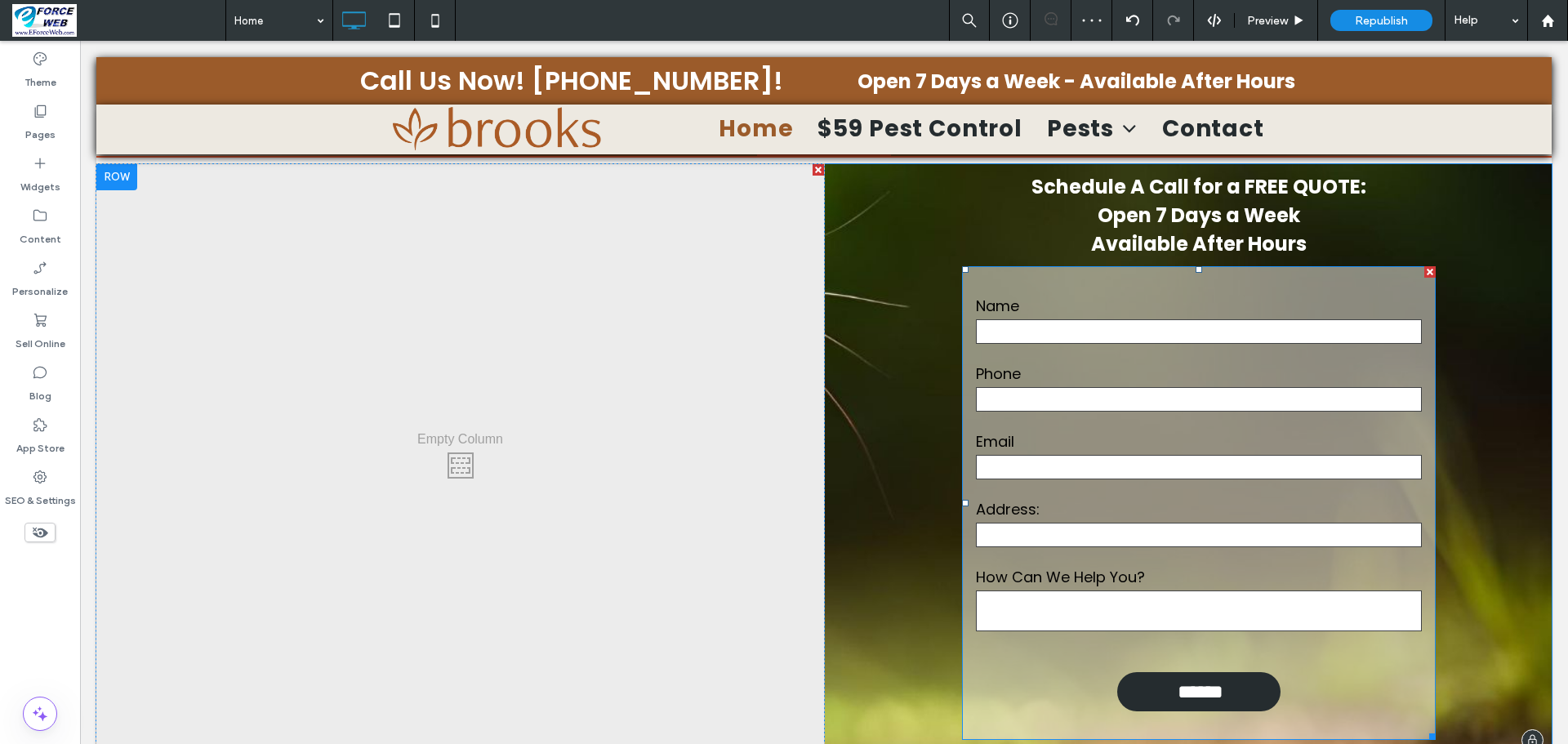
click at [1319, 266] on form "Name Phone Email Address: How Can We Help You? ******" at bounding box center [1199, 503] width 473 height 474
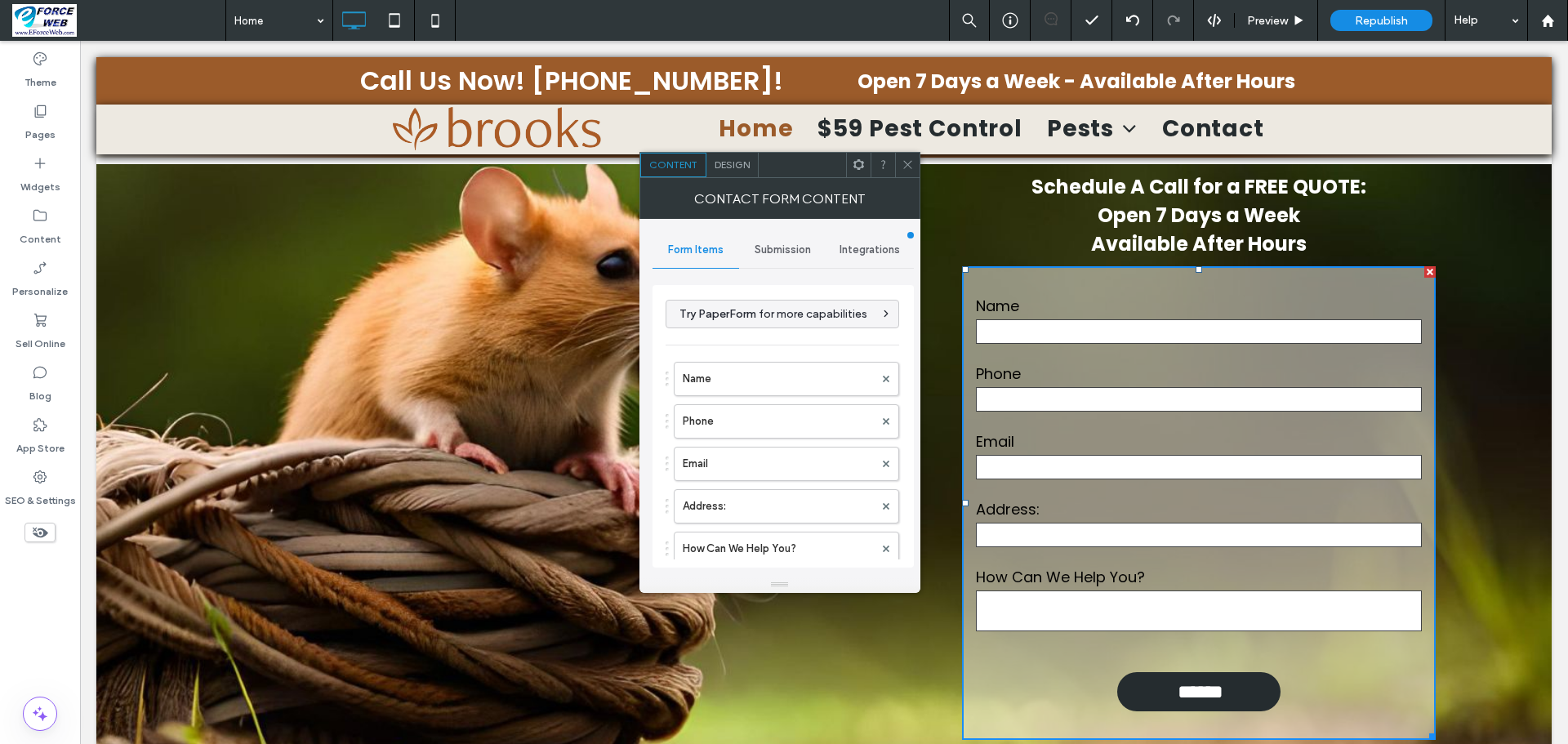
click at [804, 254] on span "Submission" at bounding box center [782, 249] width 56 height 13
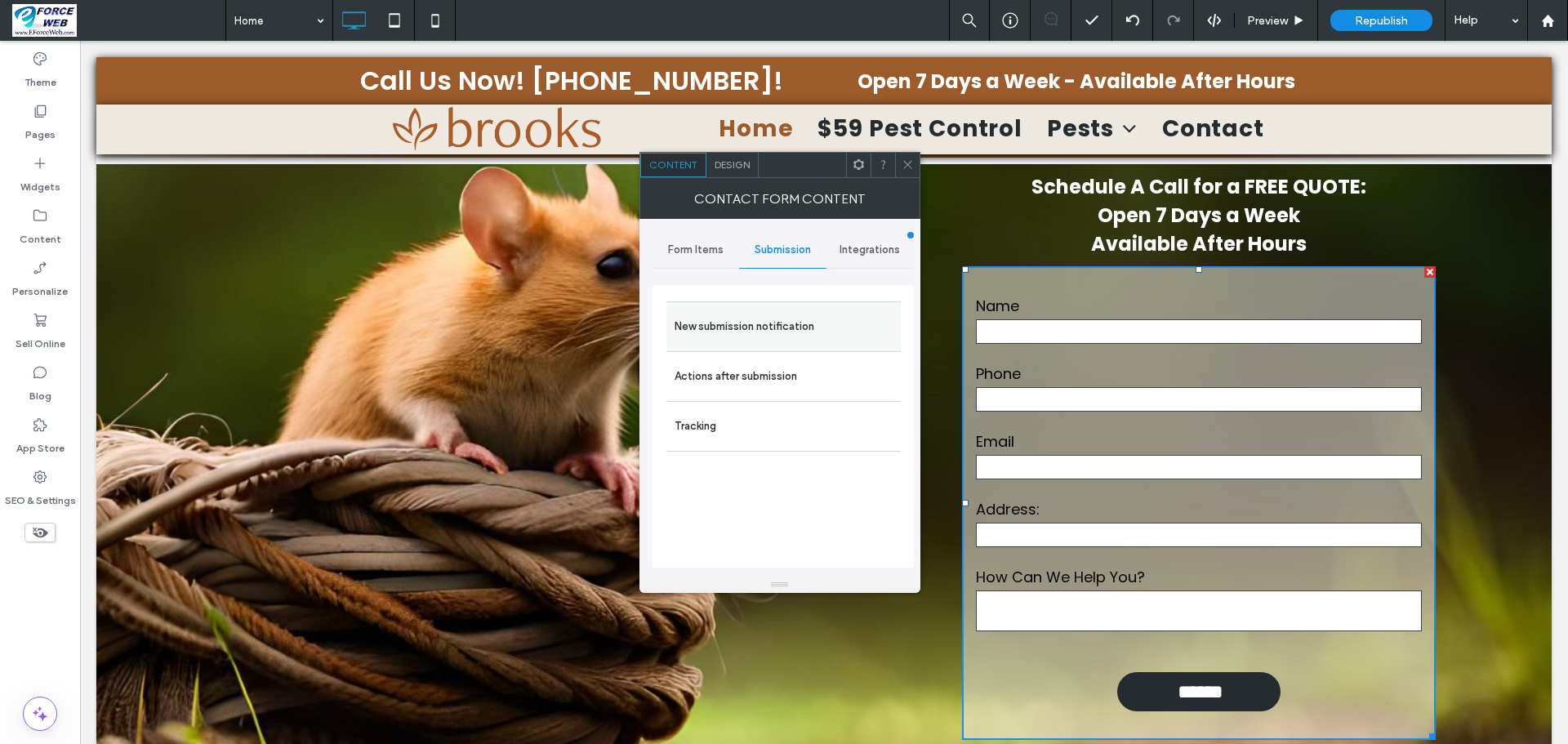
click at [766, 326] on label "New submission notification" at bounding box center [784, 327] width 218 height 32
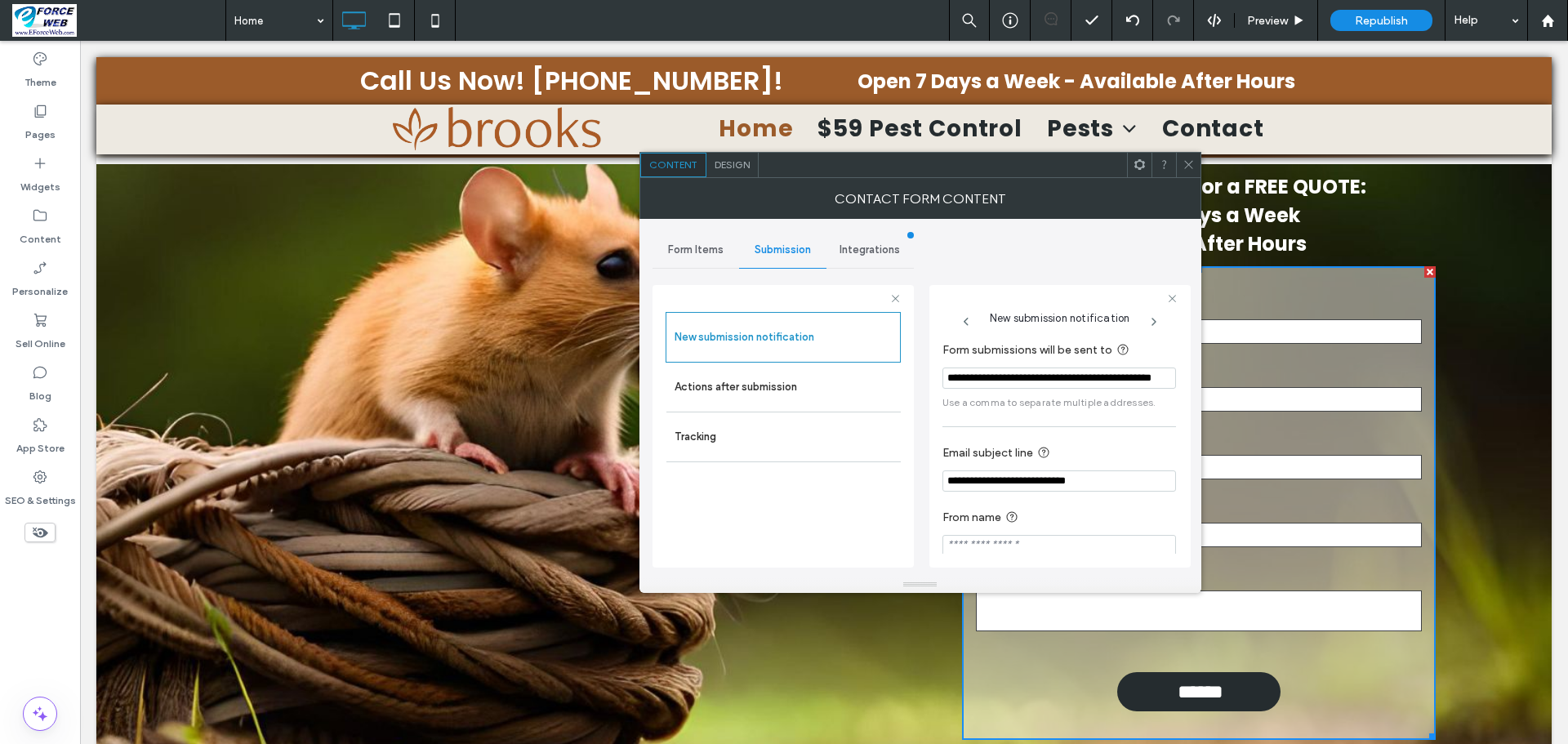
click at [1054, 482] on input "**********" at bounding box center [1060, 480] width 234 height 21
type input "**********"
click at [1194, 165] on div at bounding box center [1188, 165] width 25 height 25
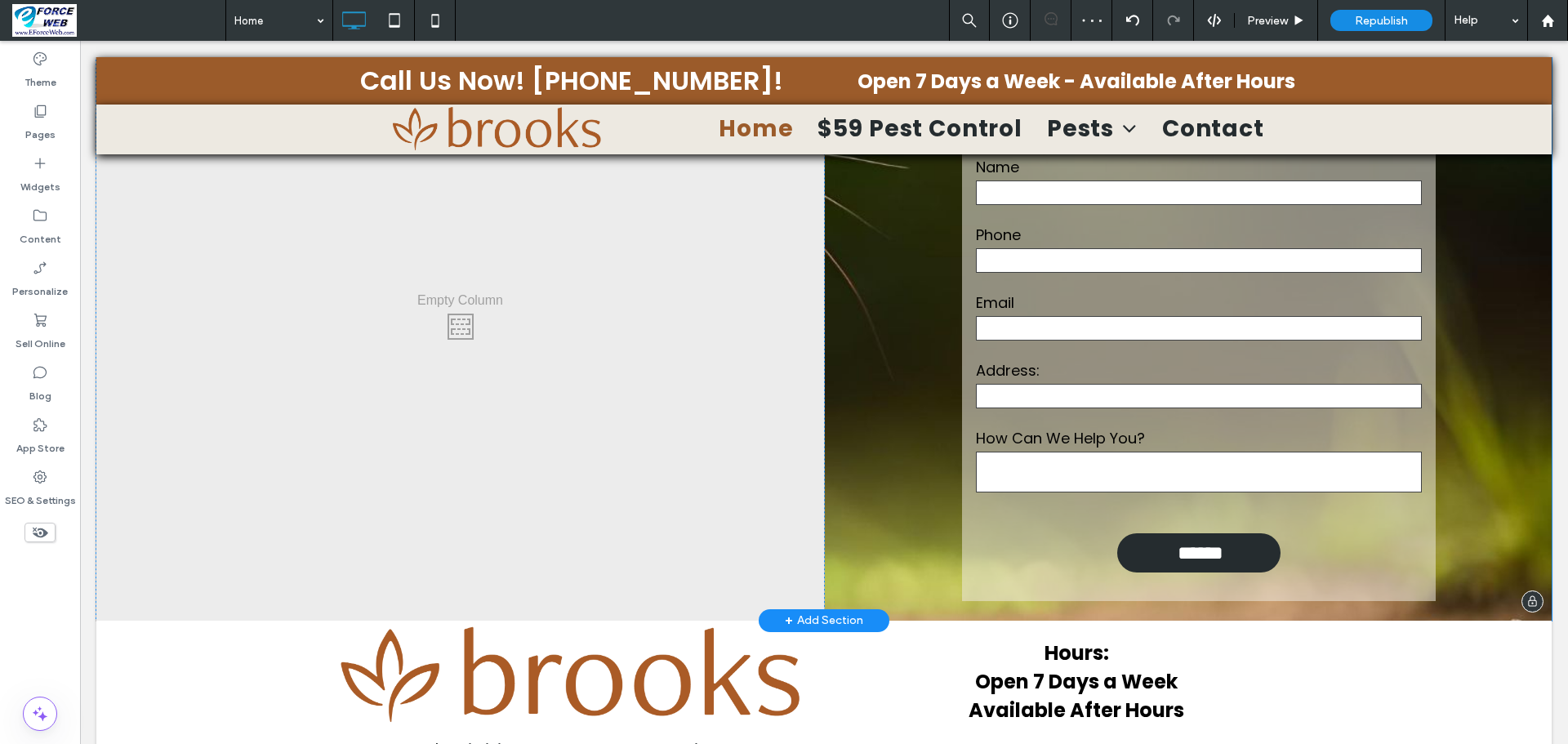
scroll to position [3420, 0]
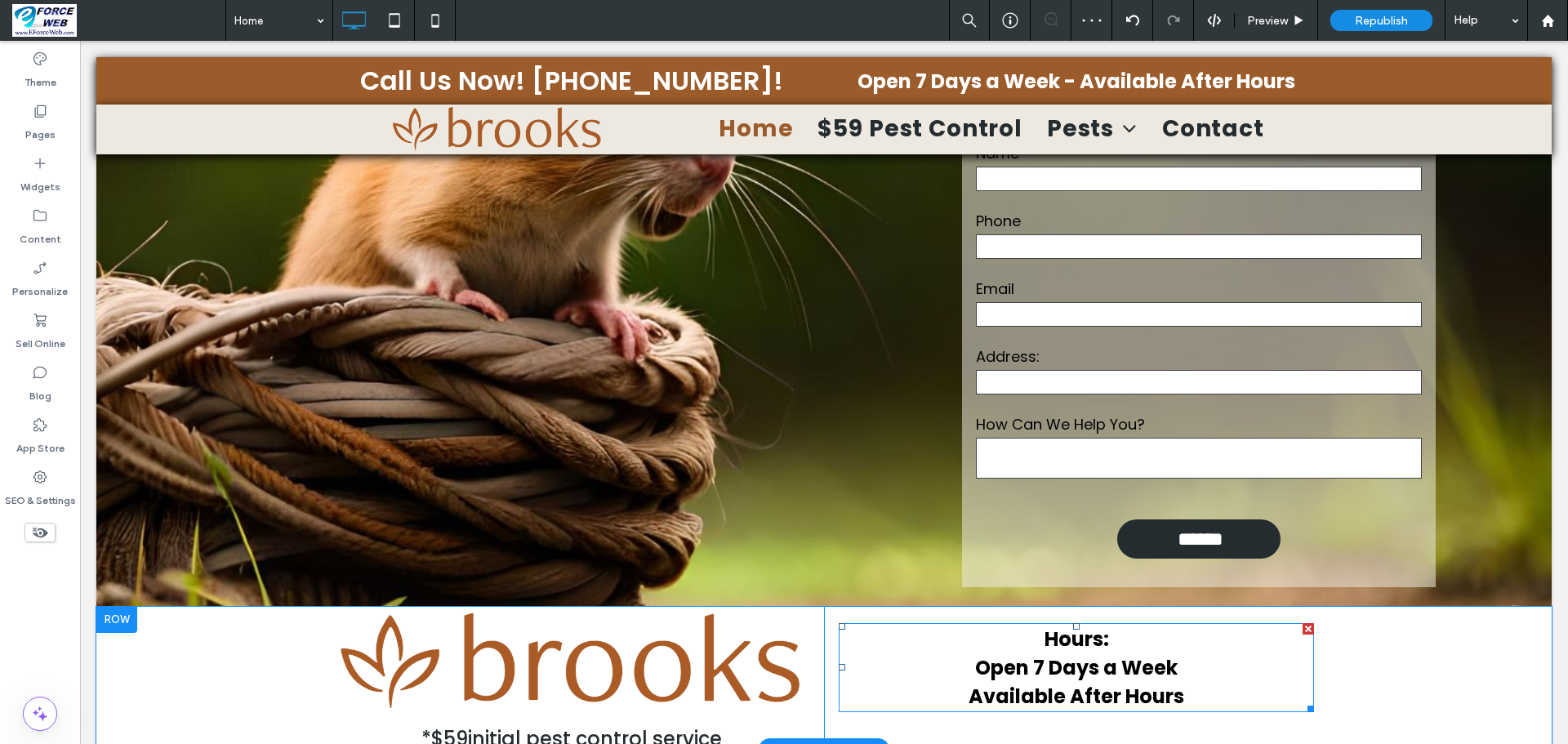
click at [893, 654] on p "Open 7 Days a Week" at bounding box center [1076, 668] width 475 height 29
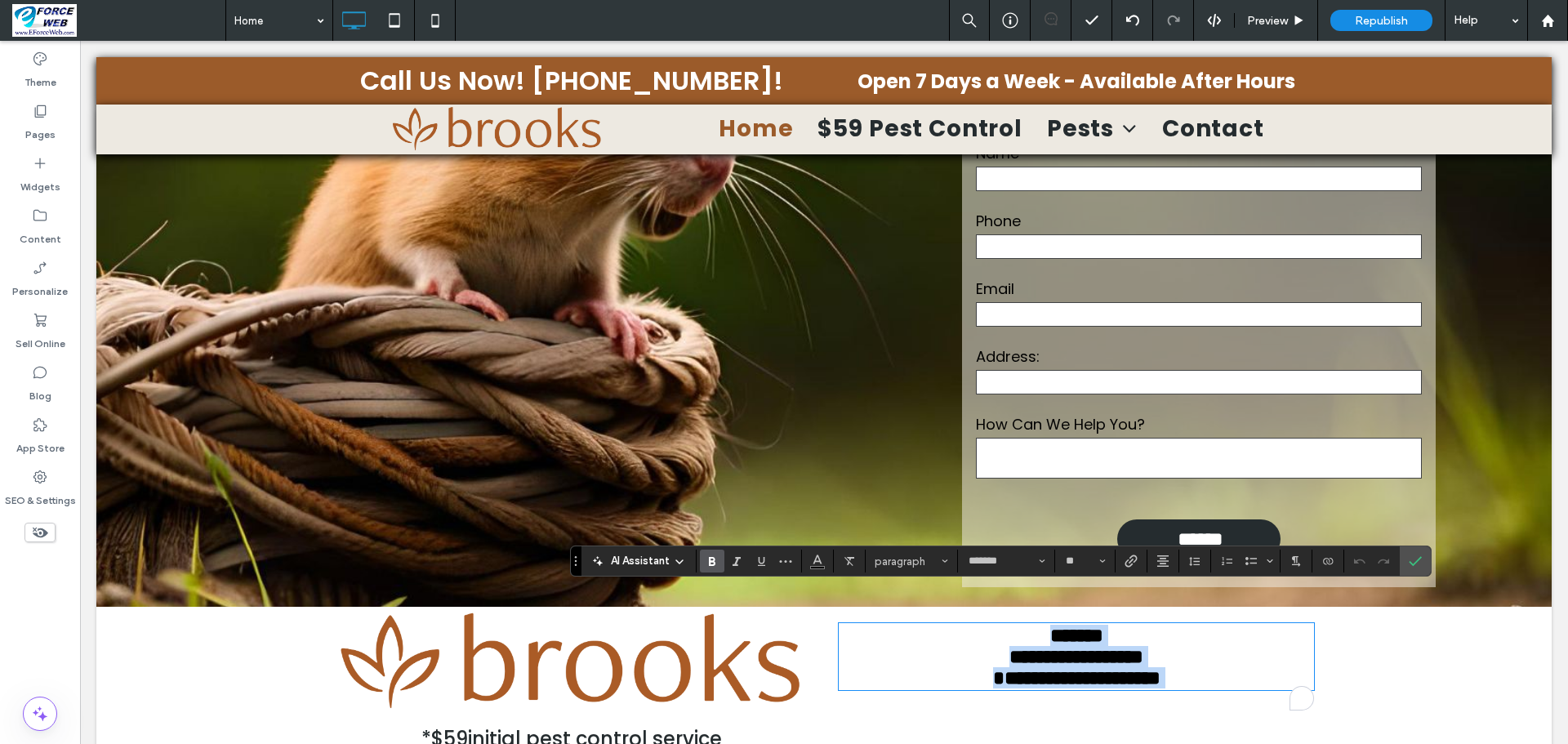
type input "*******"
type input "**"
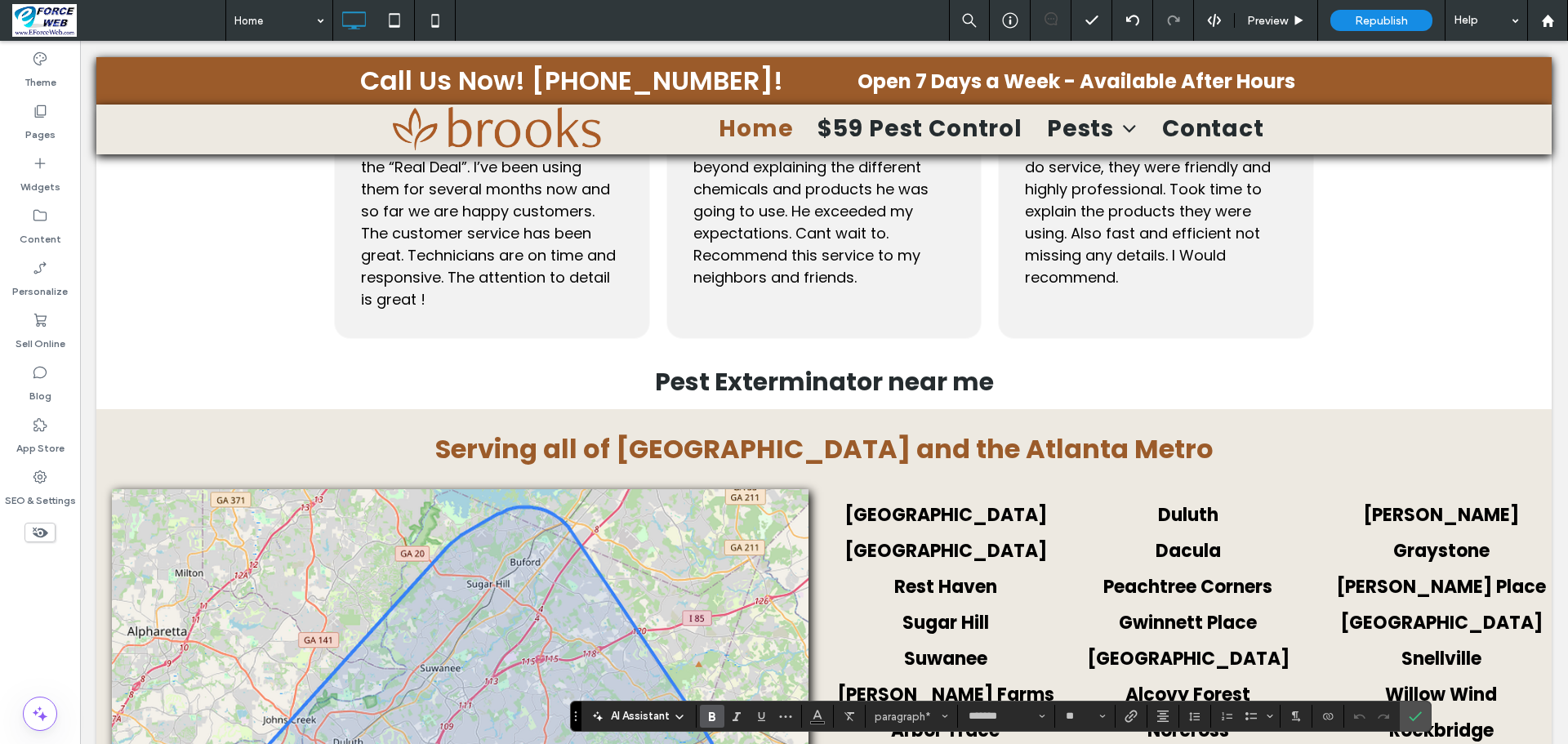
scroll to position [2276, 0]
click at [655, 430] on p "Serving all of Gwinnett County and the Atlanta Metro" at bounding box center [824, 450] width 1455 height 39
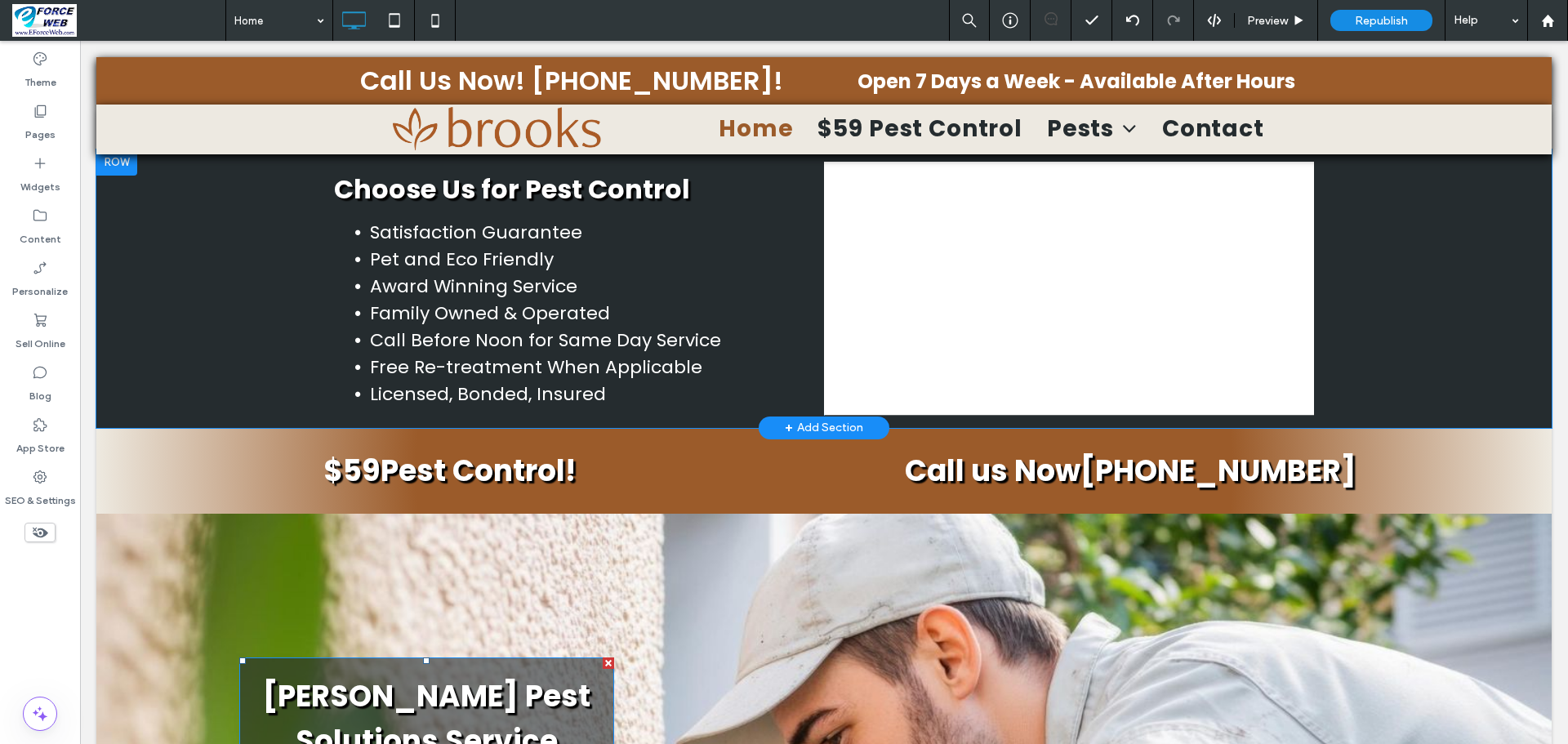
scroll to position [969, 0]
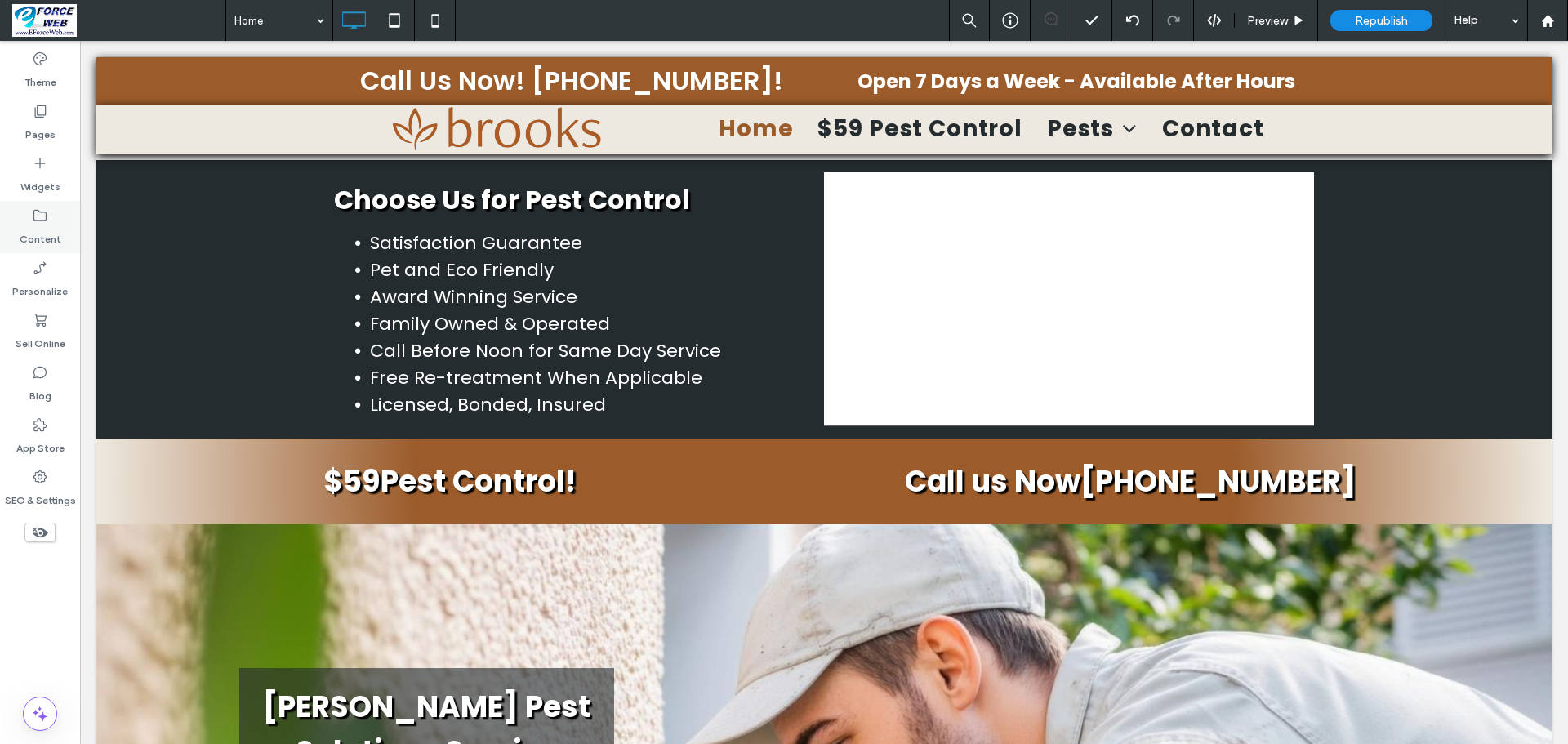
click at [48, 230] on label "Content" at bounding box center [40, 235] width 42 height 23
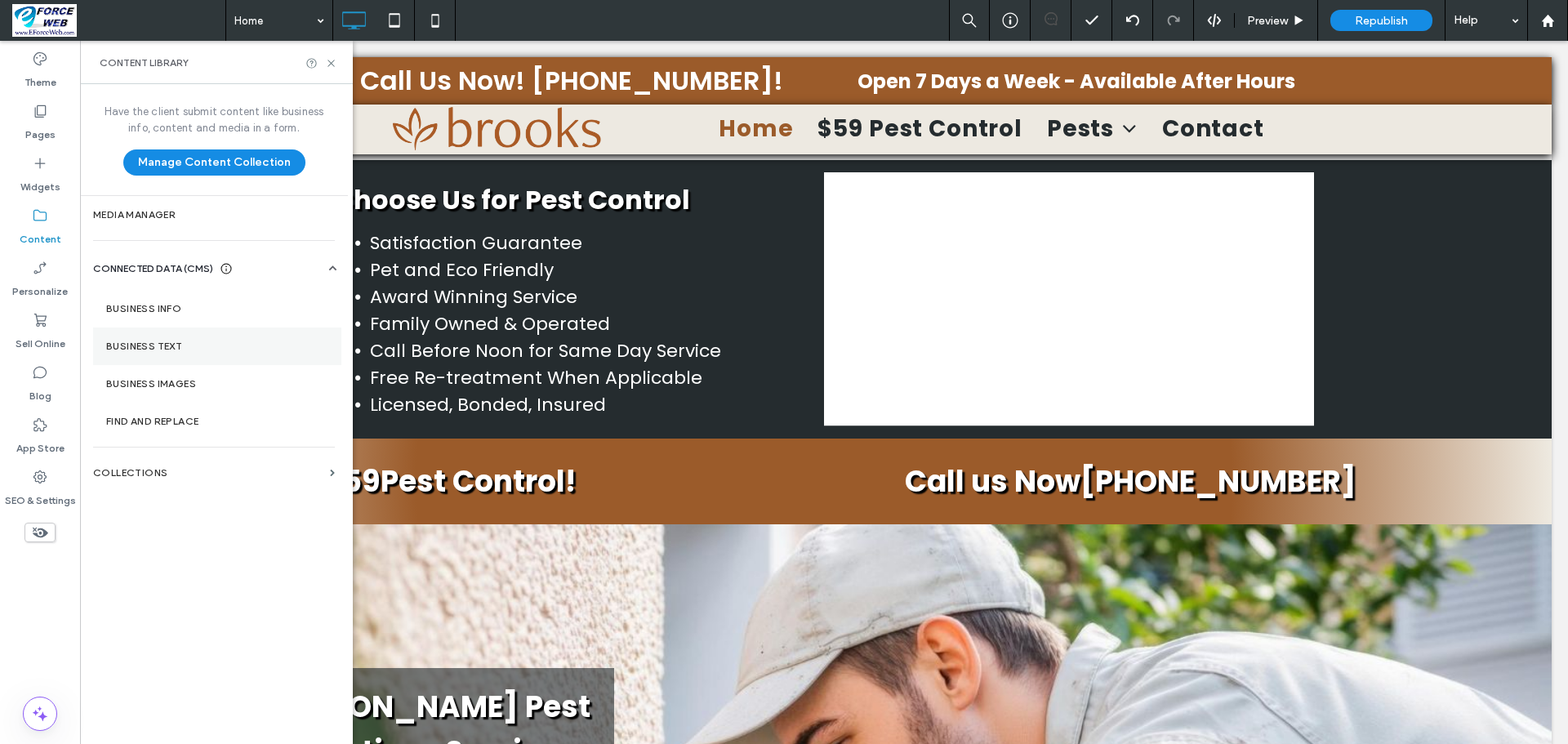
click at [134, 349] on label "Business Text" at bounding box center [217, 346] width 222 height 11
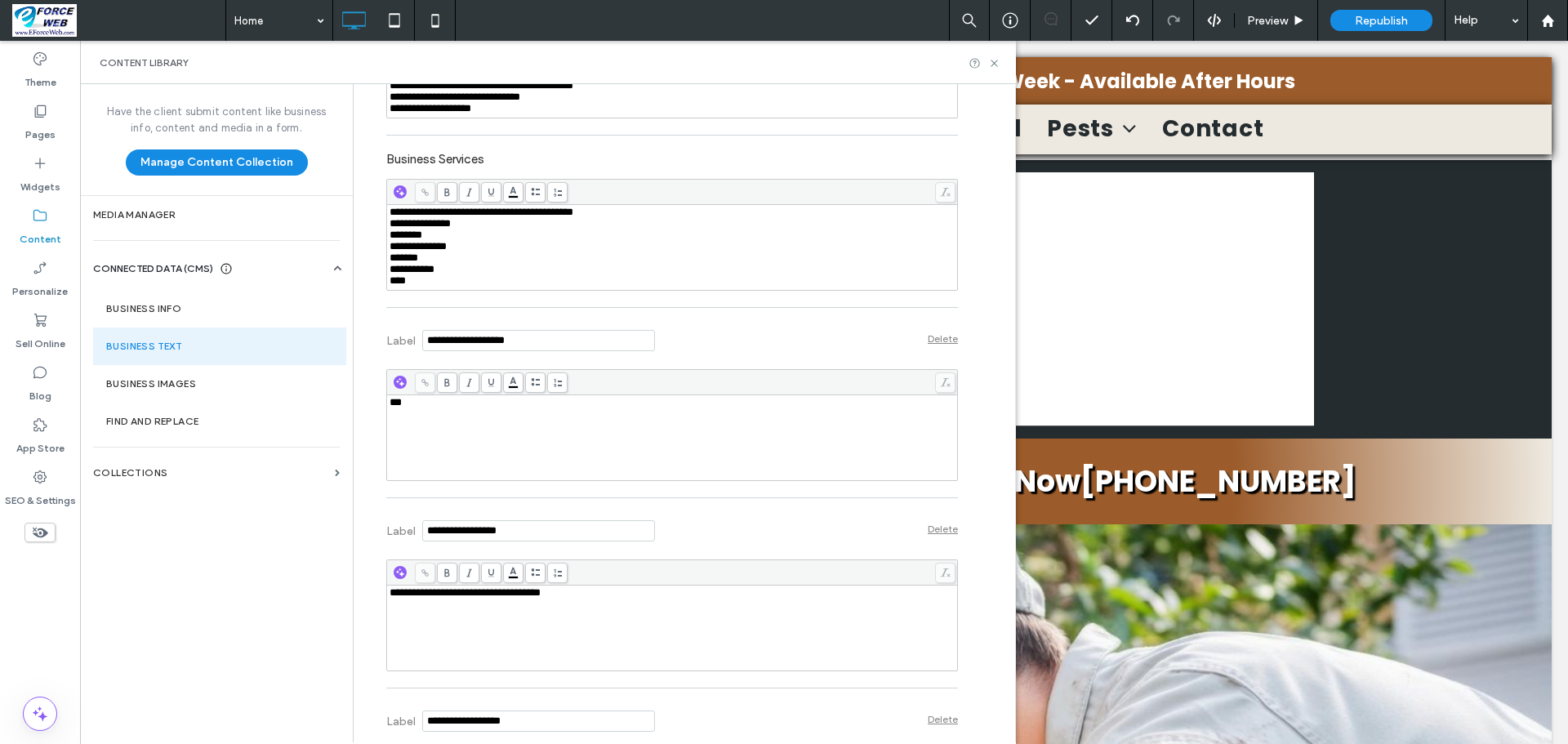
scroll to position [572, 0]
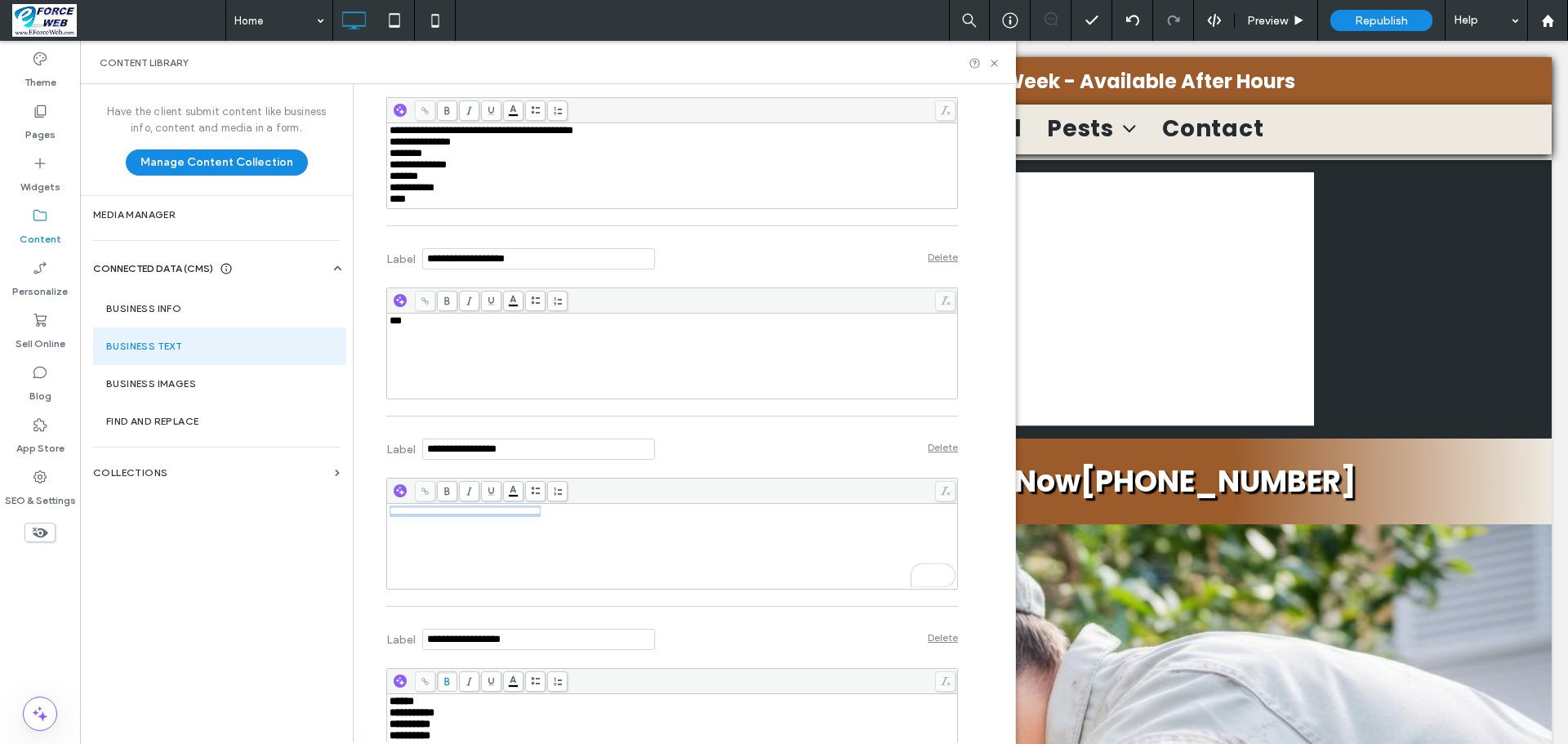
drag, startPoint x: 606, startPoint y: 530, endPoint x: 372, endPoint y: 519, distance: 234.3
copy span "**********"
click at [1001, 65] on div "Content Library" at bounding box center [548, 62] width 936 height 44
drag, startPoint x: 992, startPoint y: 67, endPoint x: 906, endPoint y: 54, distance: 87.0
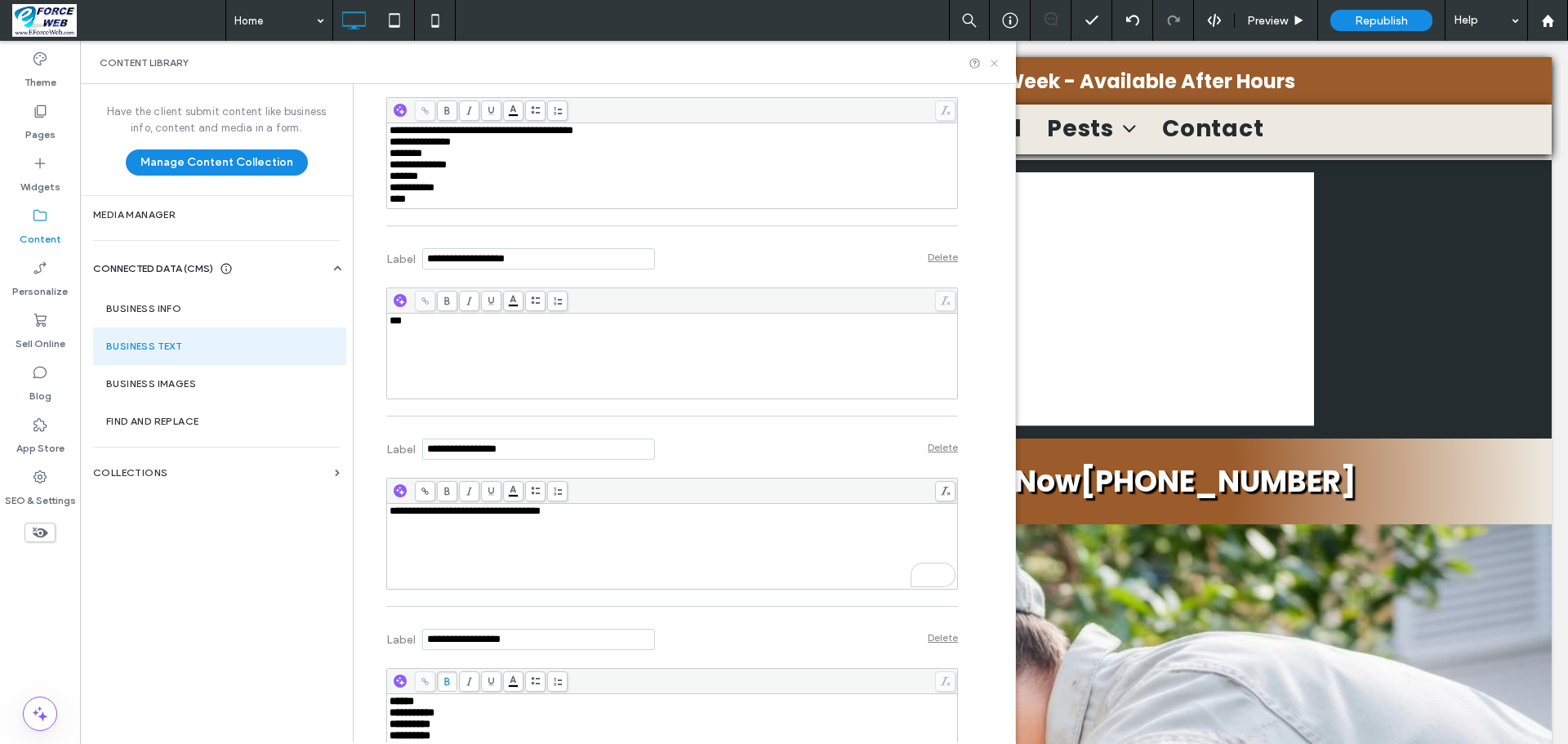
click at [992, 67] on icon at bounding box center [994, 63] width 12 height 12
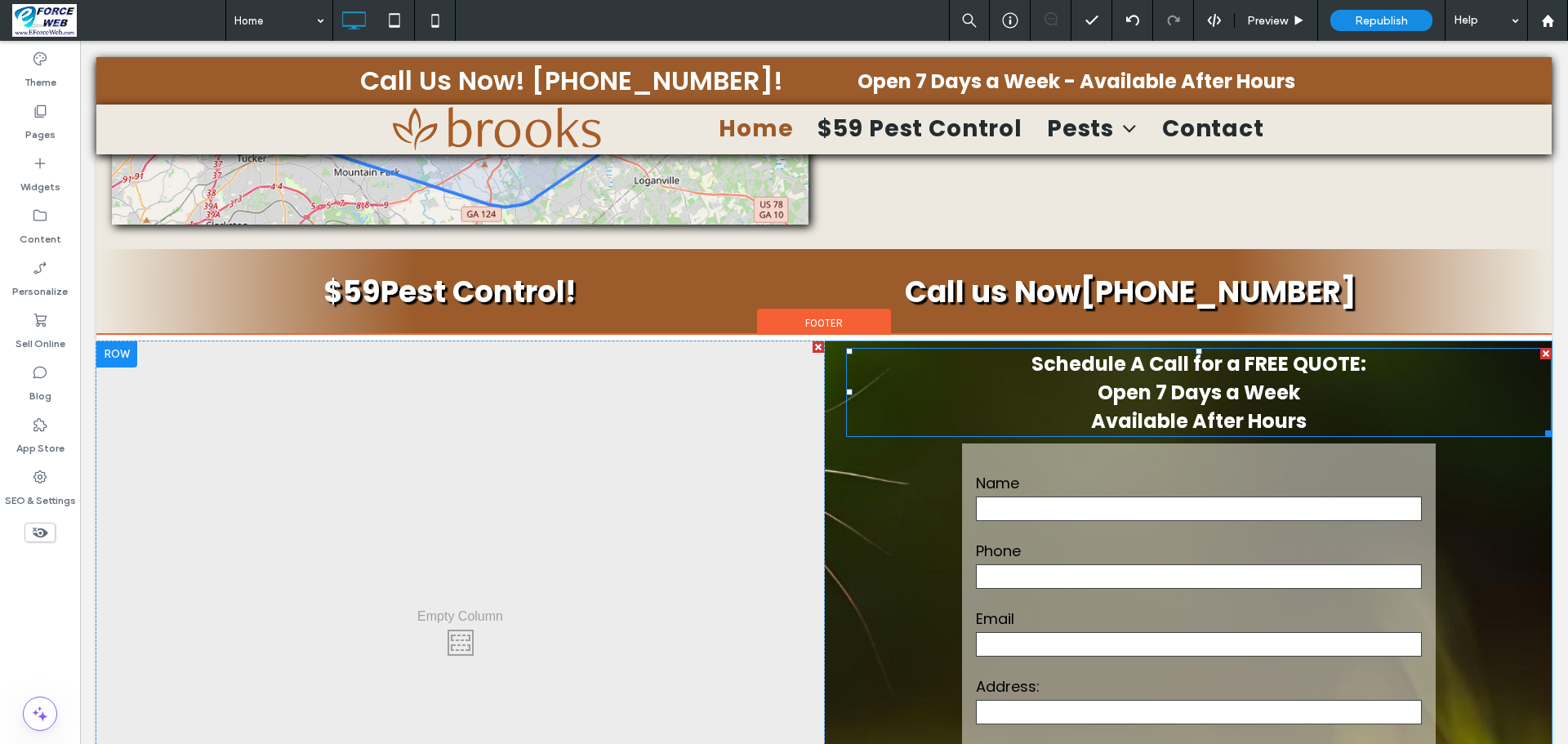
scroll to position [3103, 0]
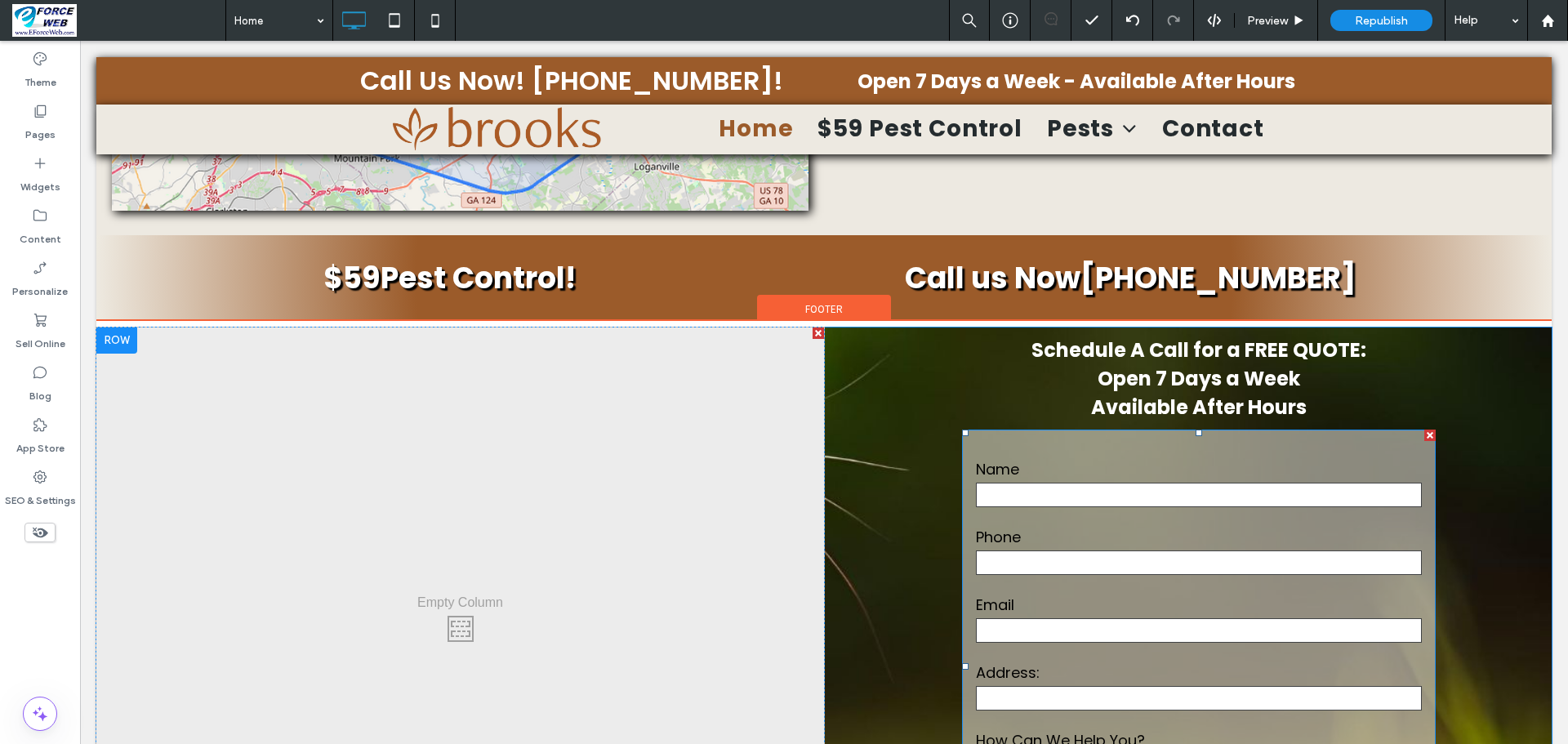
click at [1268, 429] on form "Name Phone Email Address: How Can We Help You? ******" at bounding box center [1199, 666] width 473 height 474
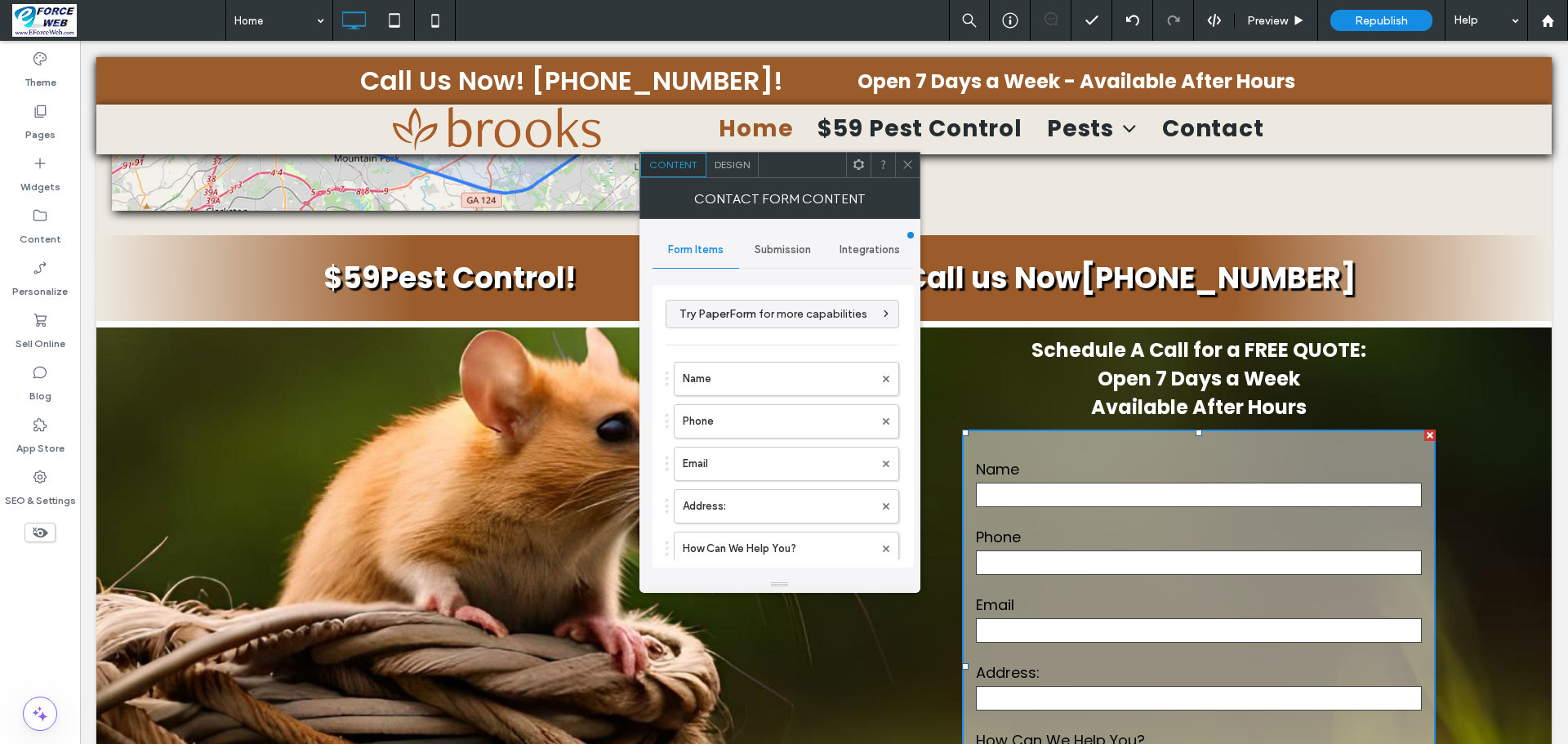
click at [769, 247] on span "Submission" at bounding box center [782, 249] width 56 height 13
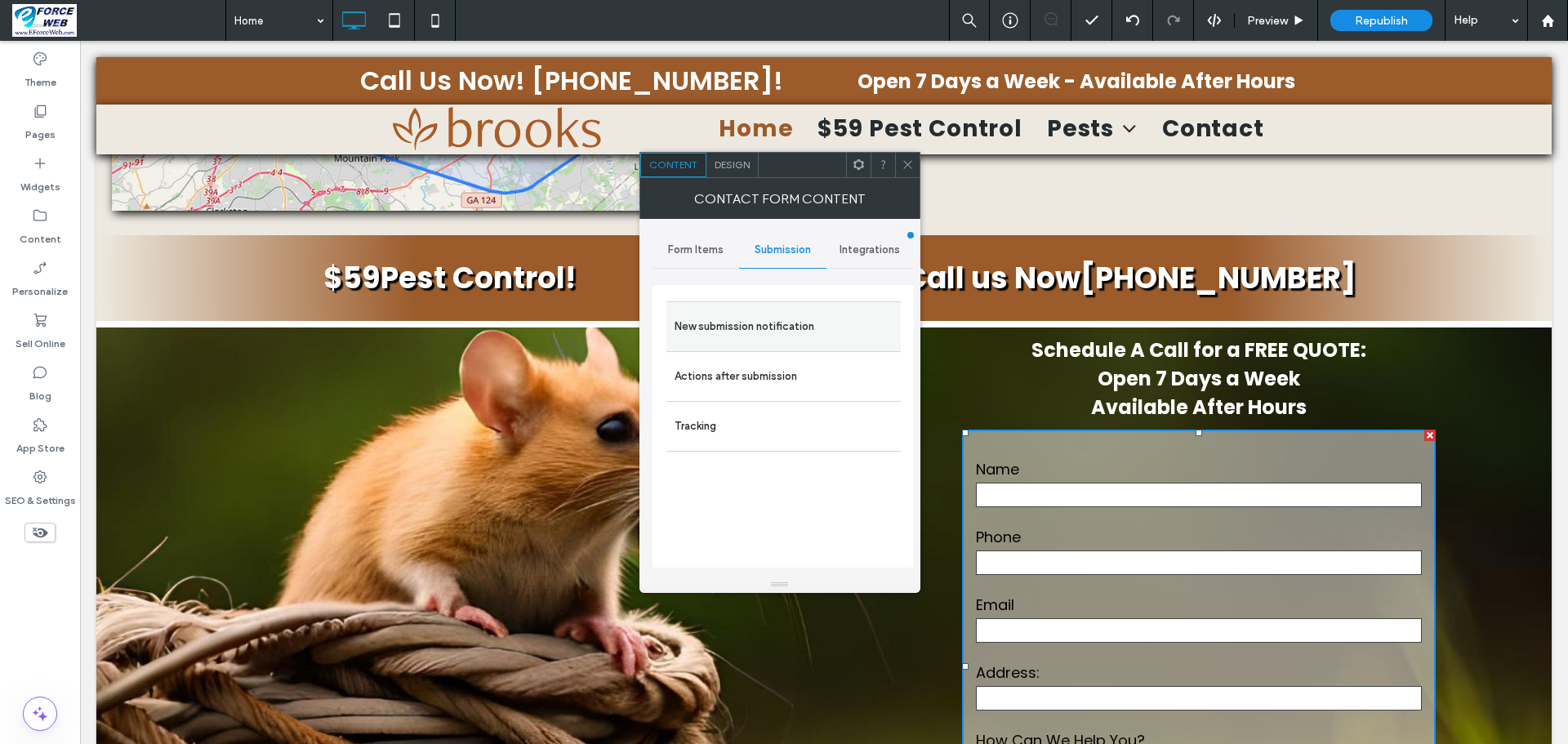
click at [807, 329] on label "New submission notification" at bounding box center [784, 327] width 218 height 32
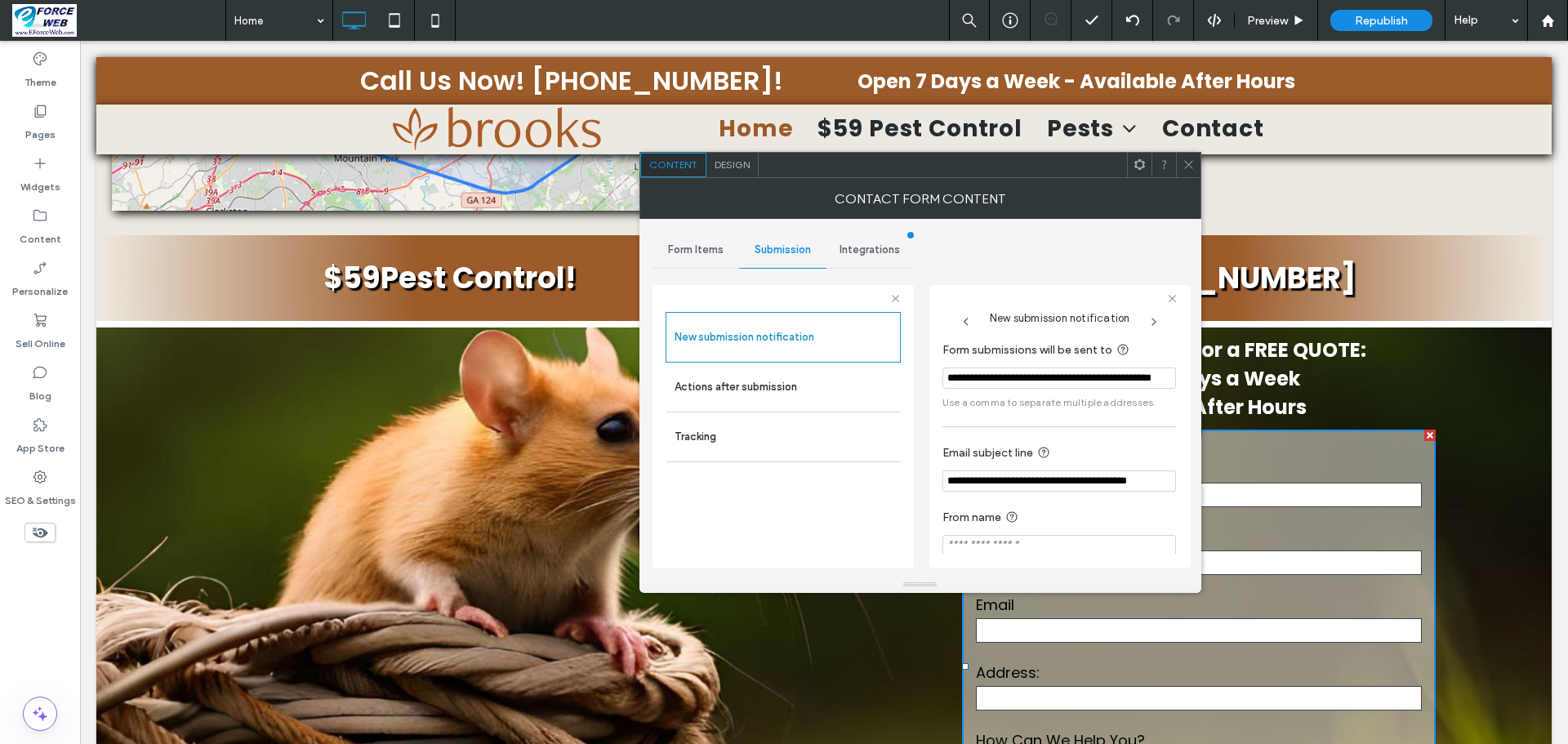
drag, startPoint x: 1058, startPoint y: 482, endPoint x: 1135, endPoint y: 482, distance: 77.0
click at [1135, 482] on input "**********" at bounding box center [1060, 480] width 234 height 21
paste input "**********"
type input "**********"
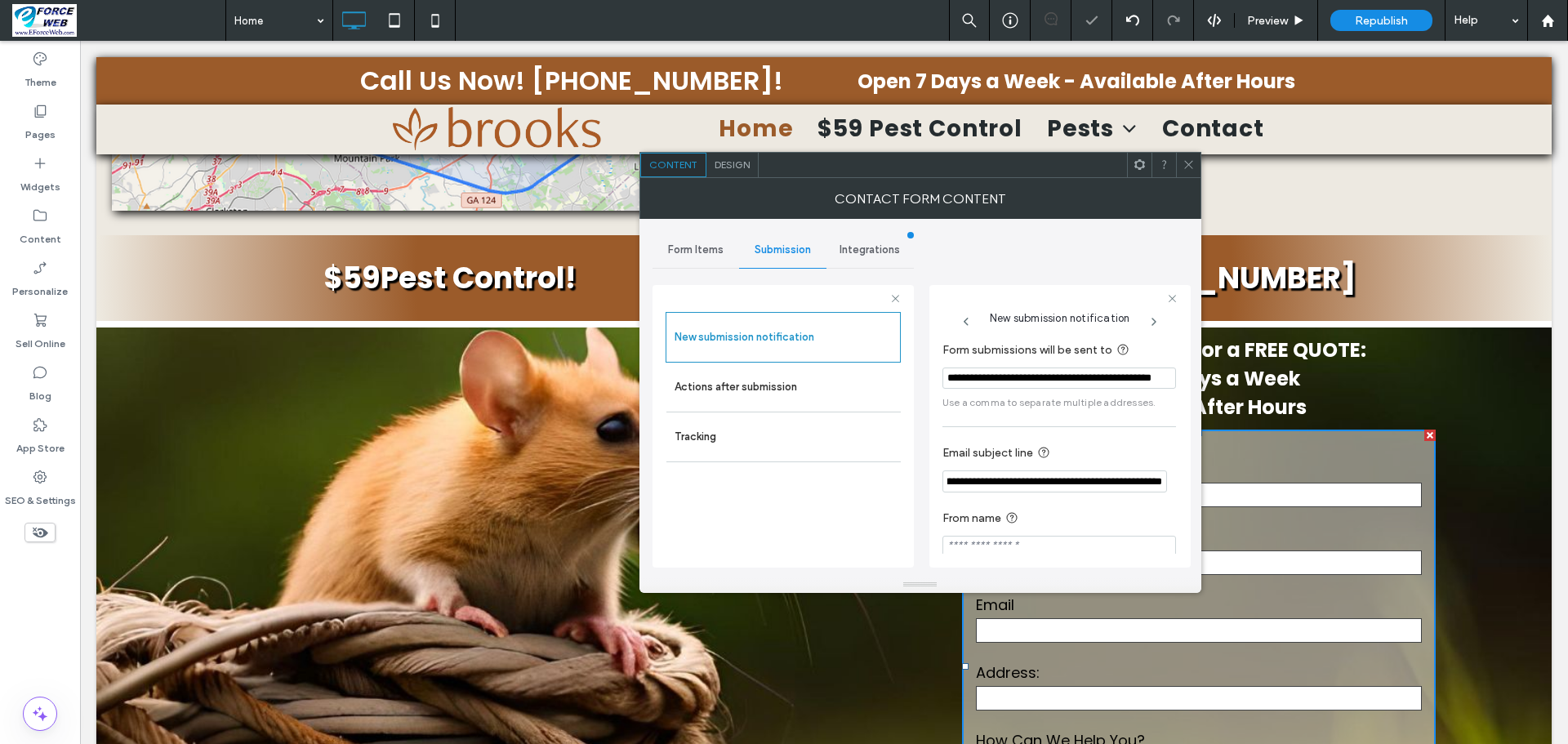
scroll to position [0, 0]
click at [1189, 168] on icon at bounding box center [1188, 165] width 12 height 12
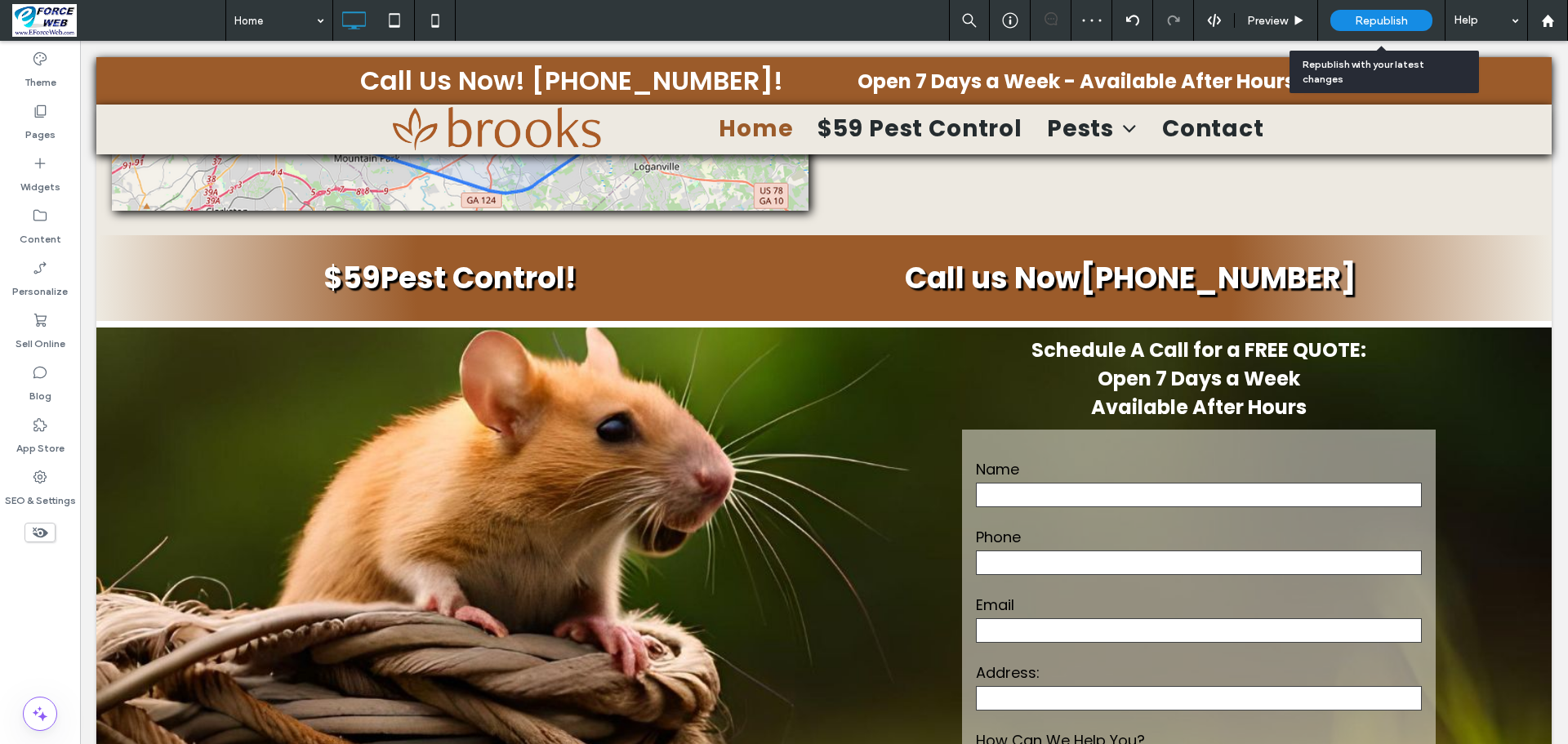
click at [1386, 23] on span "Republish" at bounding box center [1381, 20] width 53 height 14
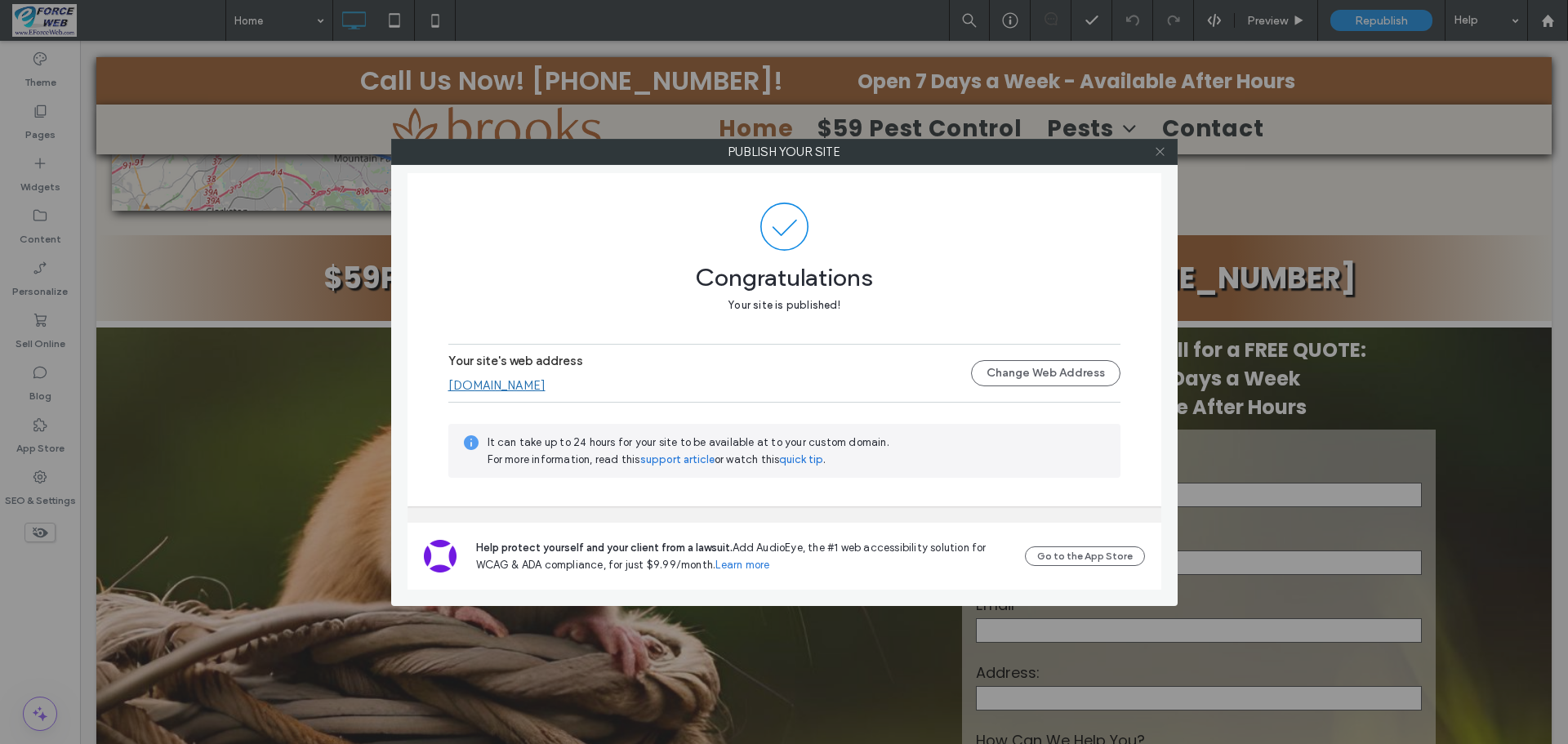
click at [1155, 156] on icon at bounding box center [1159, 151] width 12 height 12
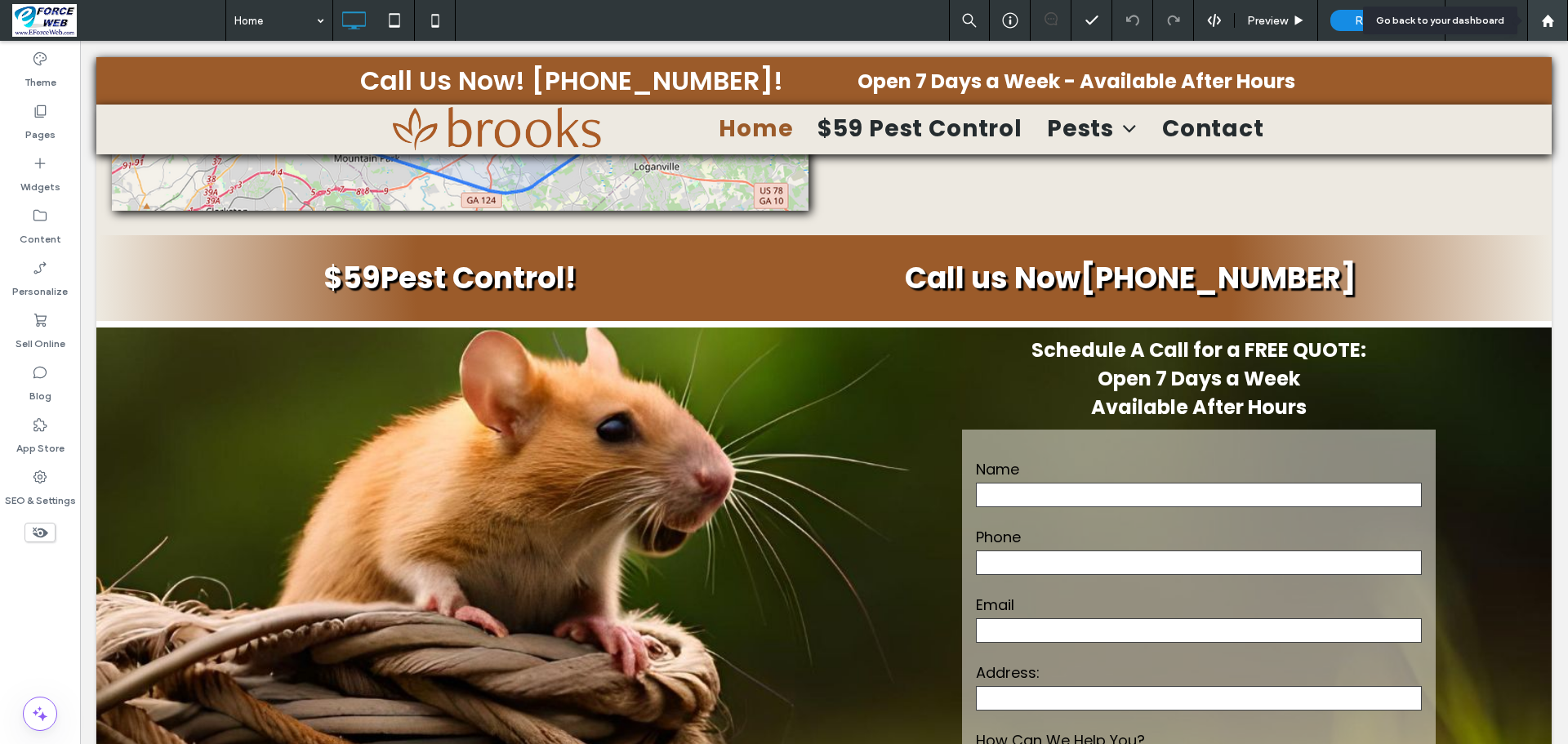
click at [1549, 21] on use at bounding box center [1547, 20] width 12 height 12
click at [1542, 26] on icon at bounding box center [1548, 20] width 14 height 14
click at [1547, 27] on icon at bounding box center [1548, 20] width 14 height 14
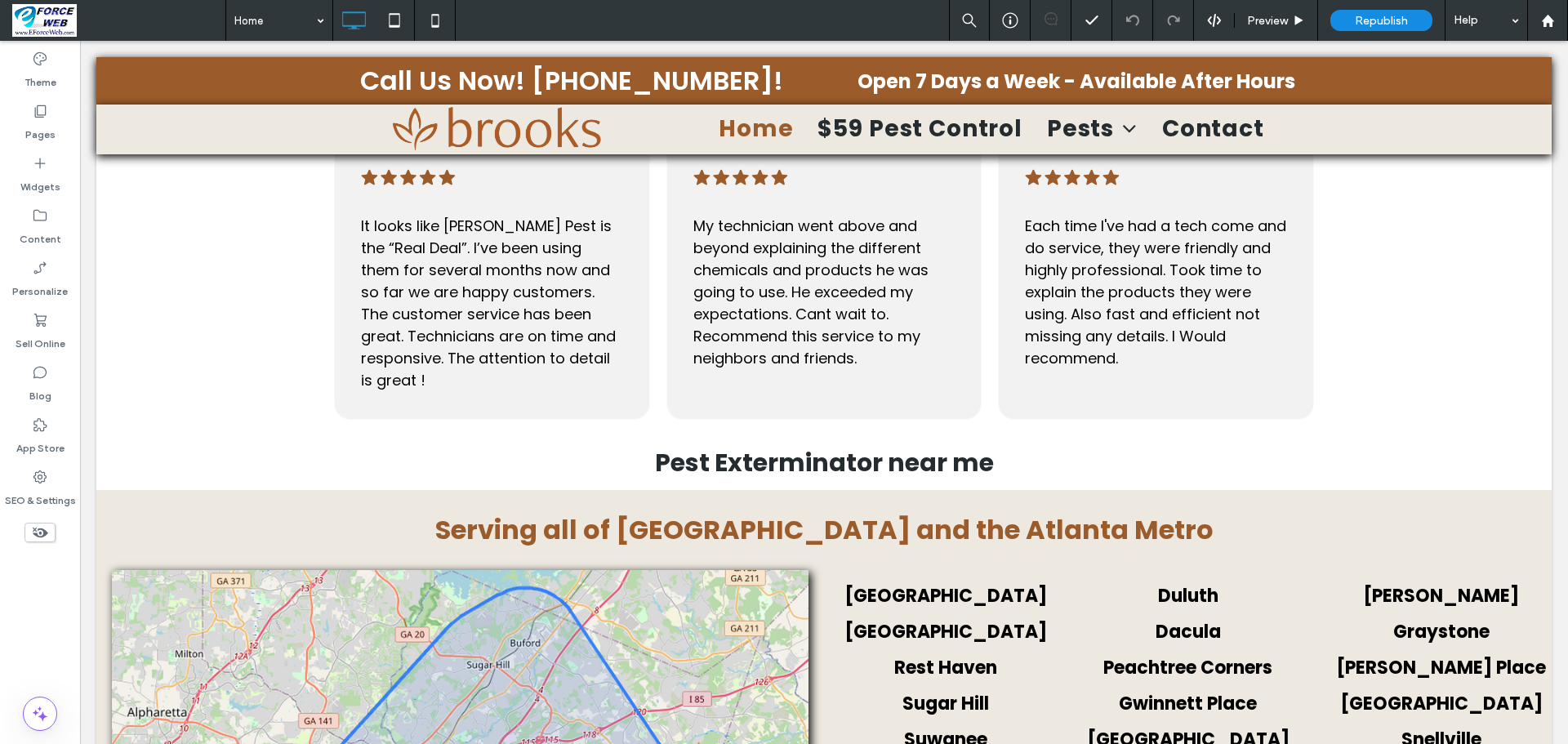
scroll to position [2124, 0]
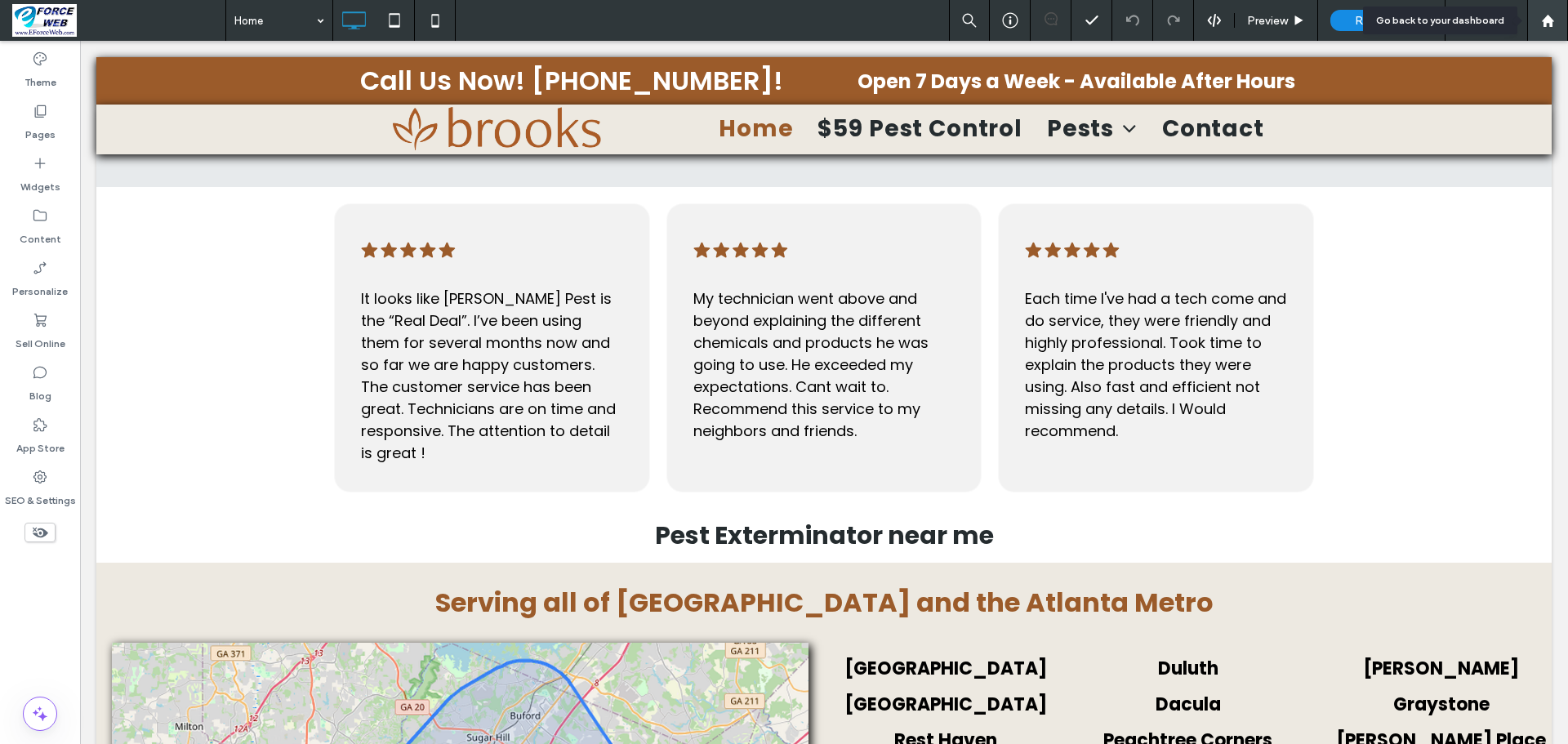
click at [1549, 18] on use at bounding box center [1547, 20] width 12 height 12
click at [1543, 17] on icon at bounding box center [1548, 20] width 14 height 14
click at [1544, 23] on use at bounding box center [1547, 20] width 12 height 12
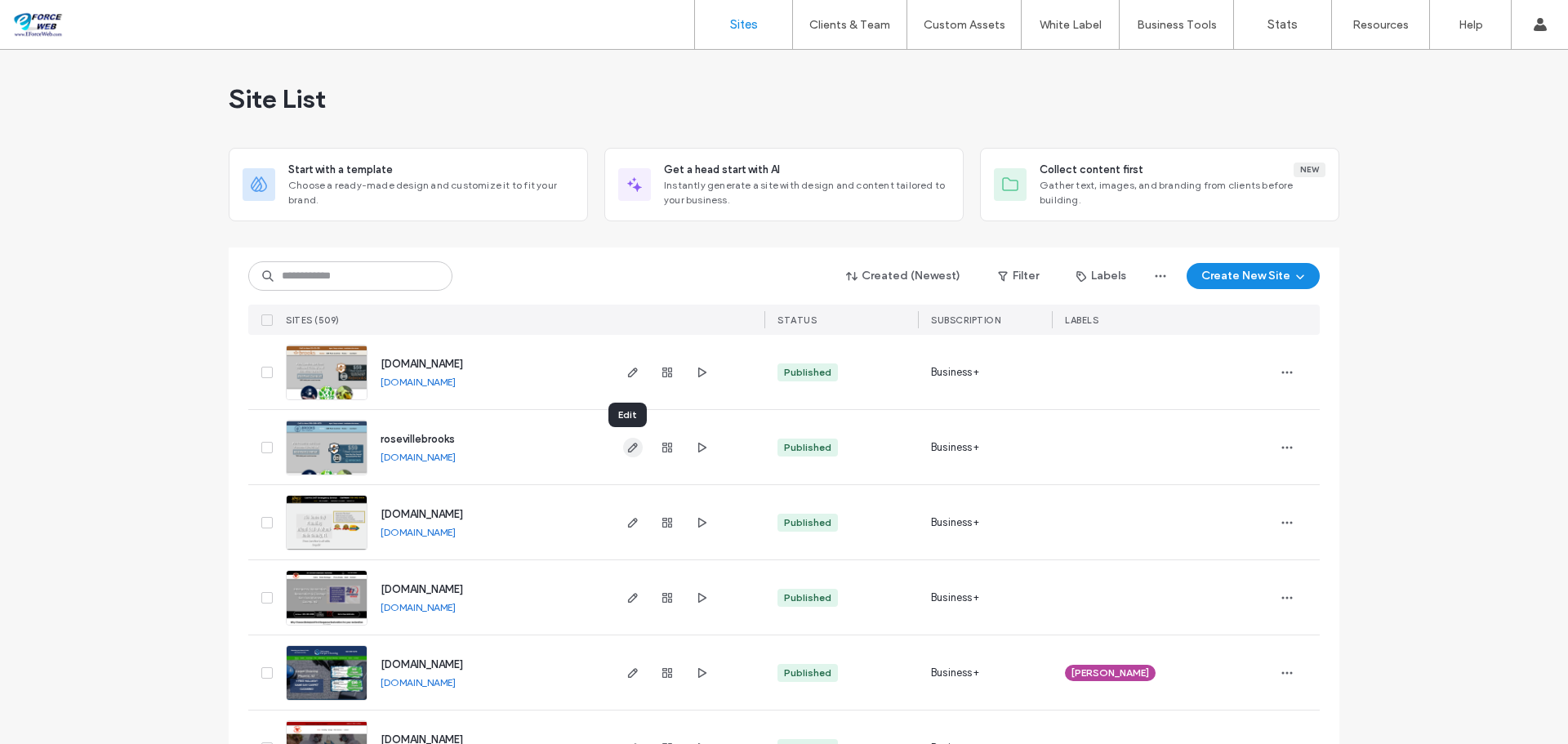
drag, startPoint x: 635, startPoint y: 451, endPoint x: 635, endPoint y: 442, distance: 9.0
click at [635, 450] on span "button" at bounding box center [632, 447] width 20 height 20
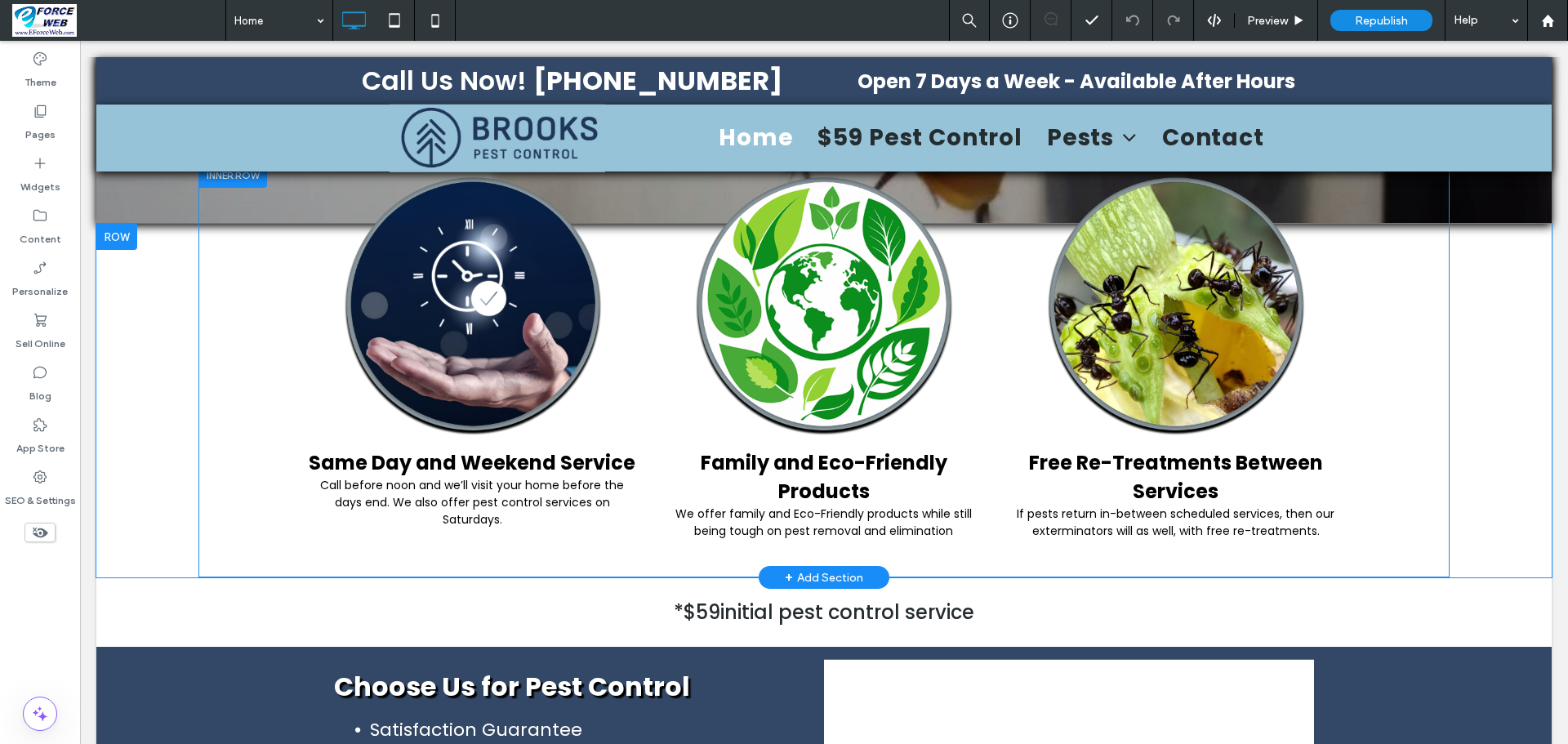
scroll to position [654, 0]
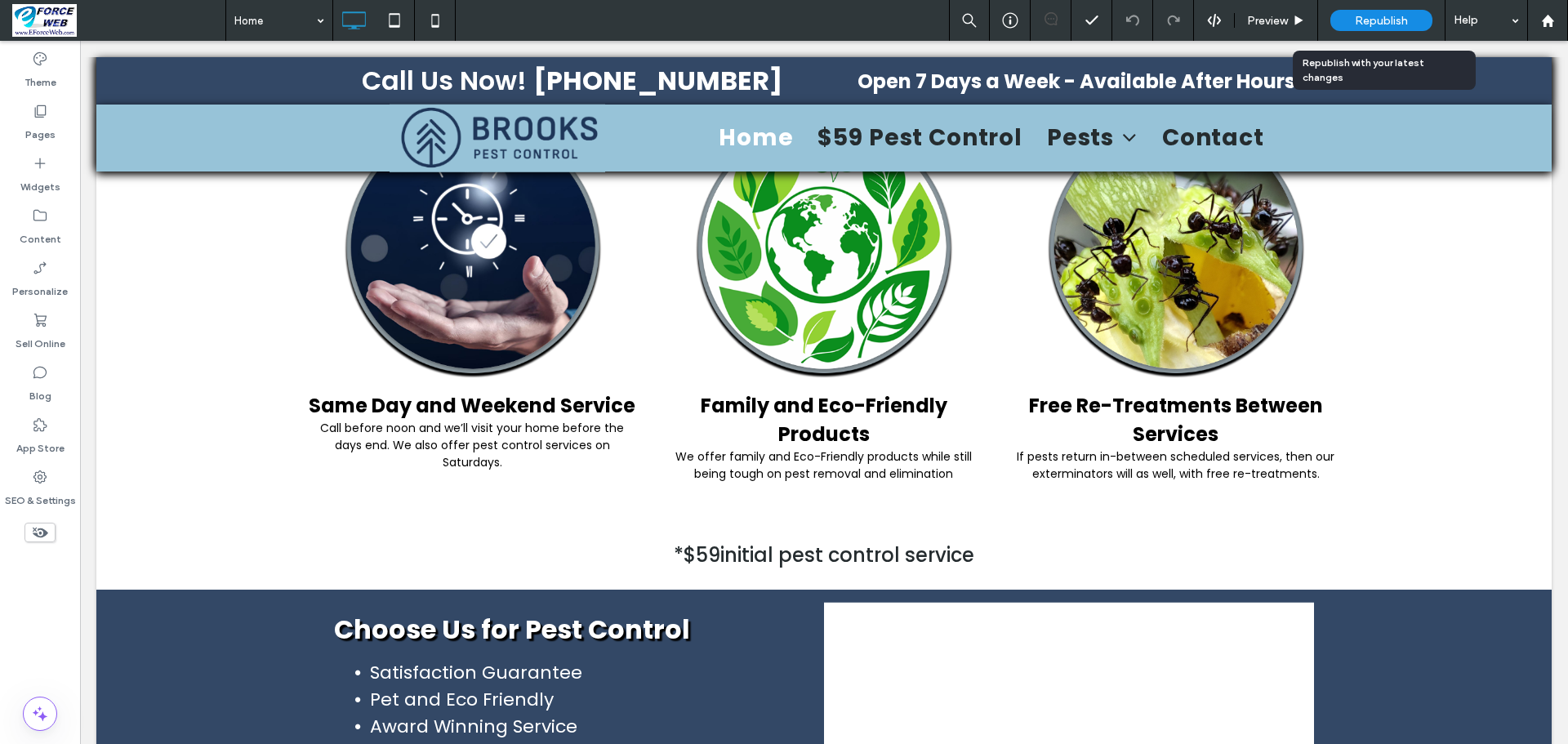
click at [1394, 29] on div "Republish" at bounding box center [1381, 20] width 102 height 21
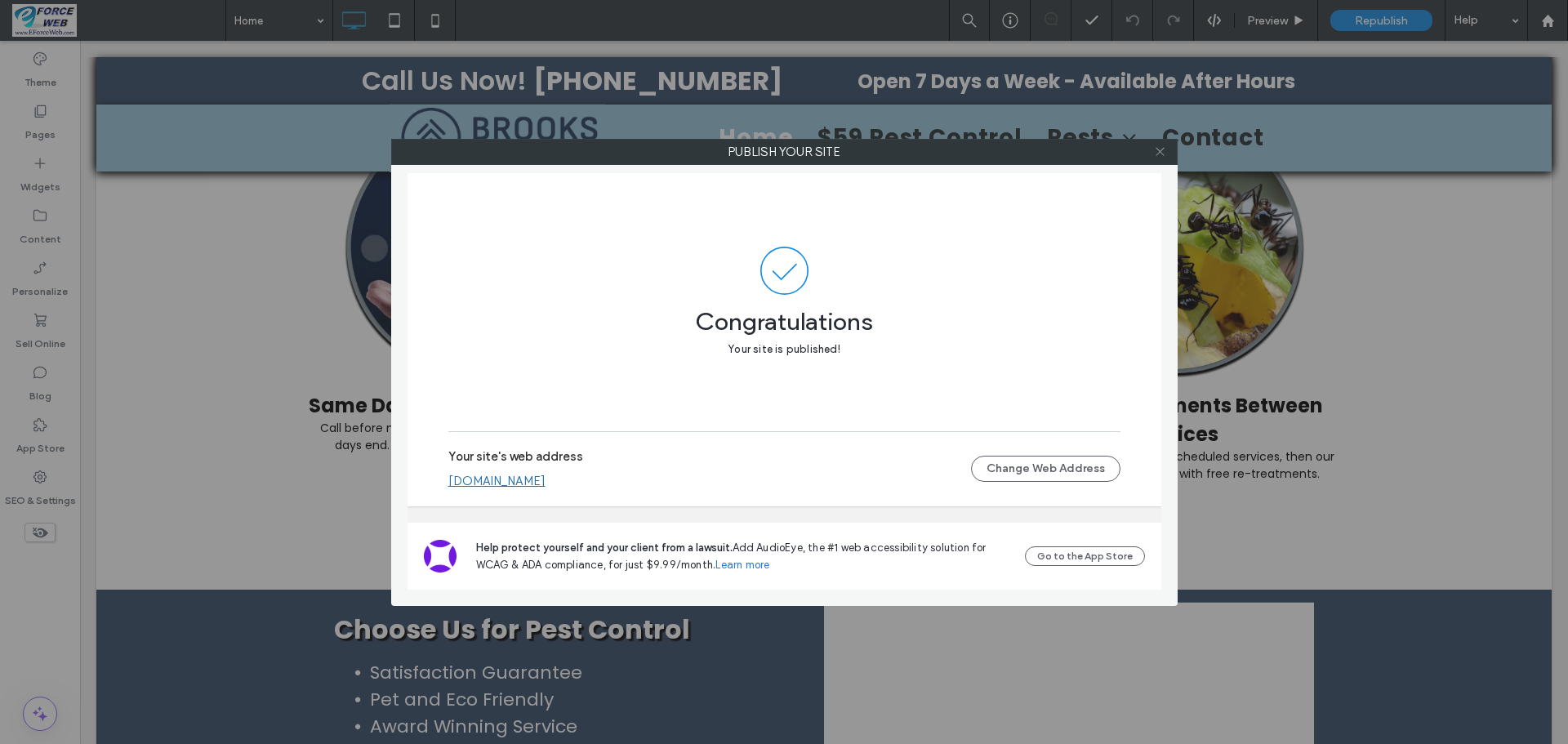
click at [1159, 157] on icon at bounding box center [1159, 151] width 12 height 12
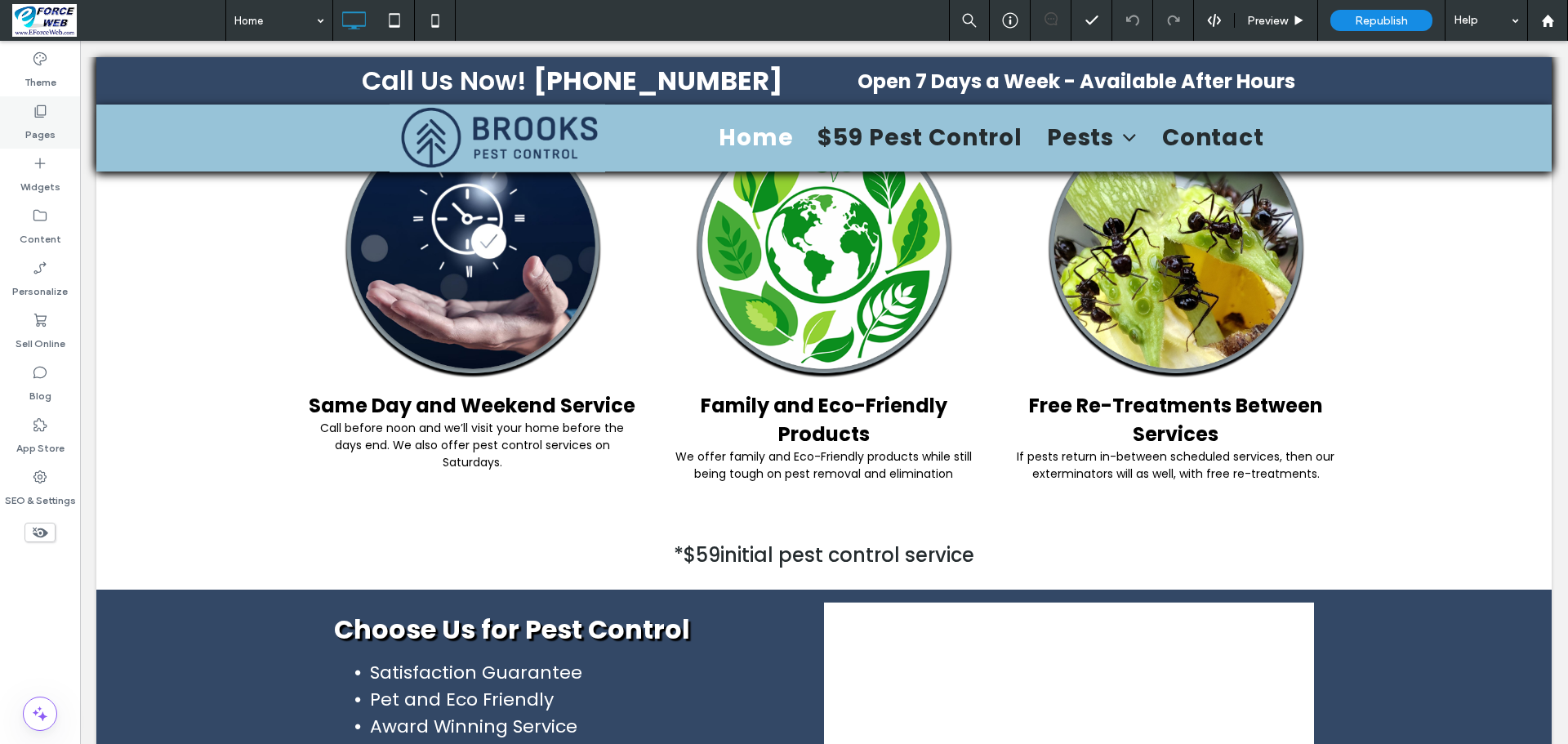
click at [49, 137] on label "Pages" at bounding box center [40, 131] width 30 height 23
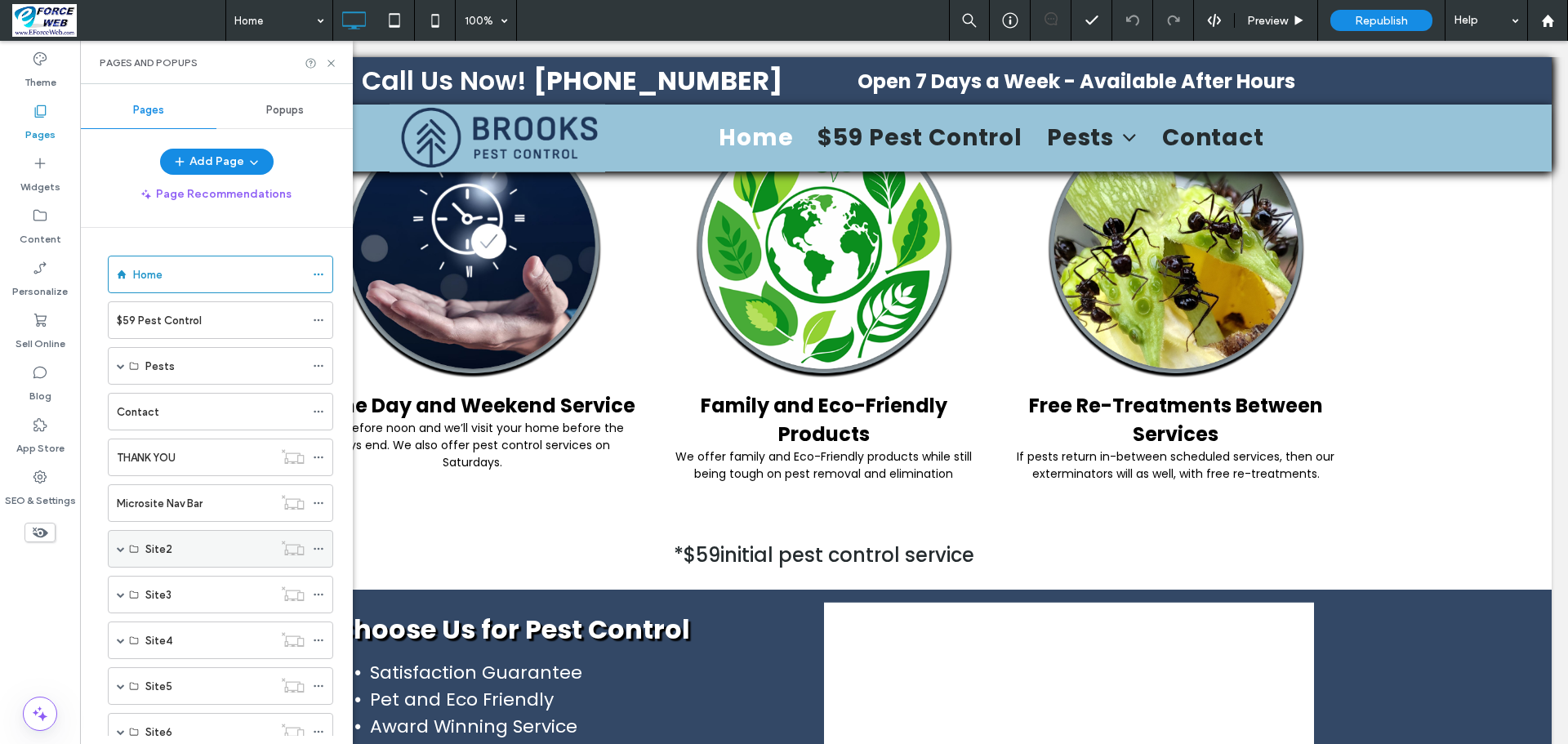
click at [119, 550] on span at bounding box center [121, 549] width 9 height 9
click at [154, 593] on label "Site2" at bounding box center [159, 587] width 27 height 29
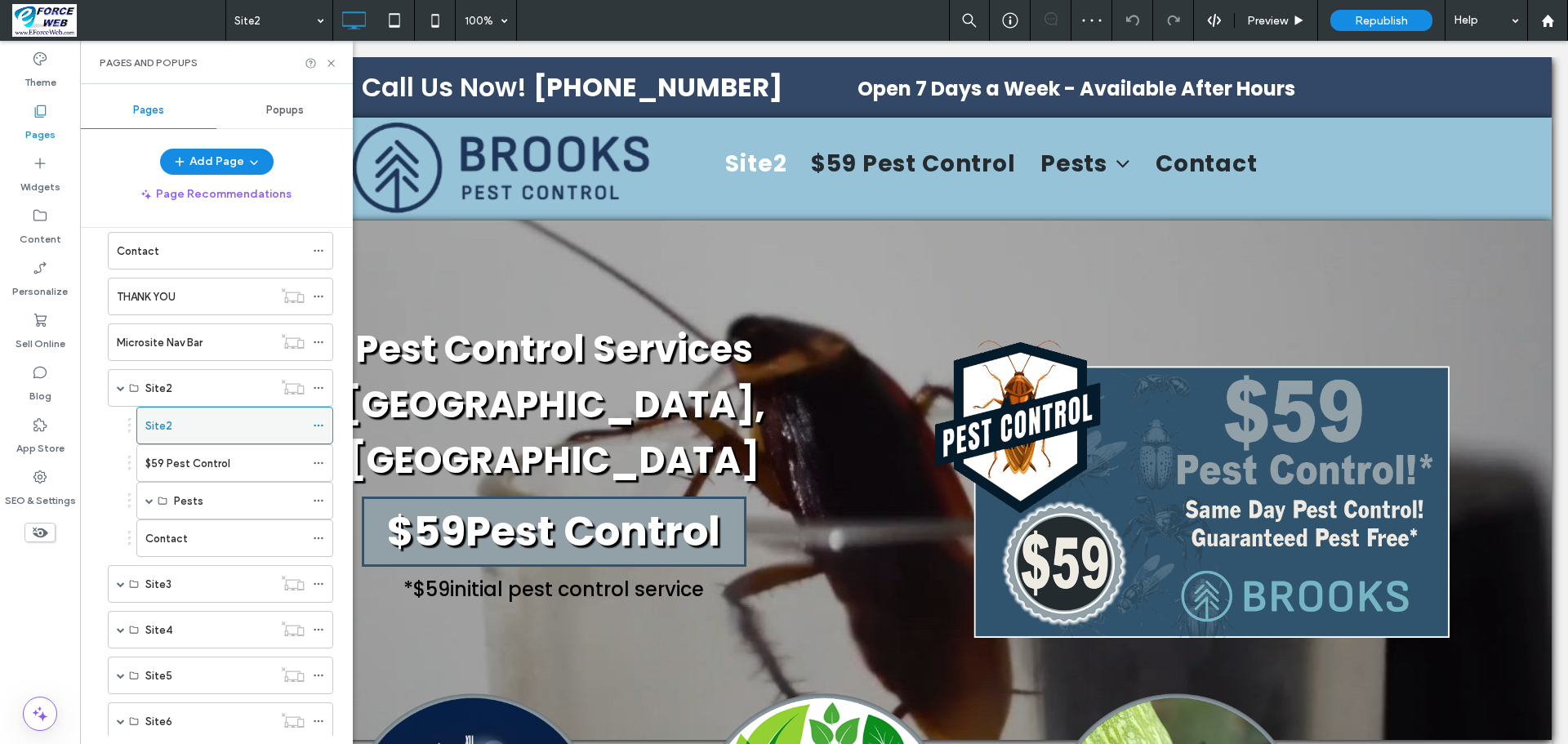
scroll to position [245, 0]
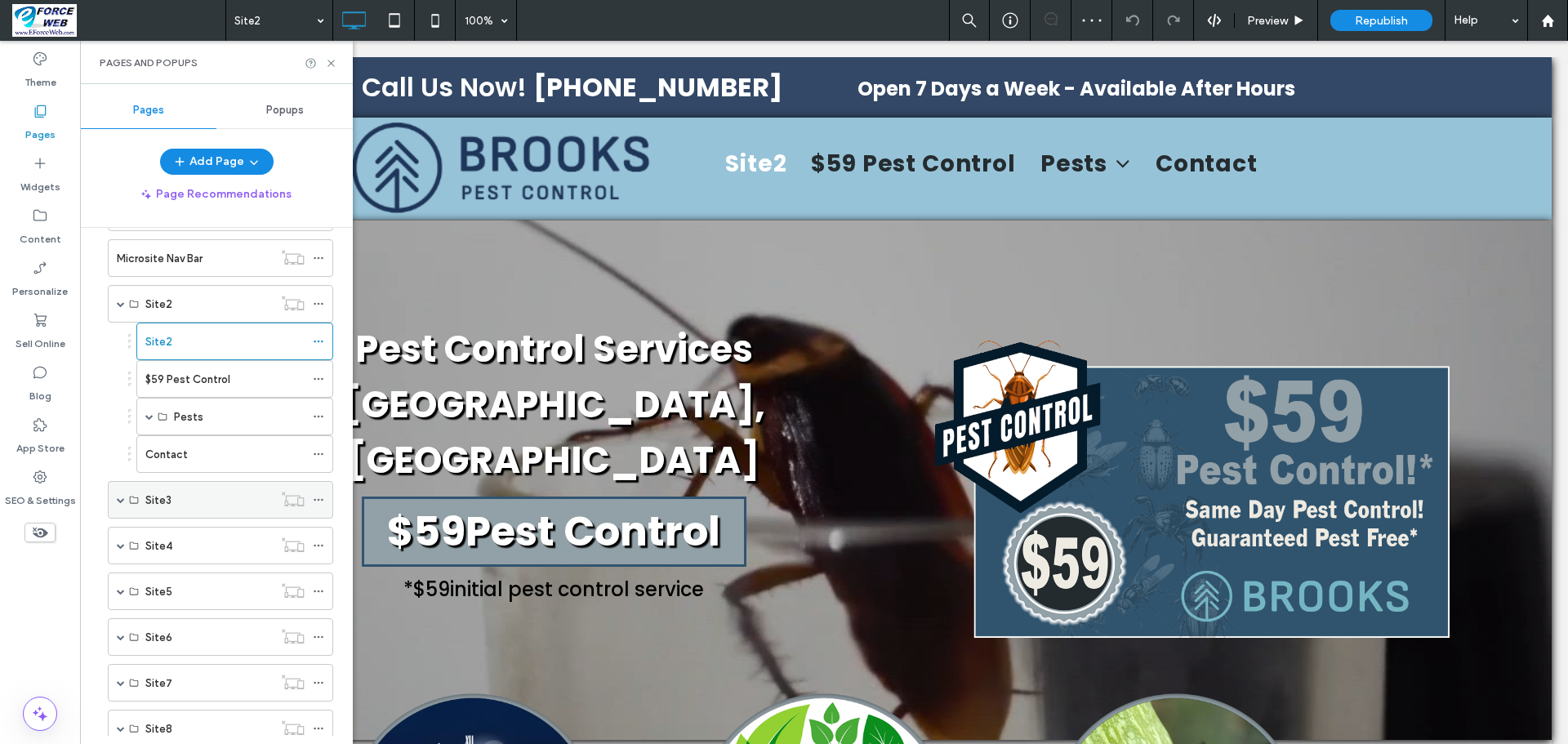
click at [124, 503] on span at bounding box center [121, 500] width 9 height 9
click at [152, 537] on label "Site3" at bounding box center [158, 538] width 26 height 29
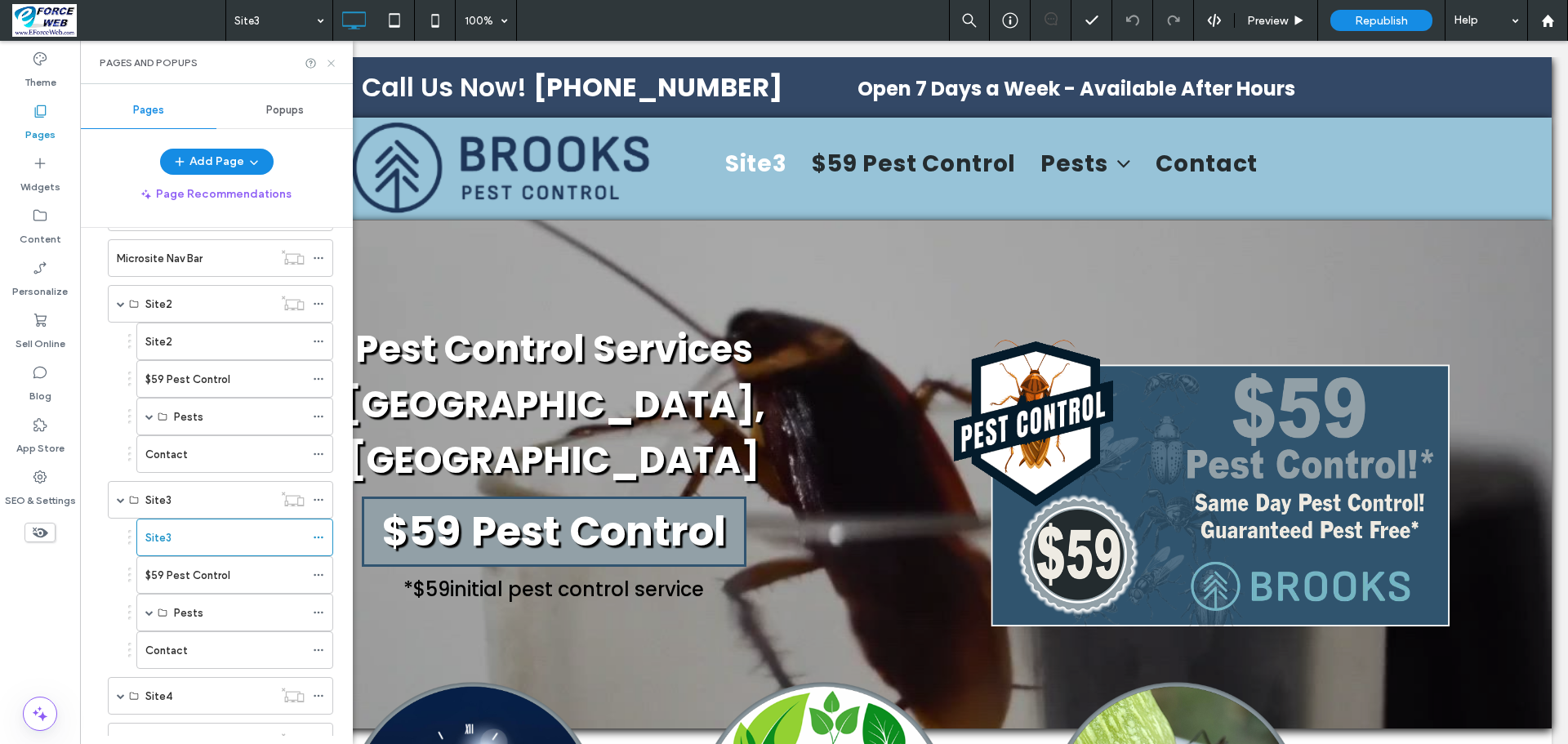
click at [330, 66] on icon at bounding box center [331, 63] width 12 height 12
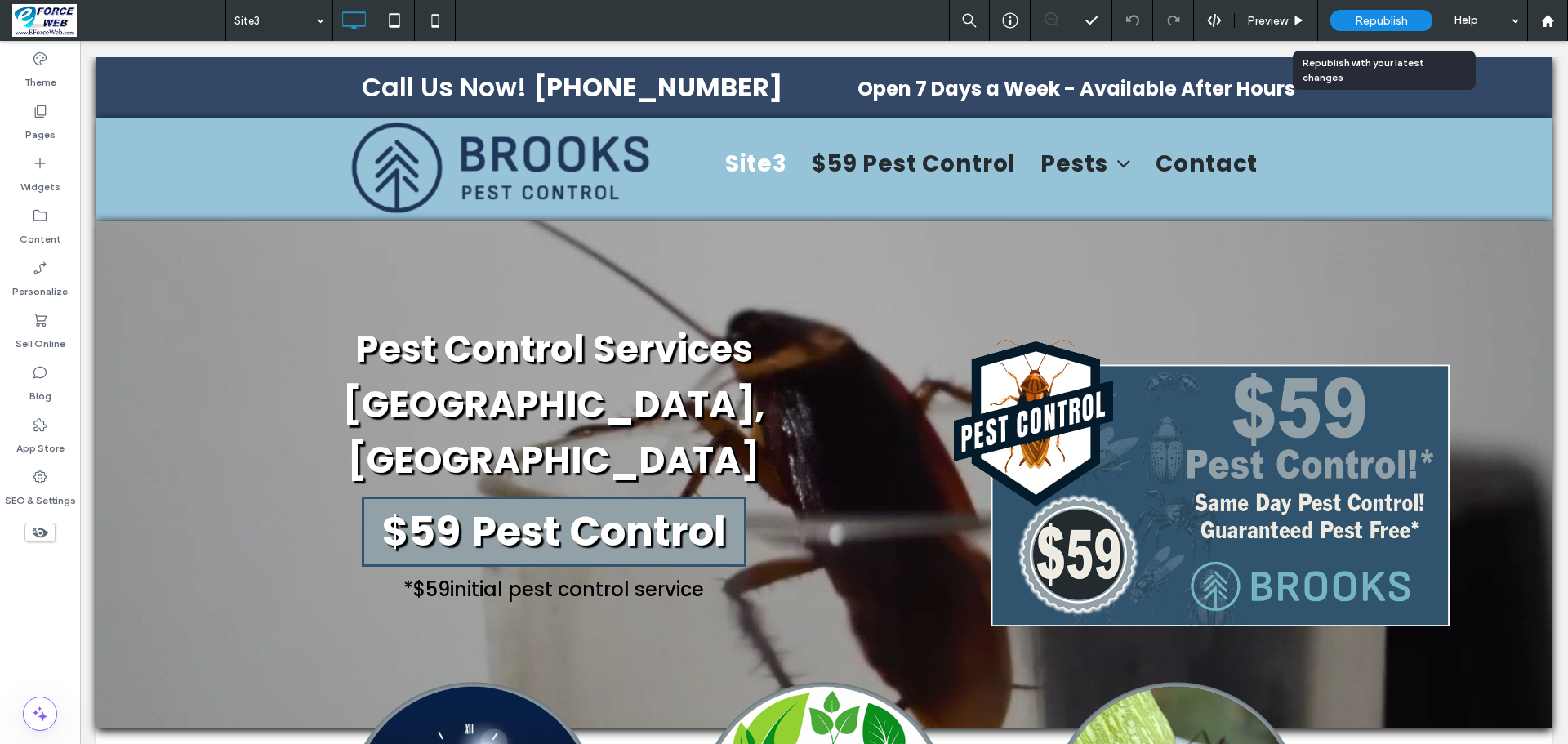
click at [1388, 21] on span "Republish" at bounding box center [1381, 20] width 53 height 14
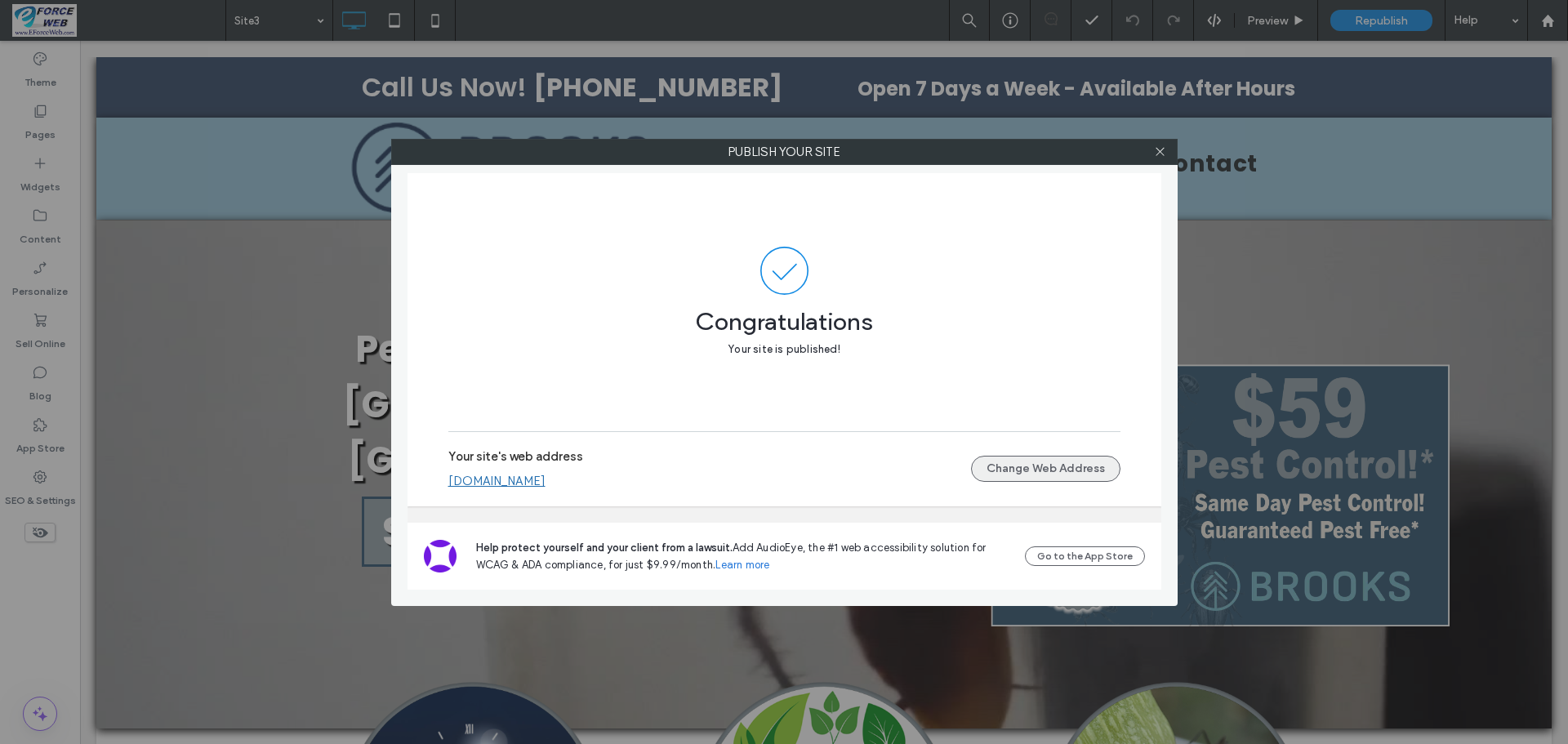
click at [999, 462] on button "Change Web Address" at bounding box center [1045, 468] width 149 height 26
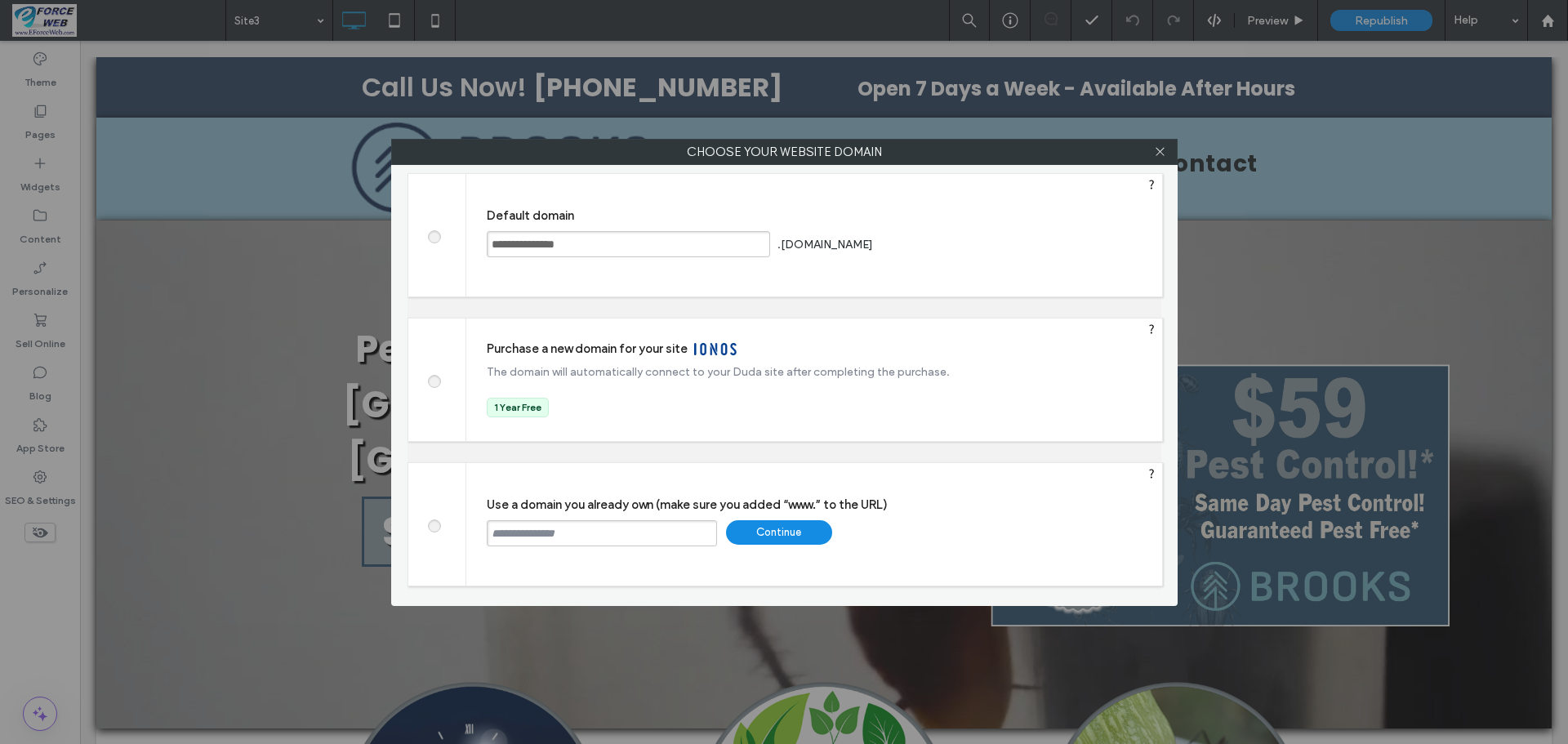
click at [630, 533] on input "text" at bounding box center [601, 533] width 230 height 26
paste input "**********"
type input "**********"
click at [799, 527] on div "Continue" at bounding box center [779, 532] width 106 height 25
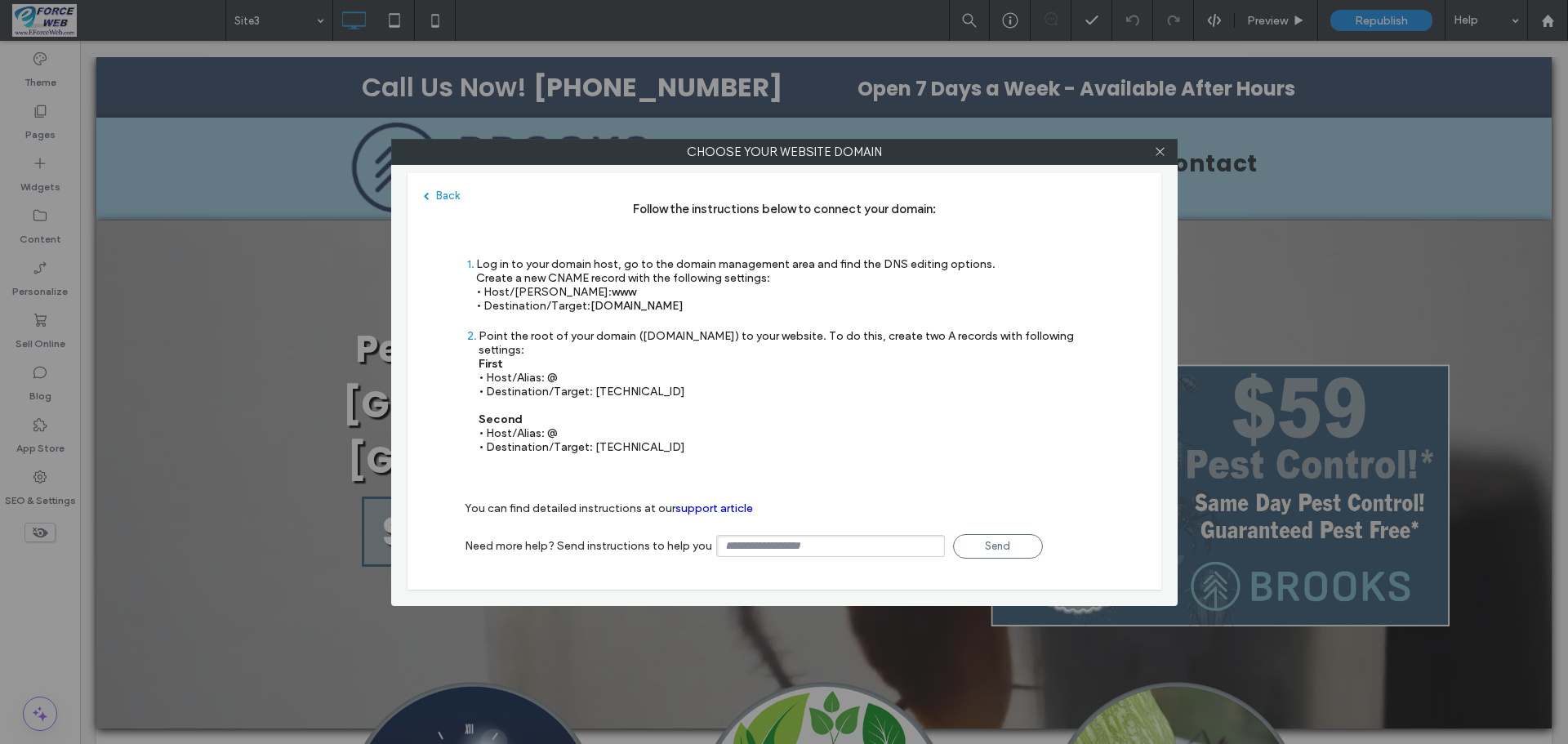
drag, startPoint x: 590, startPoint y: 306, endPoint x: 711, endPoint y: 315, distance: 121.3
click at [711, 315] on div "1 Log in to your domain host, go to the domain management area and find the DNS…" at bounding box center [730, 294] width 531 height 72
copy span "s.multiscreensite.com"
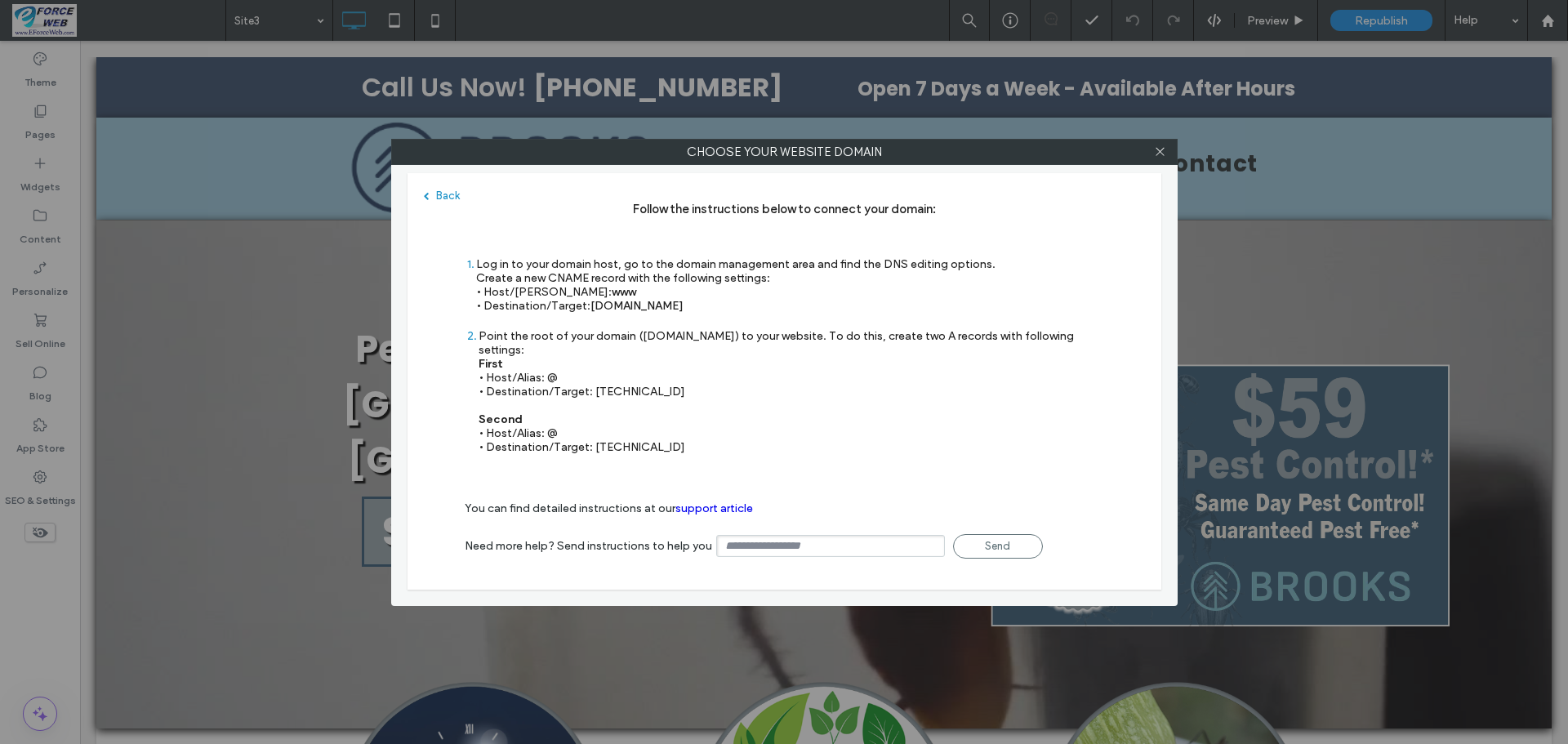
drag, startPoint x: 593, startPoint y: 381, endPoint x: 649, endPoint y: 381, distance: 56.0
click at [649, 381] on div "Point the root of your domain (domain.com) to your website. To do this, create …" at bounding box center [791, 392] width 625 height 125
copy div "35.172.94.1"
drag, startPoint x: 593, startPoint y: 431, endPoint x: 672, endPoint y: 446, distance: 80.4
click at [735, 433] on div "Point the root of your domain (domain.com) to your website. To do this, create …" at bounding box center [791, 392] width 625 height 125
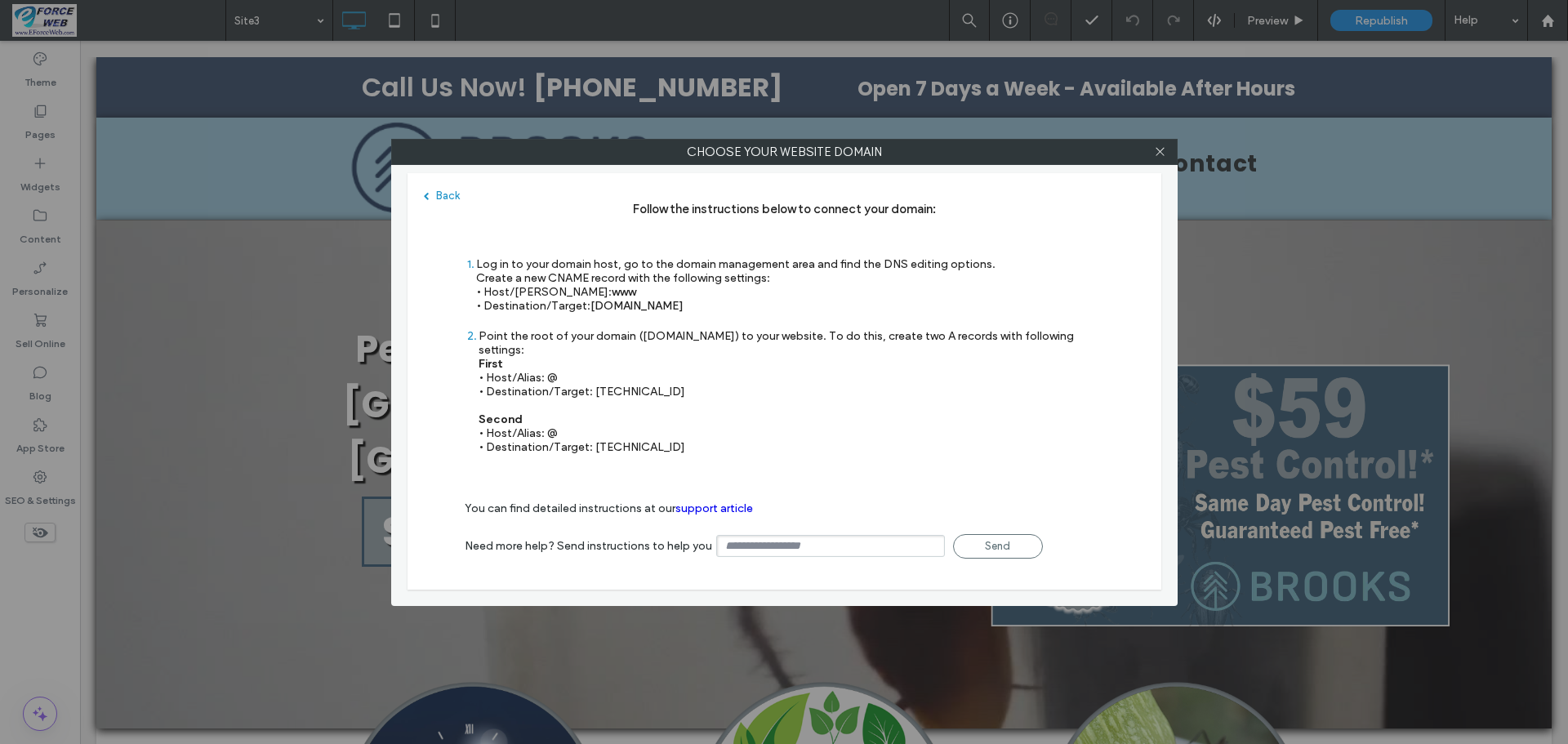
copy div "100.24.208.97"
click at [1158, 153] on icon at bounding box center [1159, 151] width 12 height 12
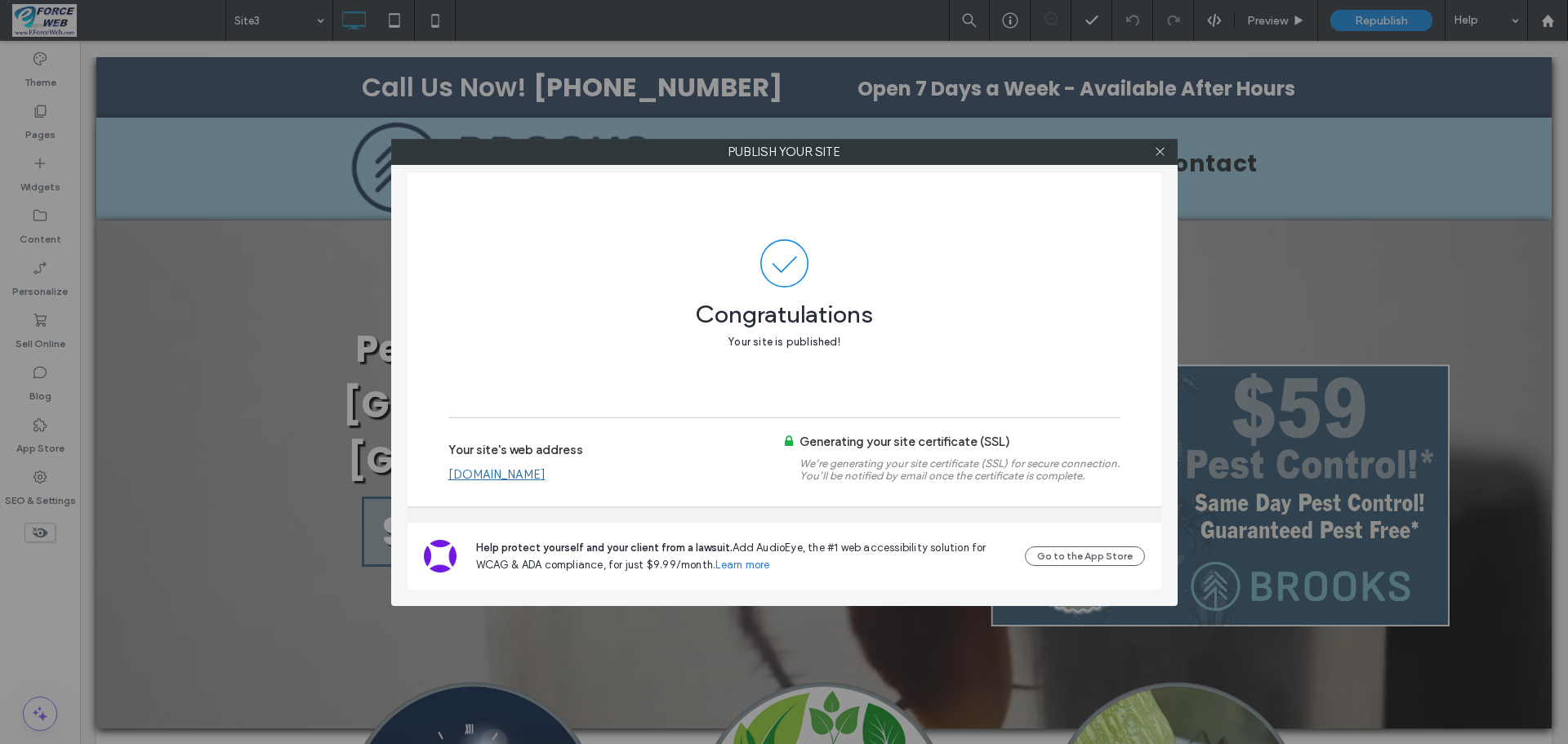
click at [529, 471] on link "www.brookspestroseville.com" at bounding box center [497, 474] width 97 height 15
click at [1158, 151] on icon at bounding box center [1159, 151] width 12 height 12
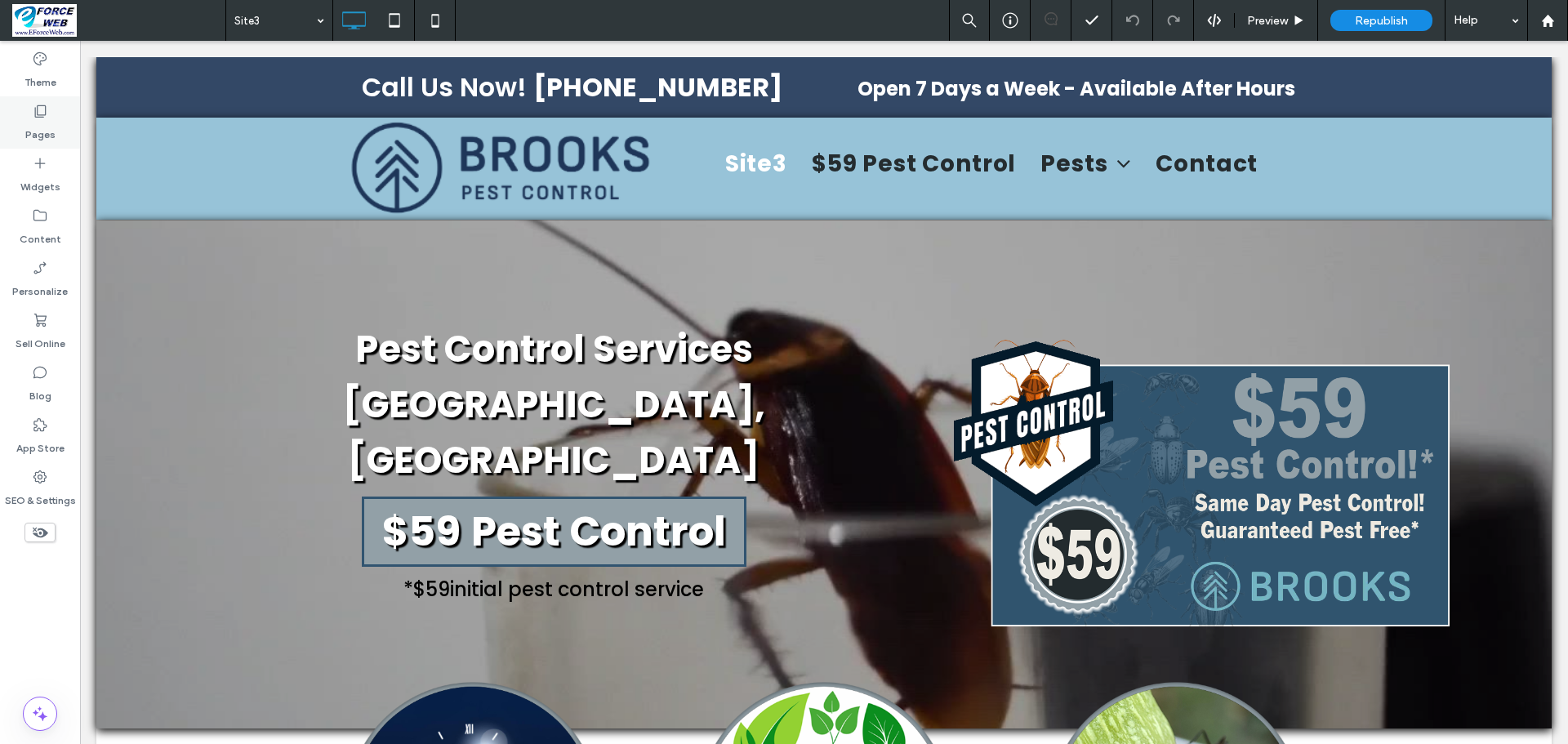
click at [37, 113] on icon at bounding box center [39, 111] width 16 height 16
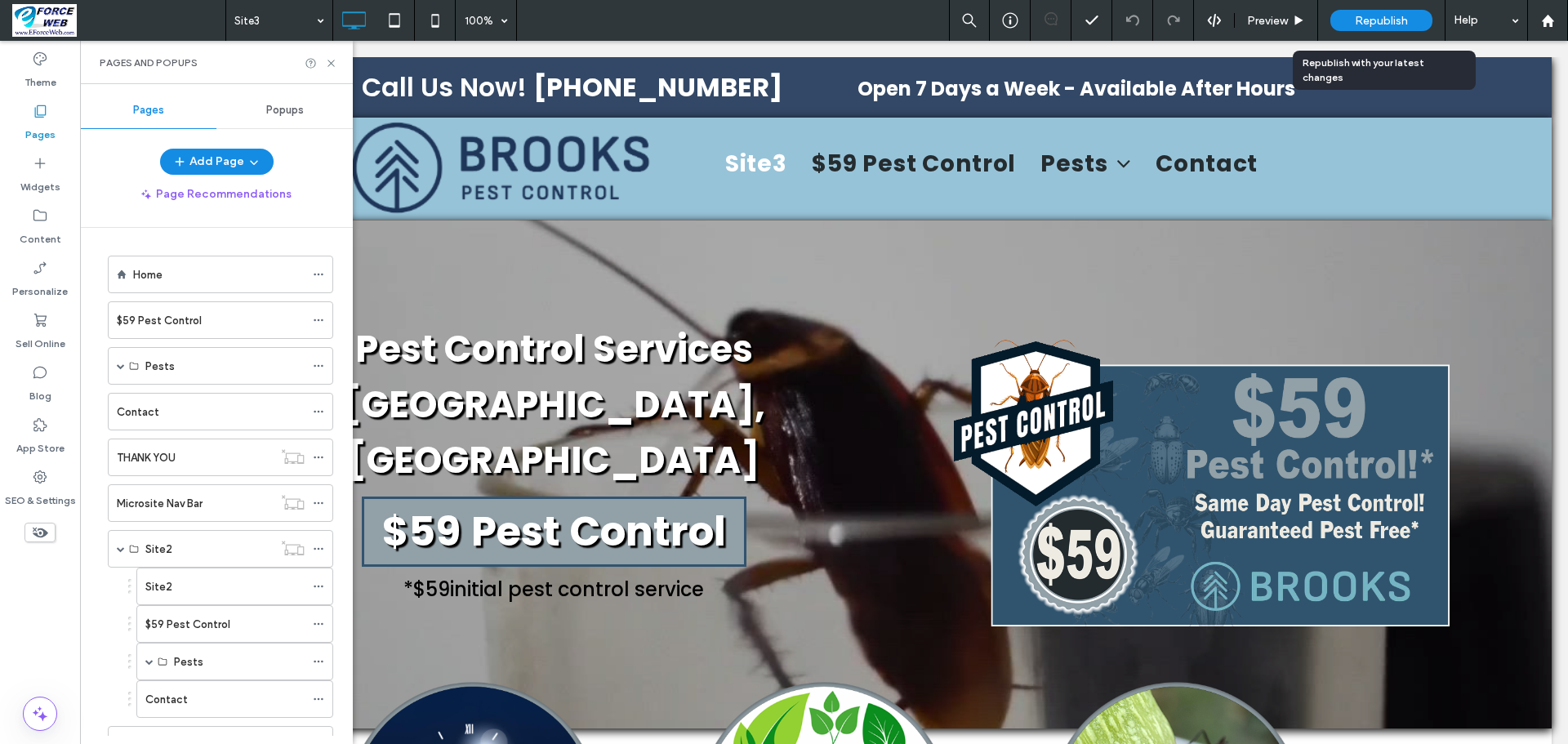
click at [1380, 28] on div "Republish" at bounding box center [1381, 20] width 102 height 21
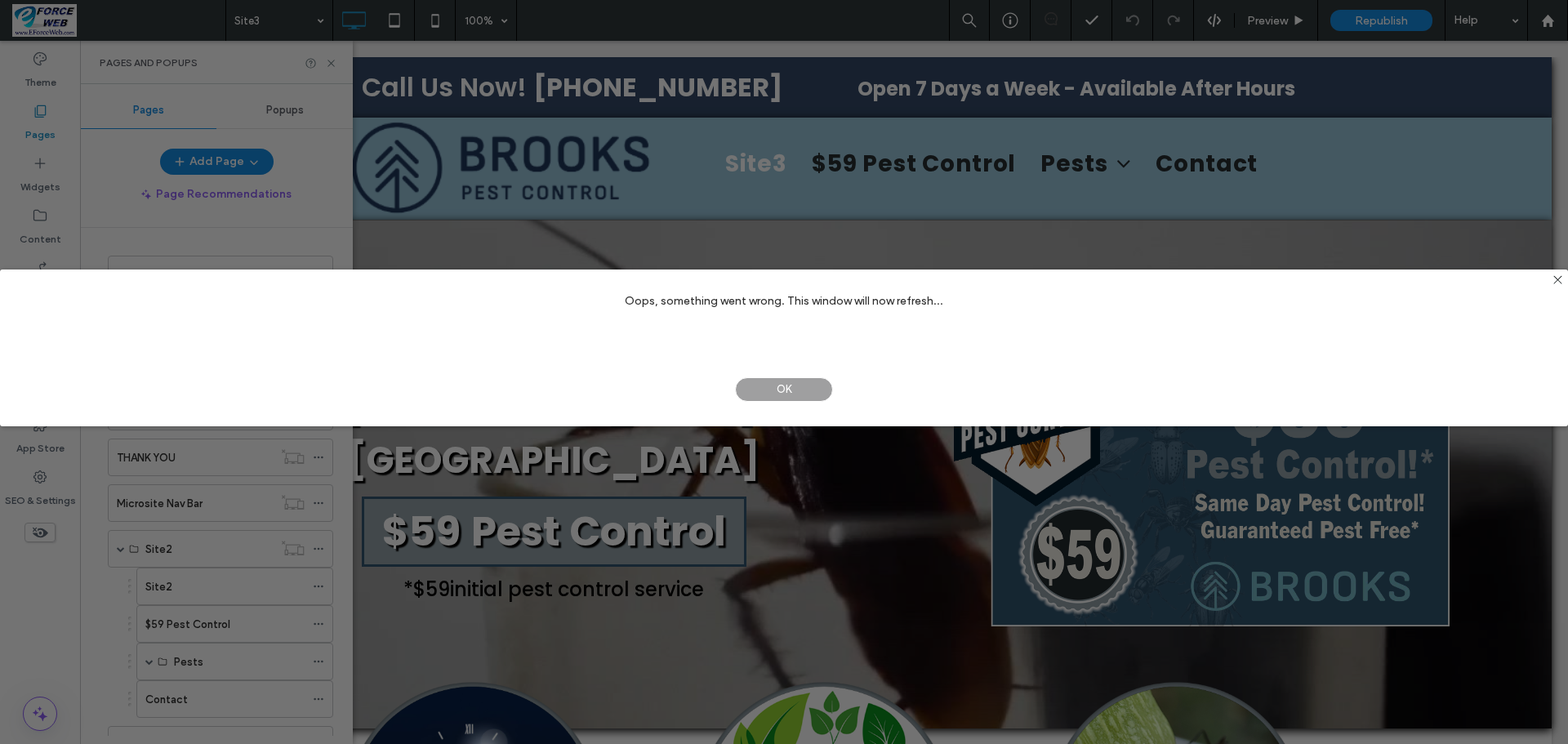
click at [768, 393] on span "OK" at bounding box center [783, 389] width 98 height 25
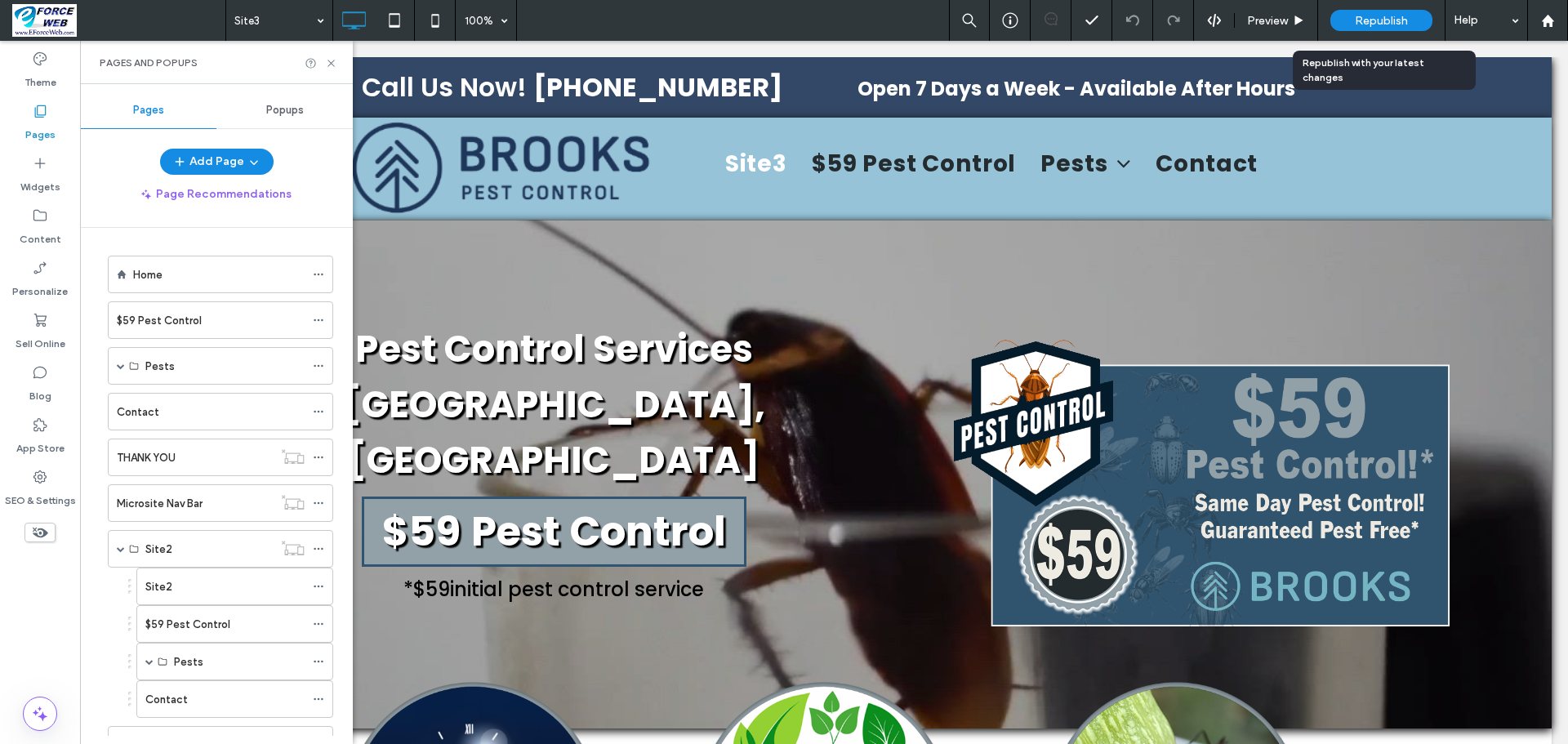
click at [1364, 14] on span "Republish" at bounding box center [1381, 20] width 53 height 14
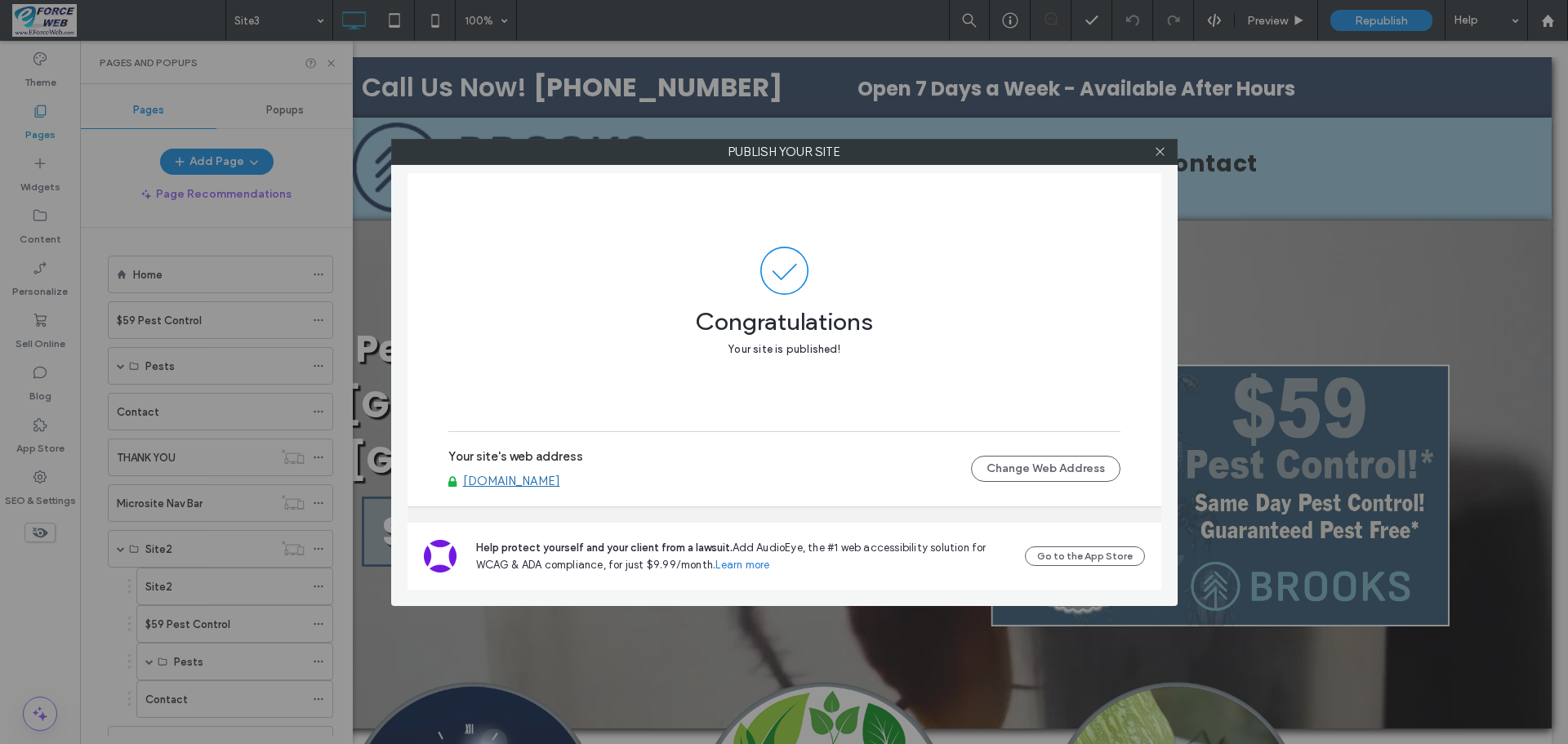
click at [1168, 149] on div at bounding box center [1160, 152] width 25 height 25
click at [1159, 154] on icon at bounding box center [1159, 151] width 12 height 12
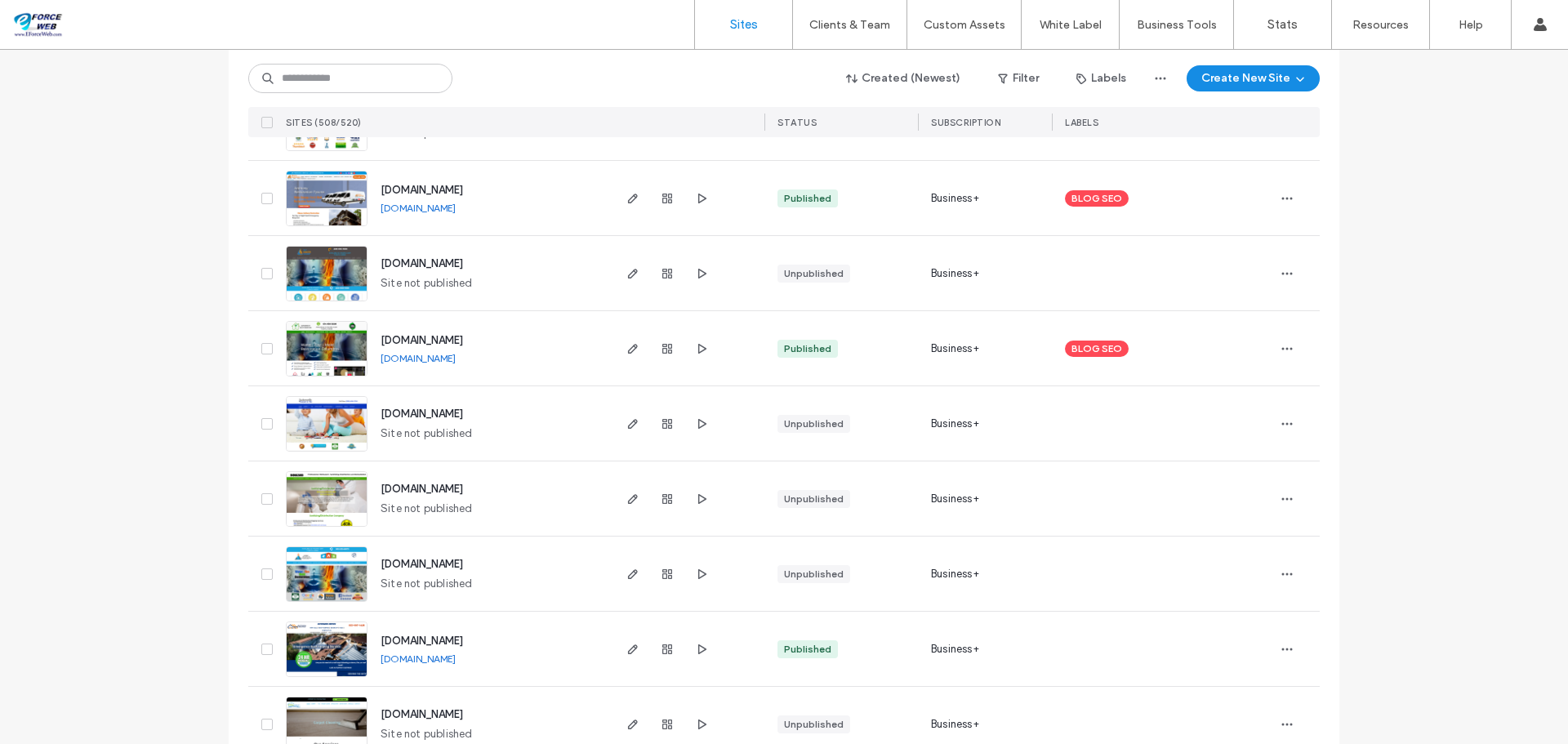
scroll to position [654, 0]
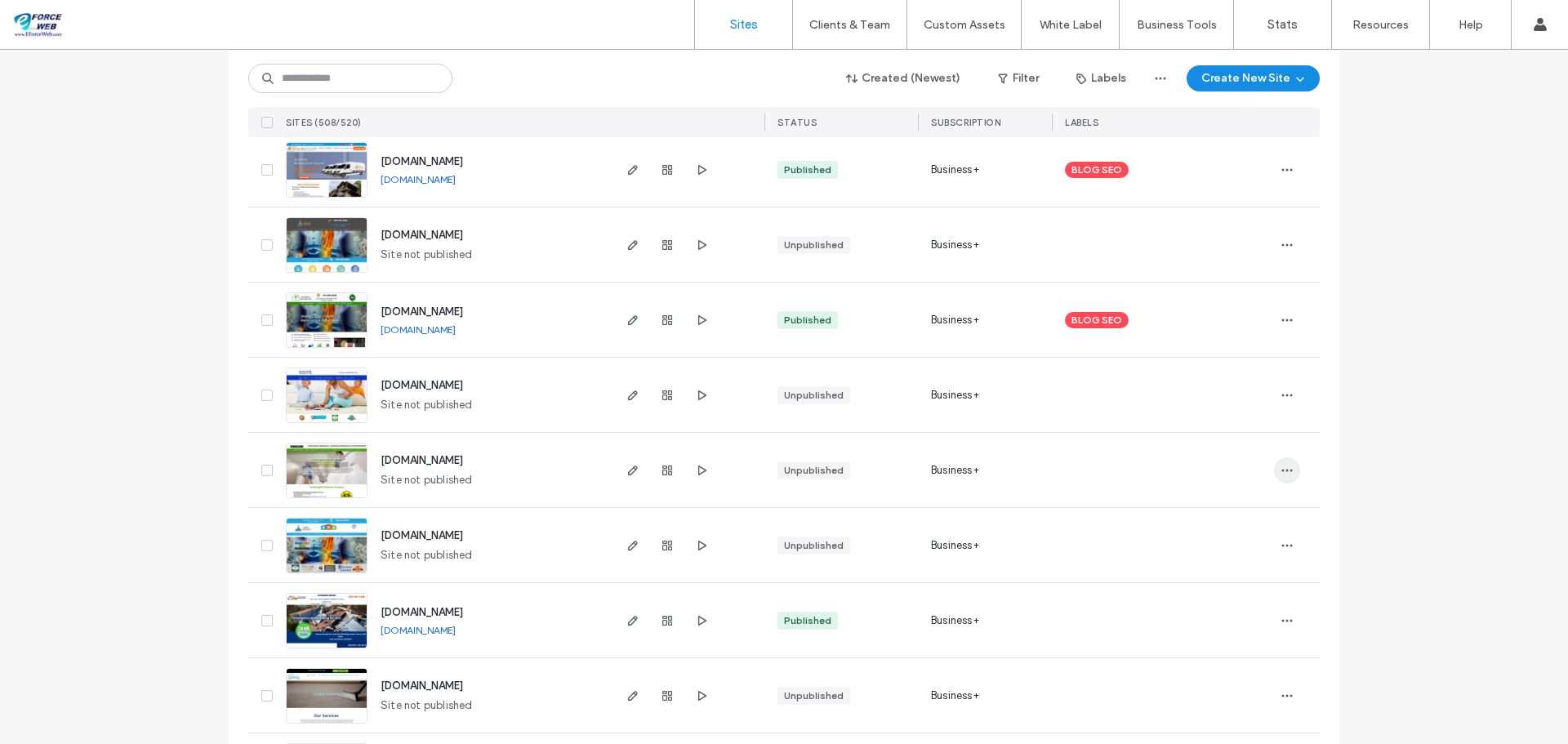
click at [1285, 472] on icon "button" at bounding box center [1286, 470] width 13 height 13
click at [1212, 671] on span "Delete Site" at bounding box center [1206, 677] width 55 height 16
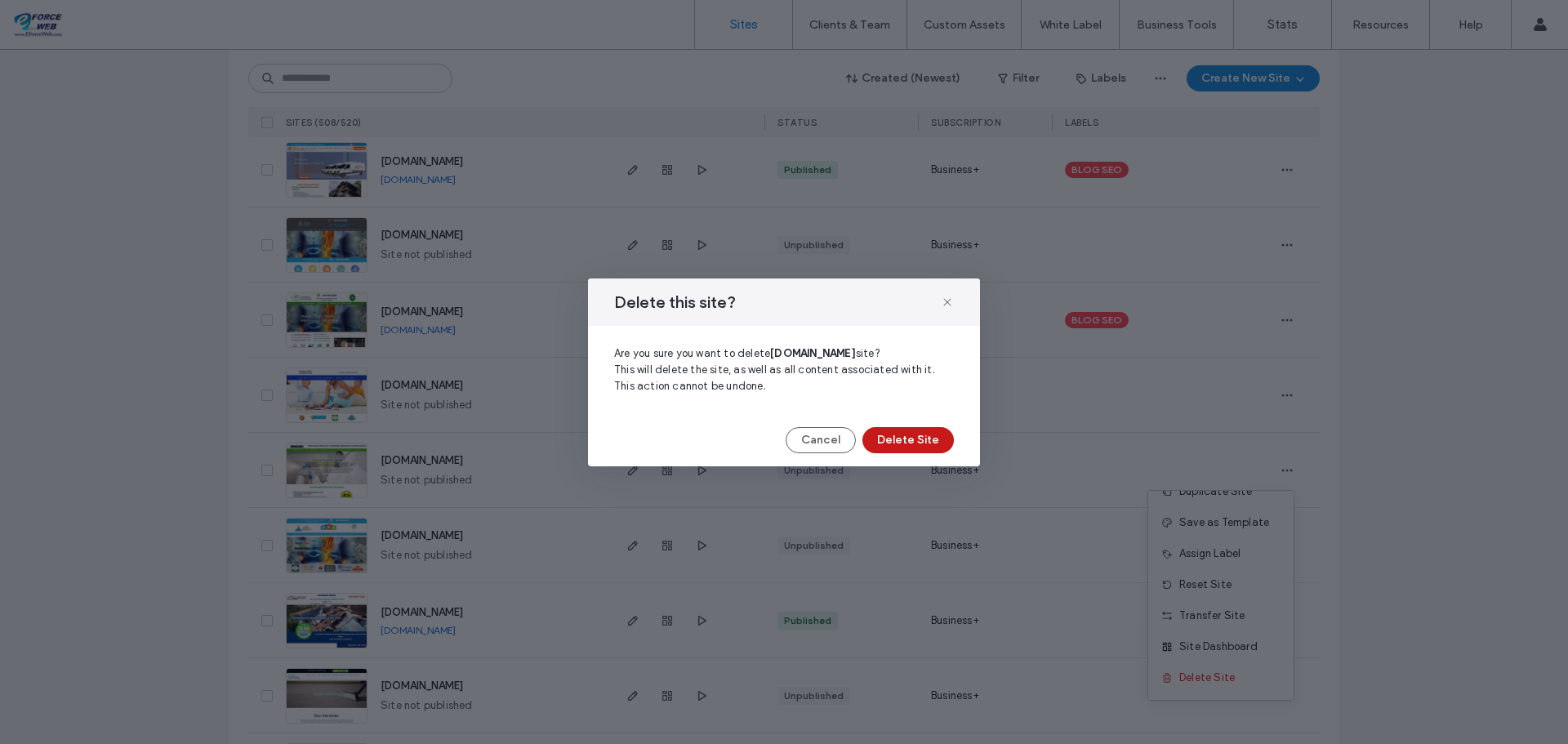
click at [918, 437] on button "Delete Site" at bounding box center [908, 440] width 91 height 26
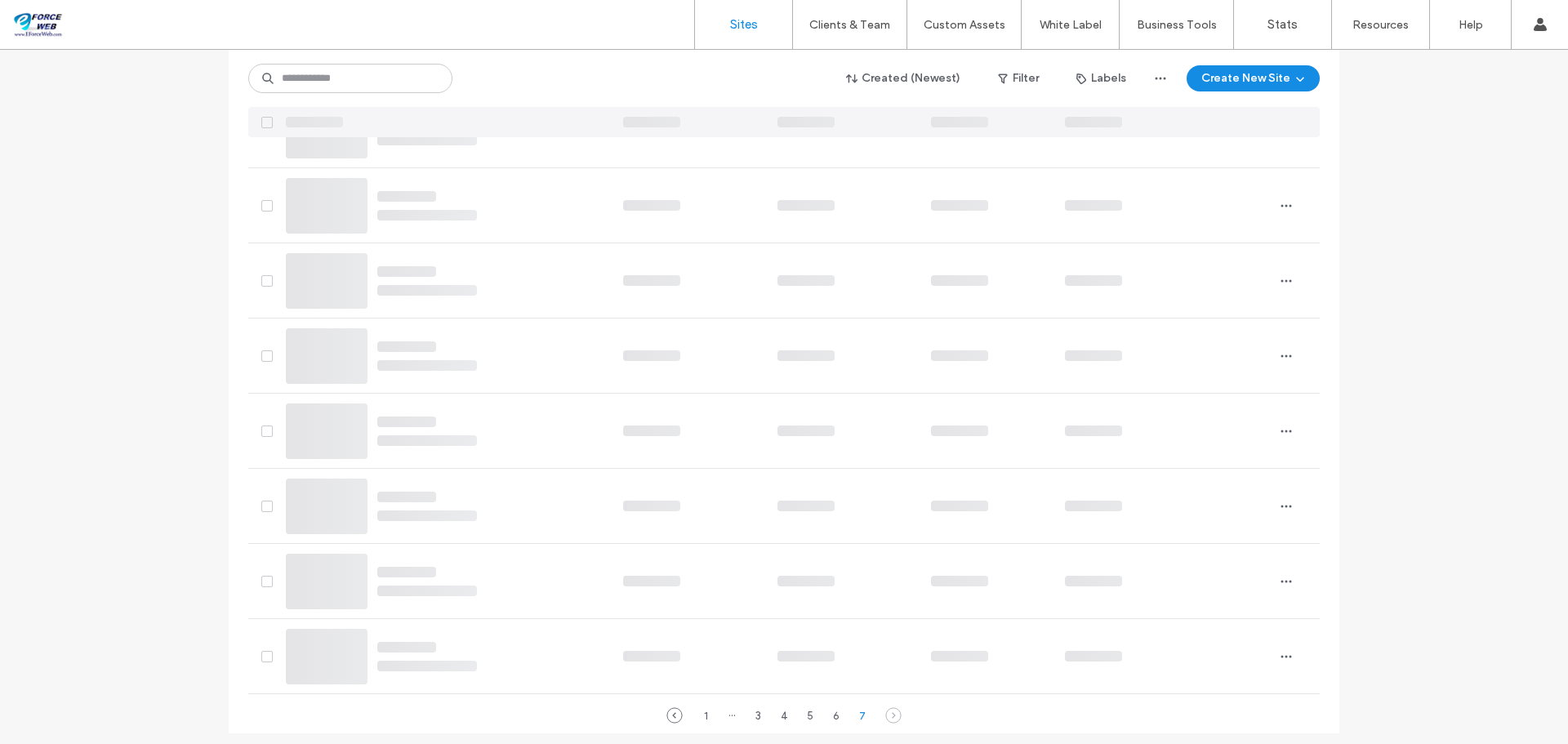
scroll to position [4008, 0]
